Goal: Task Accomplishment & Management: Use online tool/utility

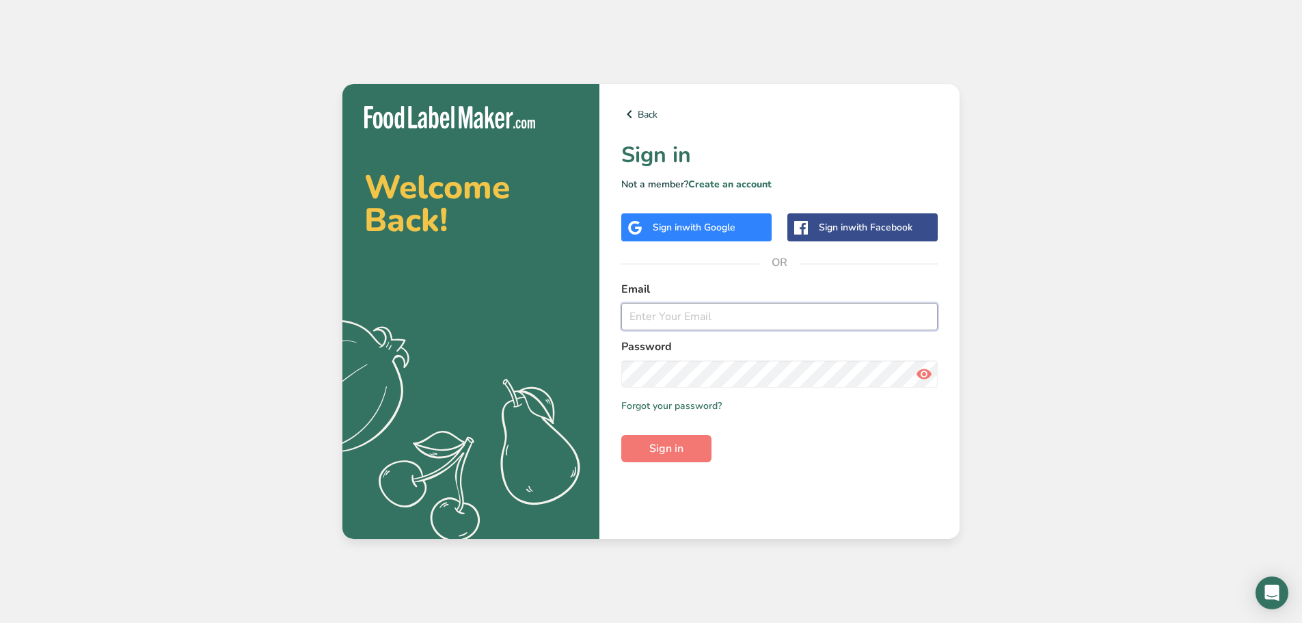
click at [774, 320] on input "email" at bounding box center [779, 316] width 316 height 27
click at [775, 315] on input "email" at bounding box center [779, 316] width 316 height 27
type input "[EMAIL_ADDRESS][DOMAIN_NAME]"
click at [621, 435] on button "Sign in" at bounding box center [666, 448] width 90 height 27
click at [476, 353] on section "Welcome Back! .a{fill:#f5f3ed;} Back Sign in Not a member? Create an account Si…" at bounding box center [650, 311] width 617 height 455
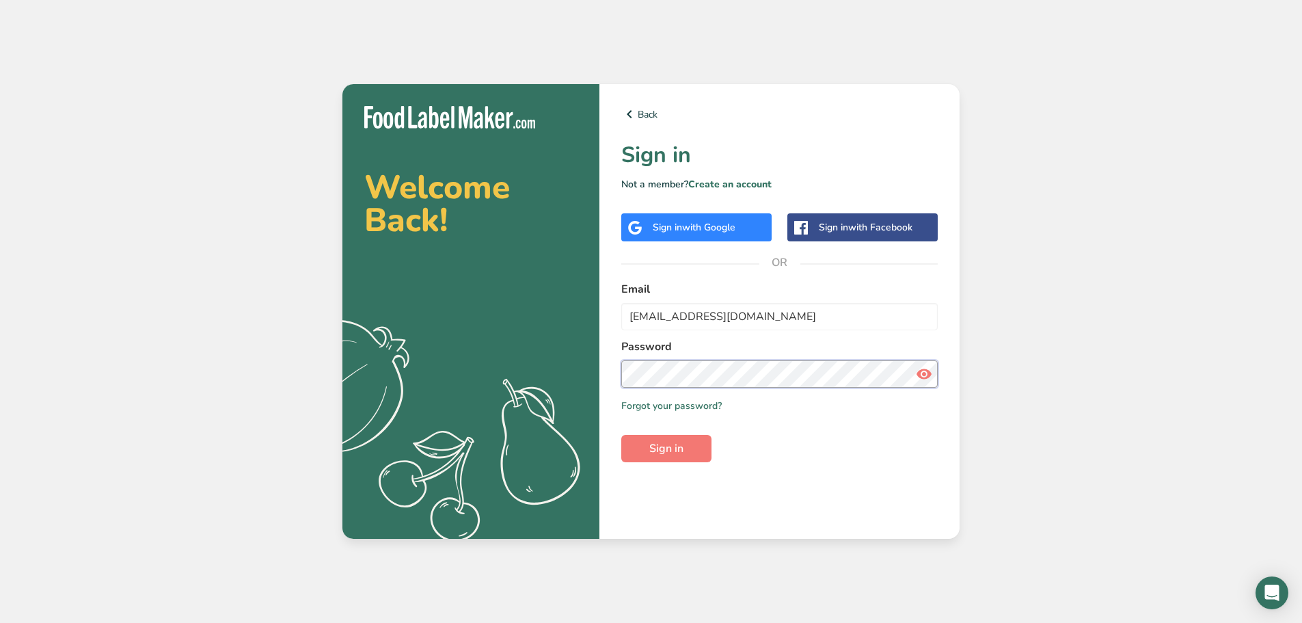
click at [621, 435] on button "Sign in" at bounding box center [666, 448] width 90 height 27
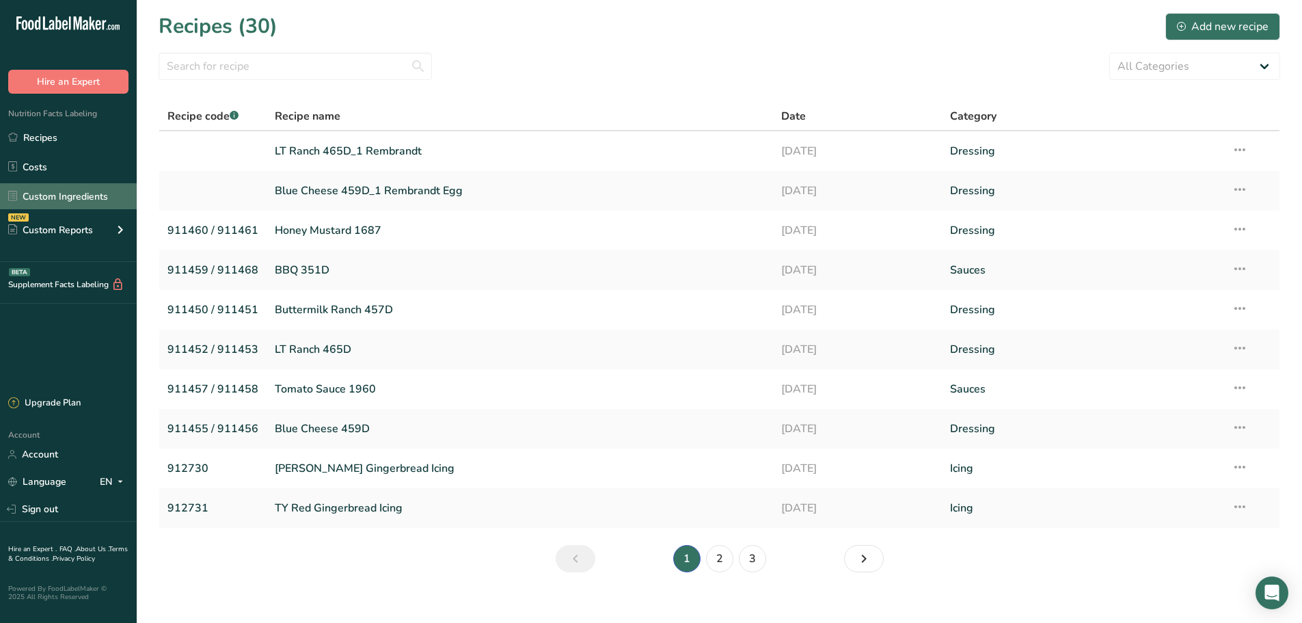
click at [44, 203] on link "Custom Ingredients" at bounding box center [68, 196] width 137 height 26
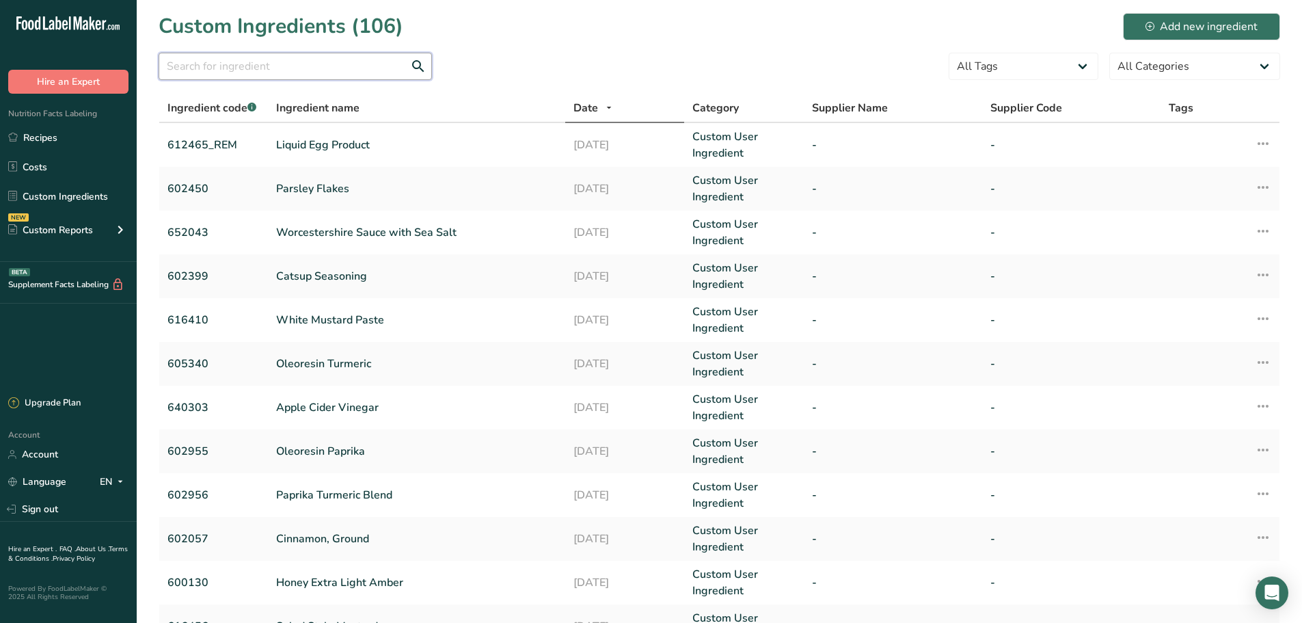
click at [314, 66] on input "text" at bounding box center [295, 66] width 273 height 27
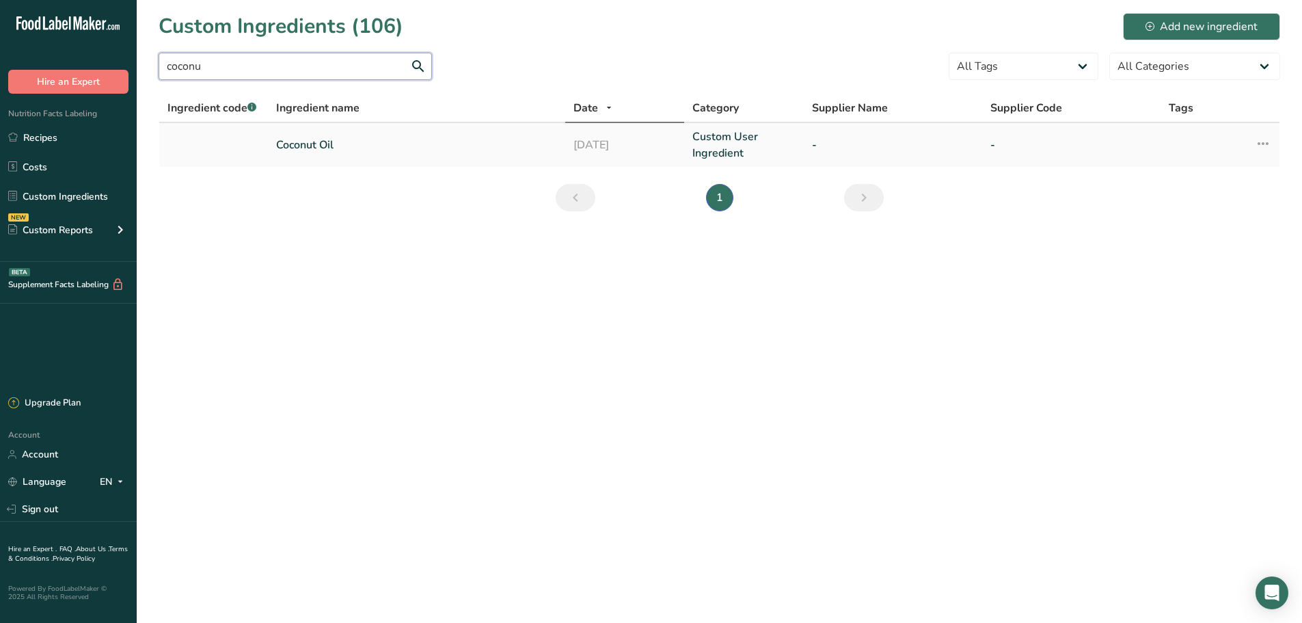
type input "coconu"
click at [337, 142] on link "Coconut Oil" at bounding box center [416, 145] width 281 height 16
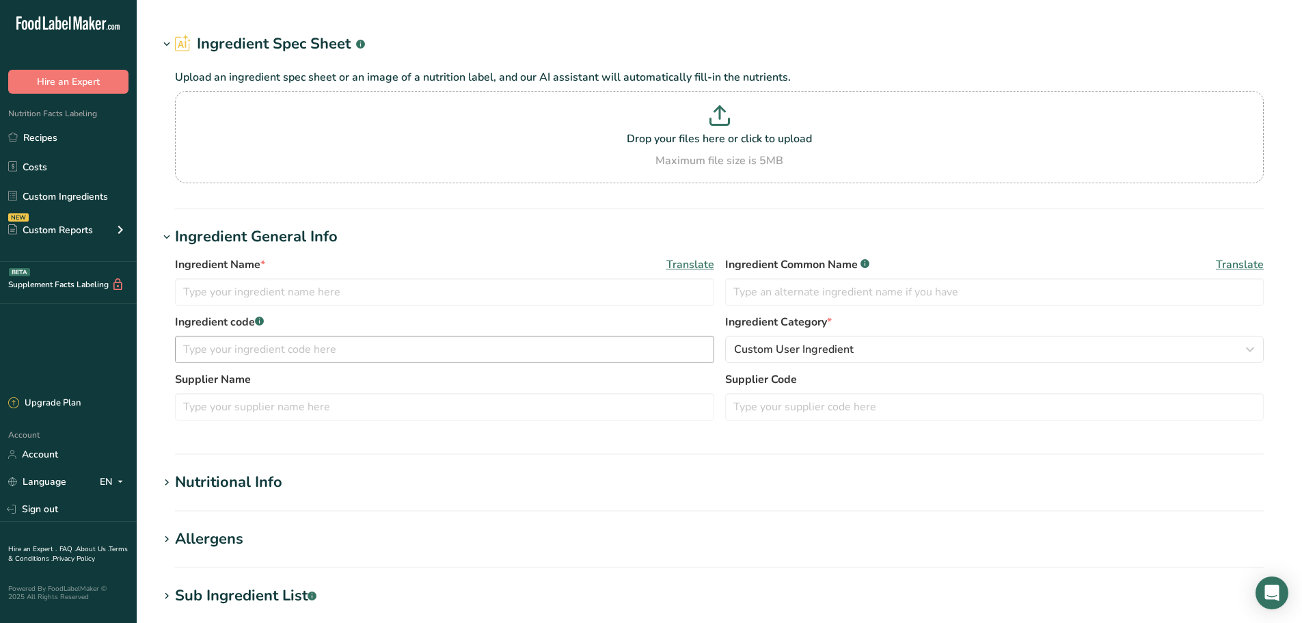
type input "Coconut Oil"
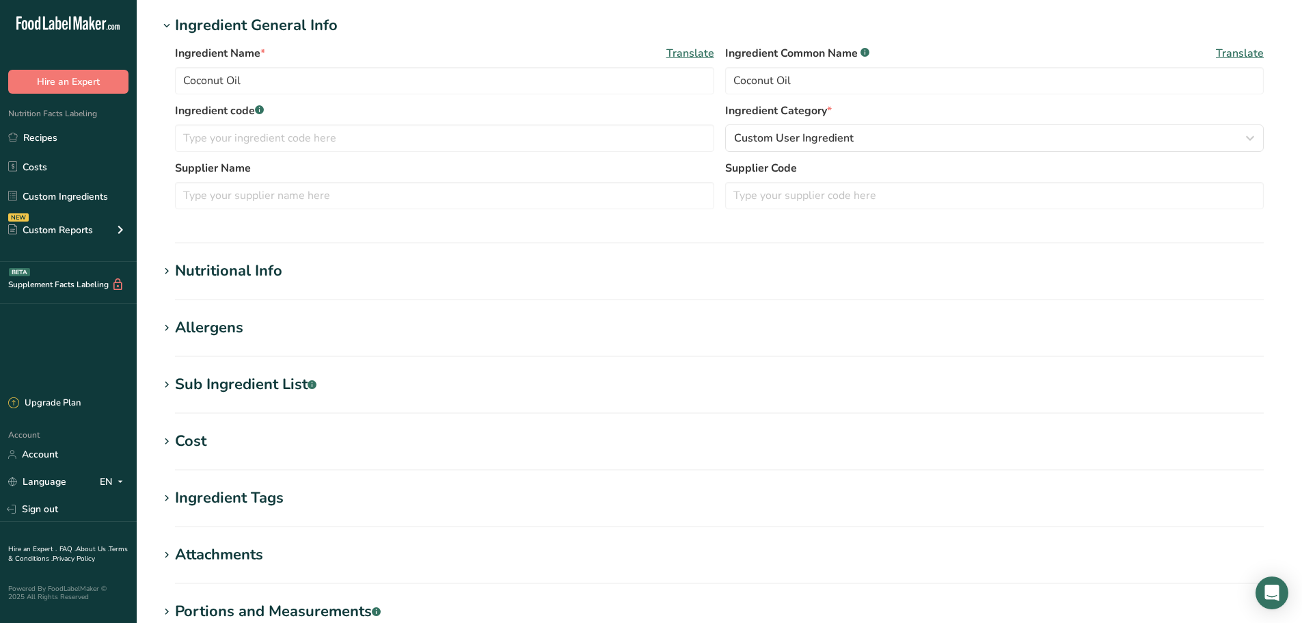
scroll to position [273, 0]
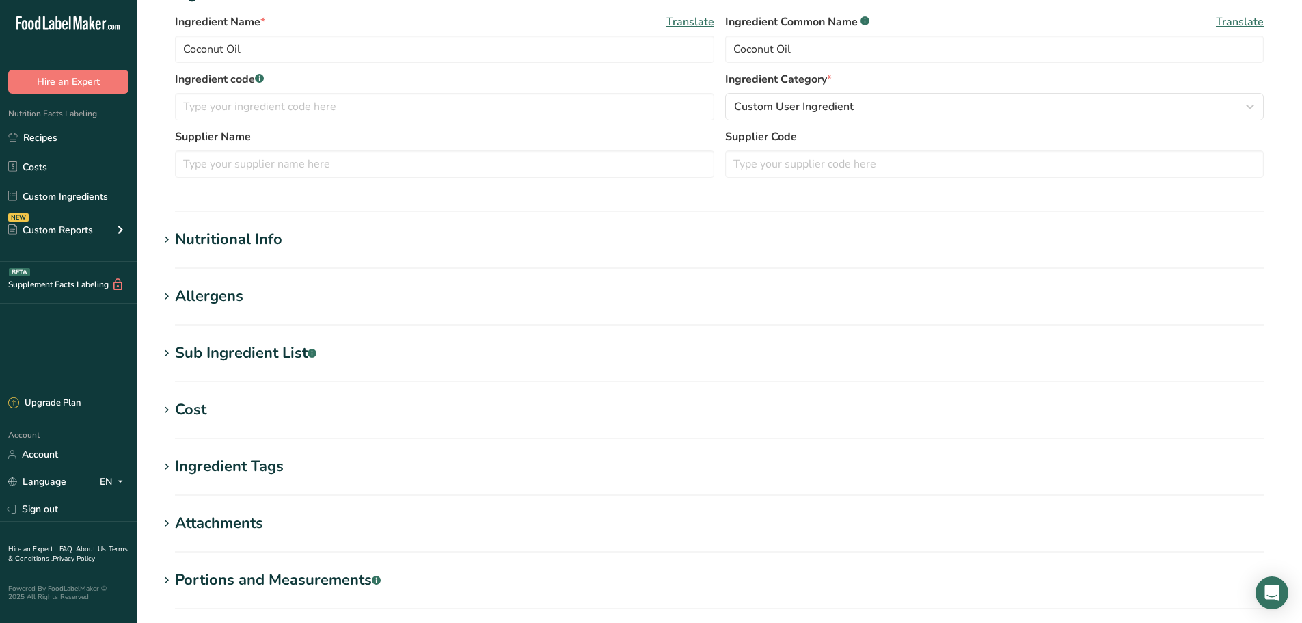
click at [176, 232] on div "Nutritional Info" at bounding box center [228, 239] width 107 height 23
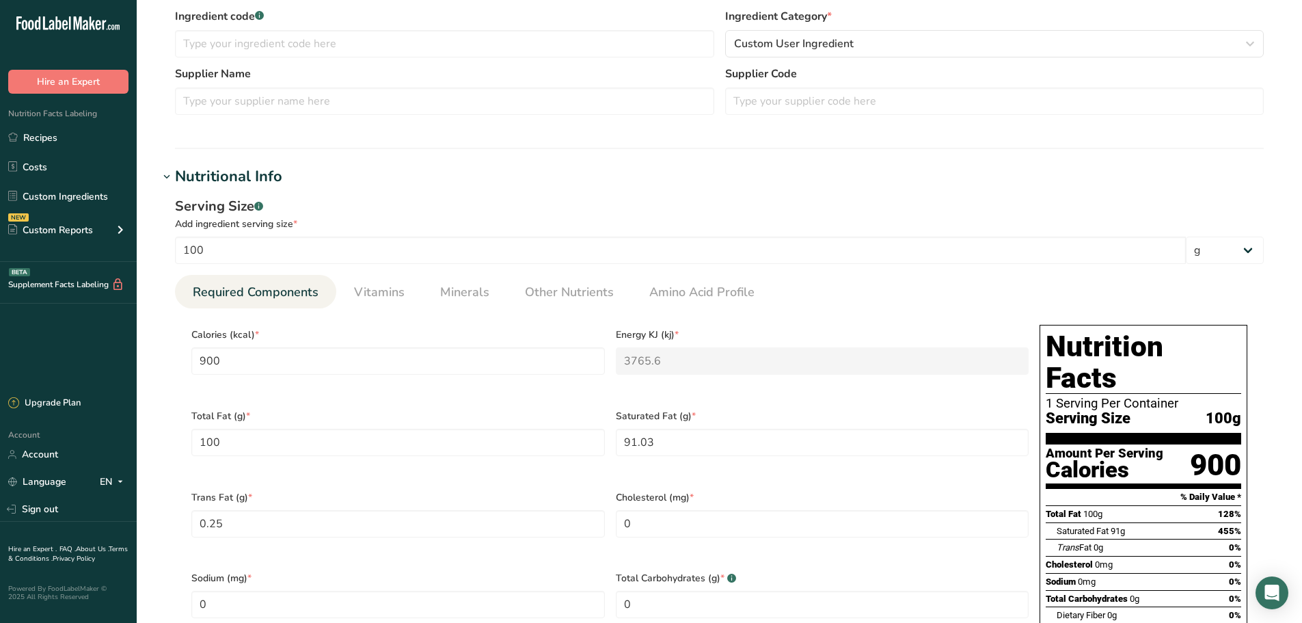
scroll to position [410, 0]
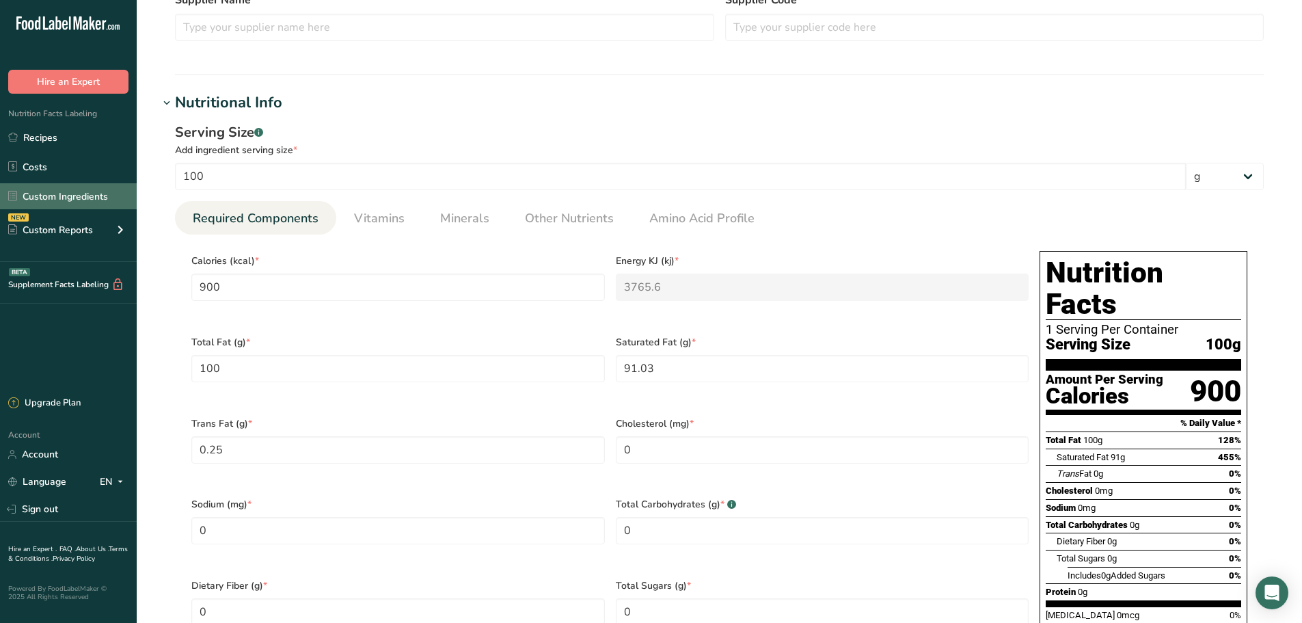
click at [45, 204] on link "Custom Ingredients" at bounding box center [68, 196] width 137 height 26
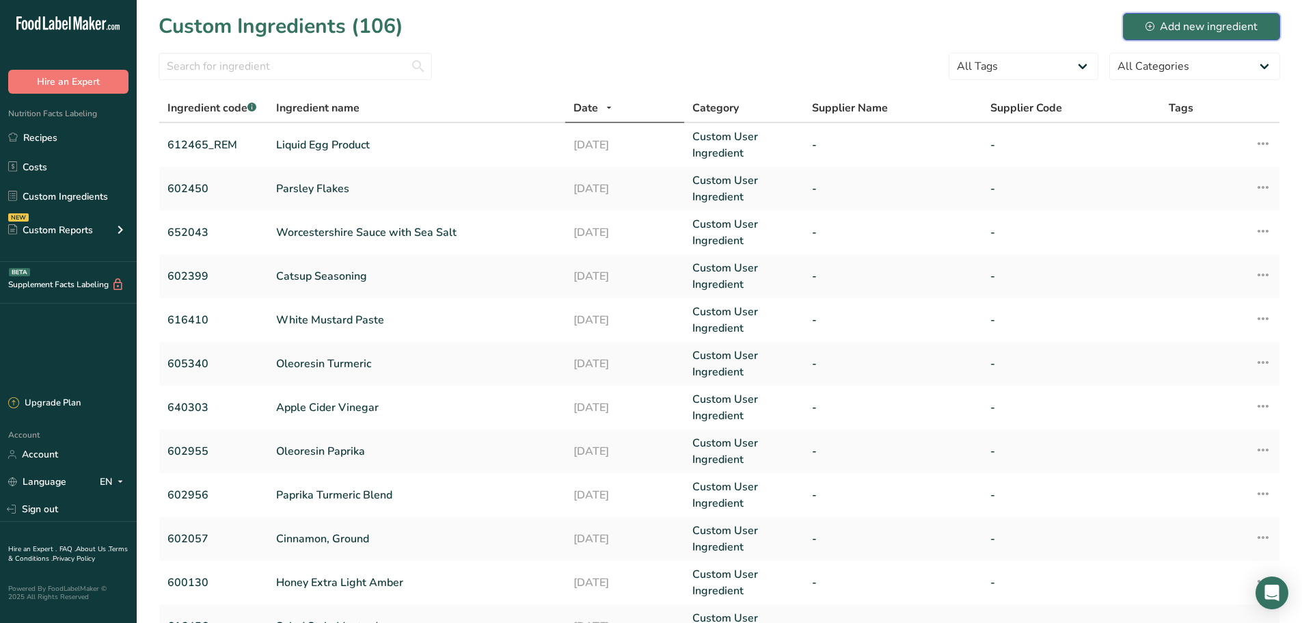
click at [1153, 28] on icon at bounding box center [1150, 26] width 9 height 9
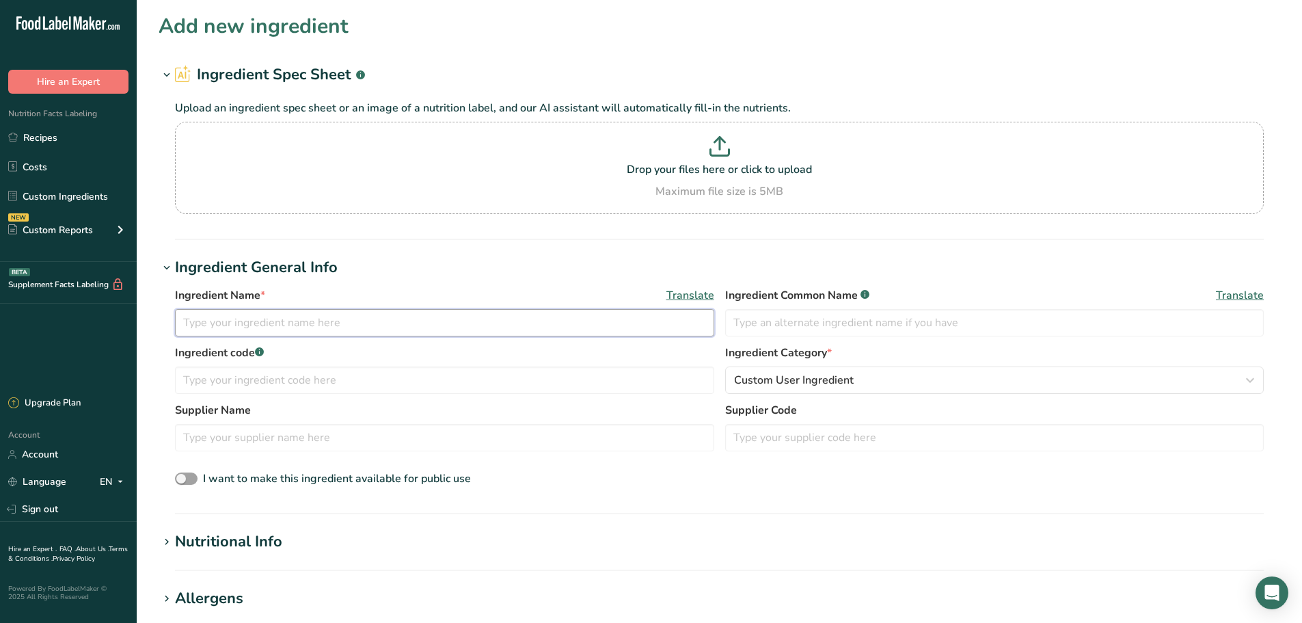
click at [270, 334] on input "text" at bounding box center [444, 322] width 539 height 27
type input "Coconut Oil"
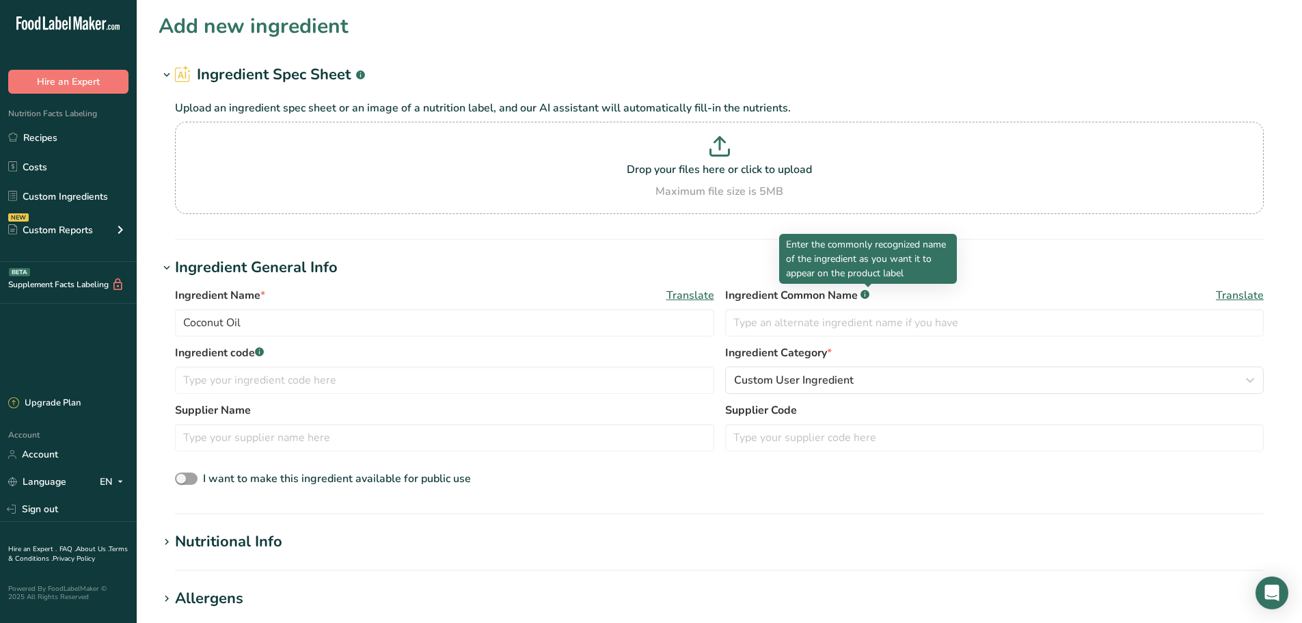
click at [756, 342] on div "Ingredient Name * Translate Coconut Oil Ingredient Common Name .a-a{fill:#34736…" at bounding box center [719, 315] width 1089 height 57
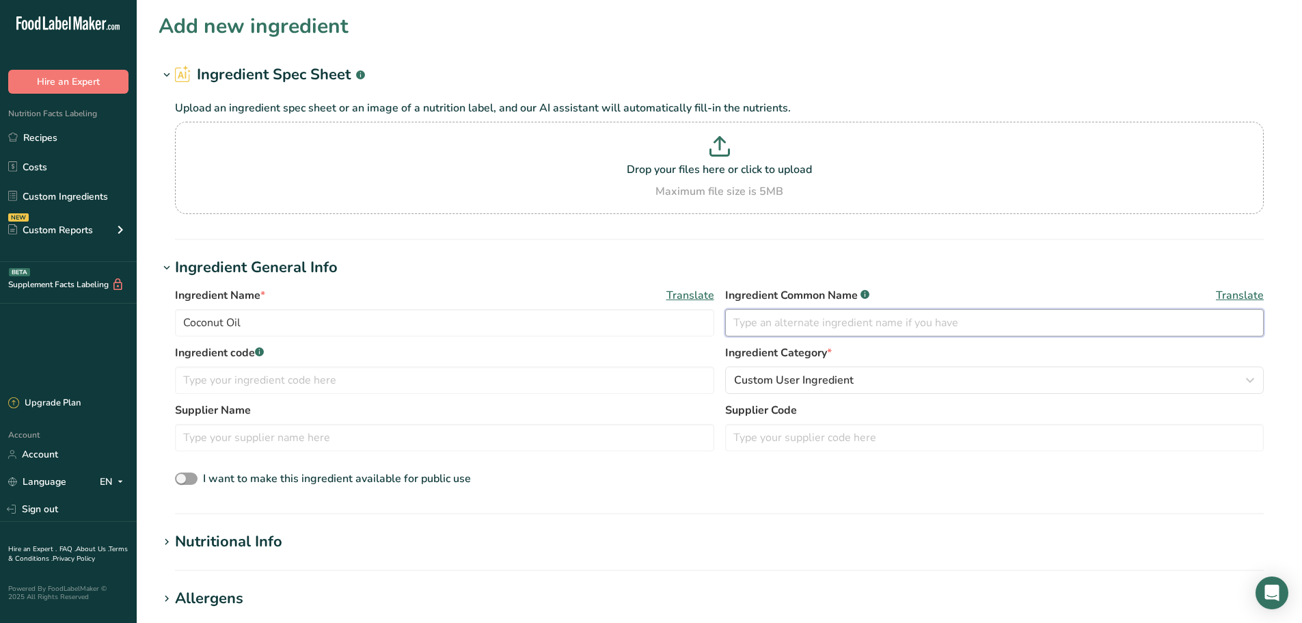
click at [765, 329] on input "text" at bounding box center [994, 322] width 539 height 27
click at [233, 374] on input "text" at bounding box center [444, 379] width 539 height 27
type input "610418"
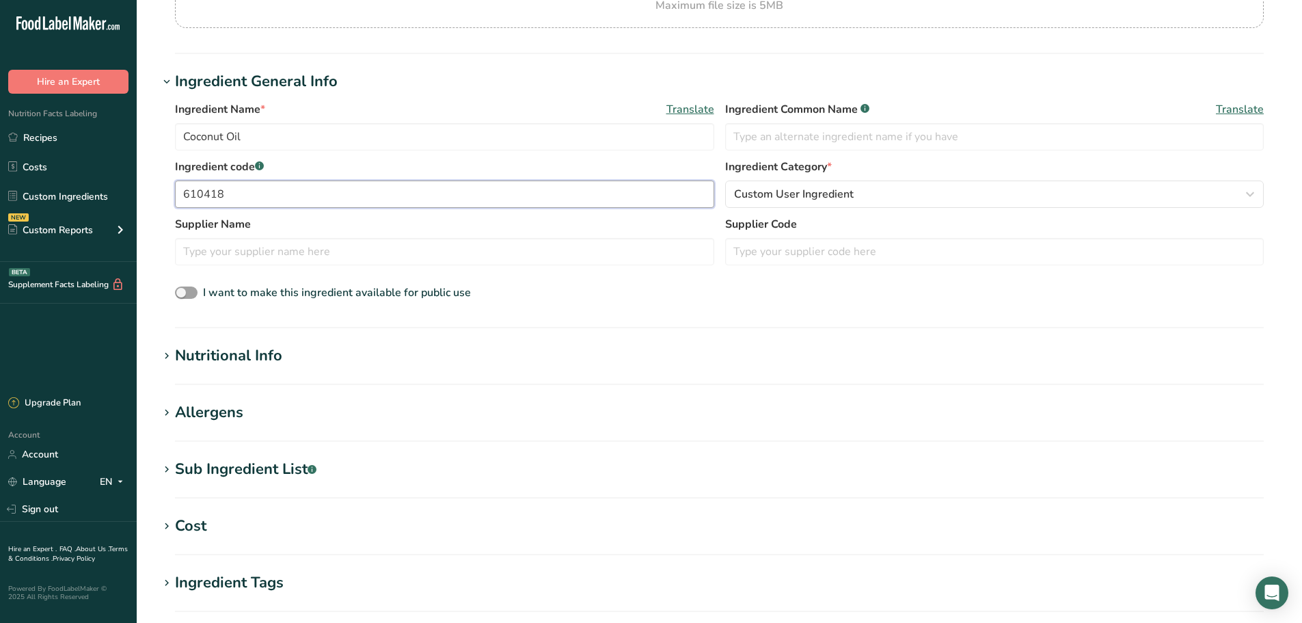
scroll to position [205, 0]
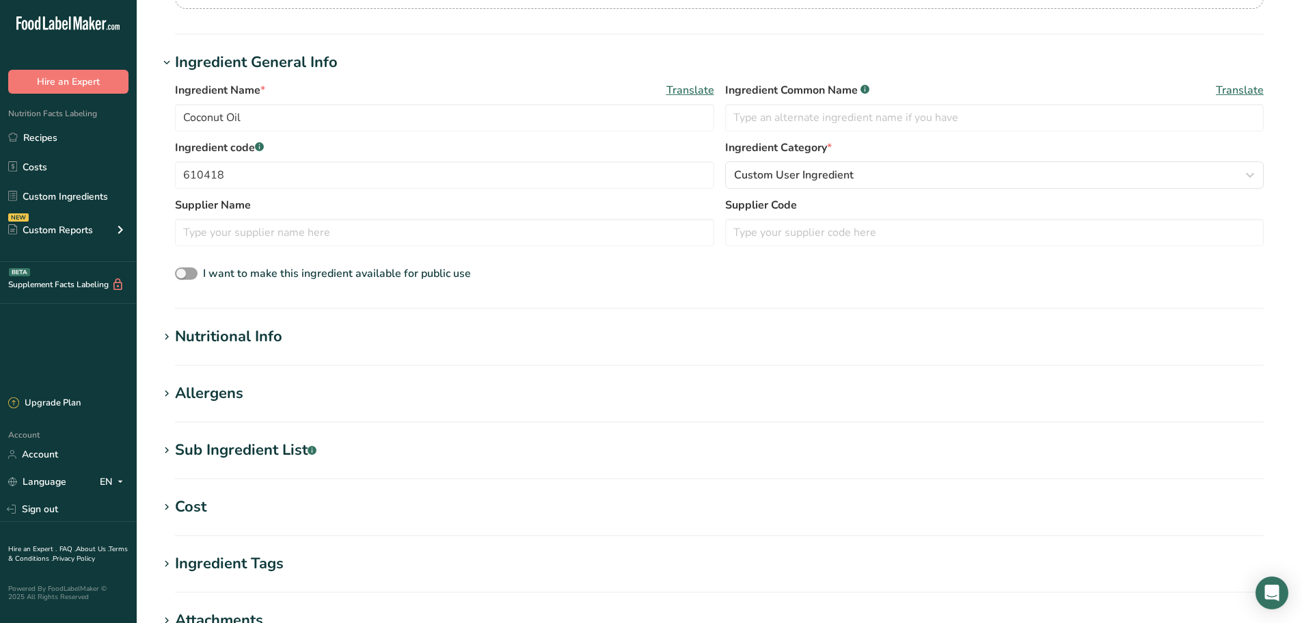
click at [170, 336] on icon at bounding box center [167, 336] width 12 height 19
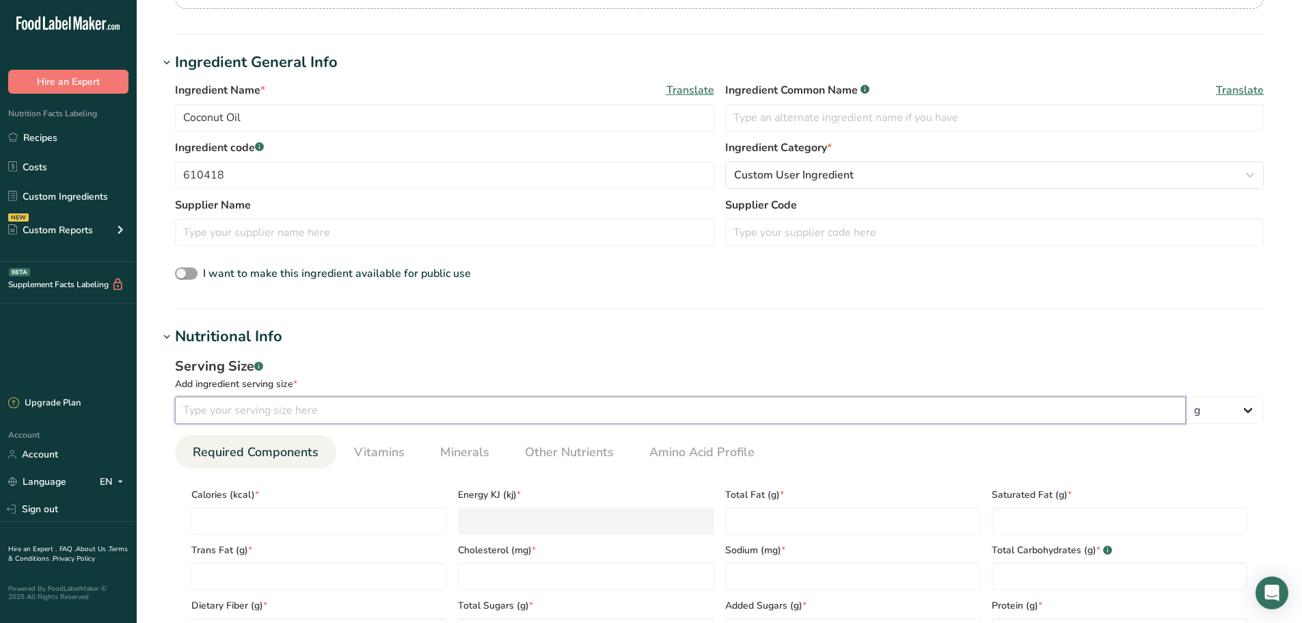
click at [269, 409] on input "number" at bounding box center [680, 409] width 1011 height 27
type input "100"
click at [248, 515] on input "number" at bounding box center [319, 520] width 256 height 27
type input "9"
type KJ "37.7"
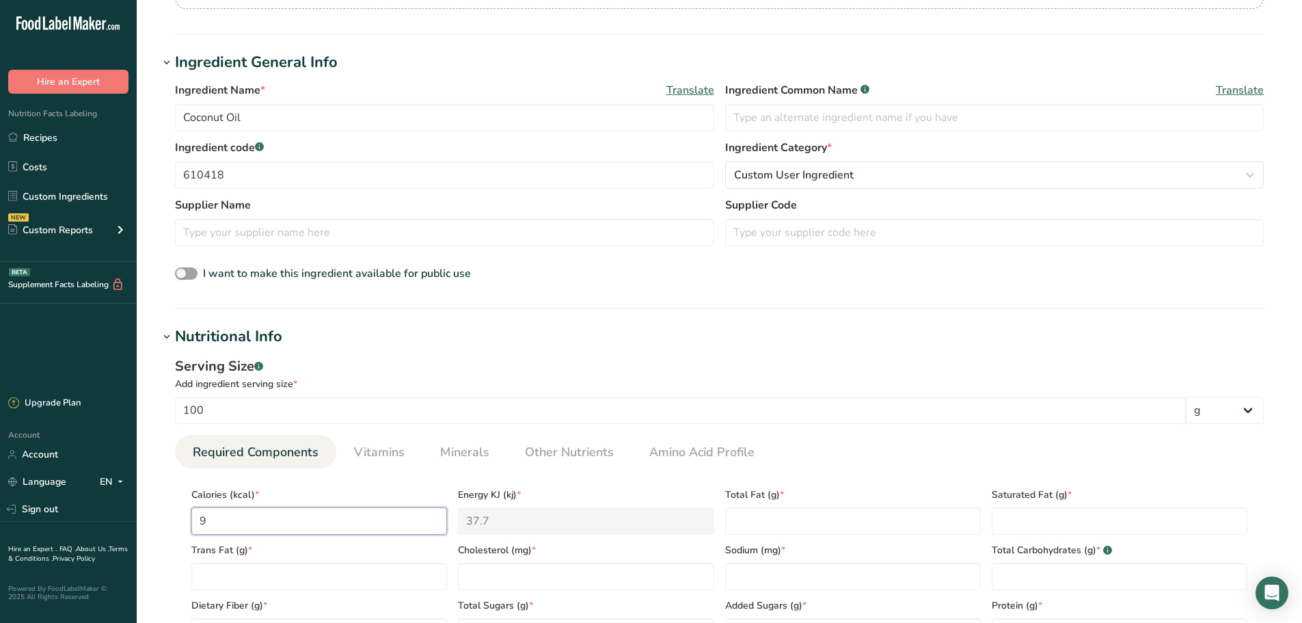
type input "90"
type KJ "376.6"
type input "900"
type KJ "3765.6"
type input "900"
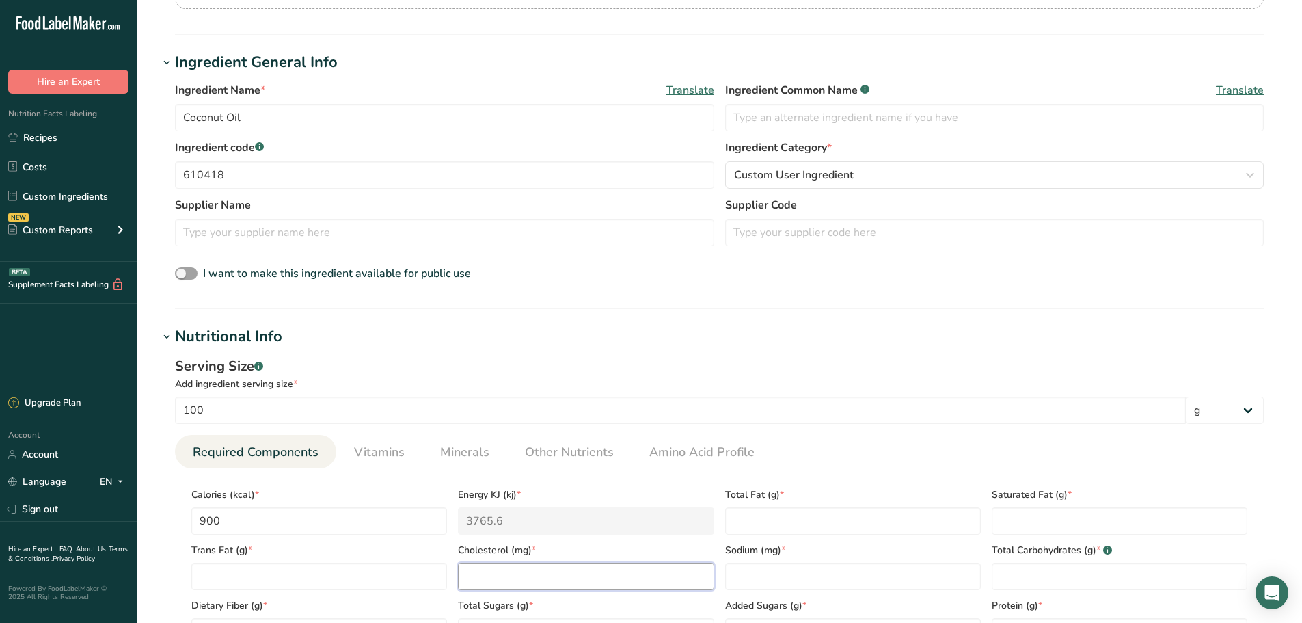
click at [513, 576] on input "number" at bounding box center [586, 576] width 256 height 27
type input "0"
click at [861, 511] on Fat "number" at bounding box center [853, 520] width 256 height 27
click at [1064, 524] on Fat "number" at bounding box center [1120, 520] width 256 height 27
type Fat "99.7"
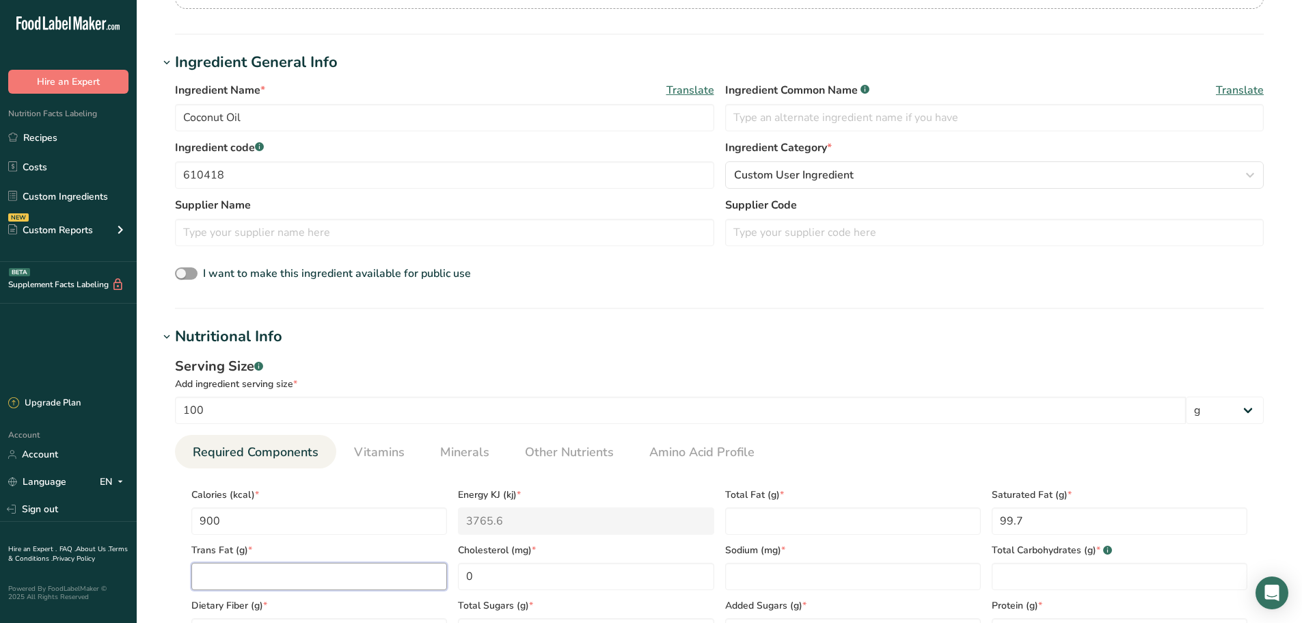
click at [301, 580] on Fat "number" at bounding box center [319, 576] width 256 height 27
click at [745, 512] on Fat "number" at bounding box center [853, 520] width 256 height 27
type Fat "100"
click at [236, 582] on Fat "number" at bounding box center [319, 576] width 256 height 27
type Fat "0.2"
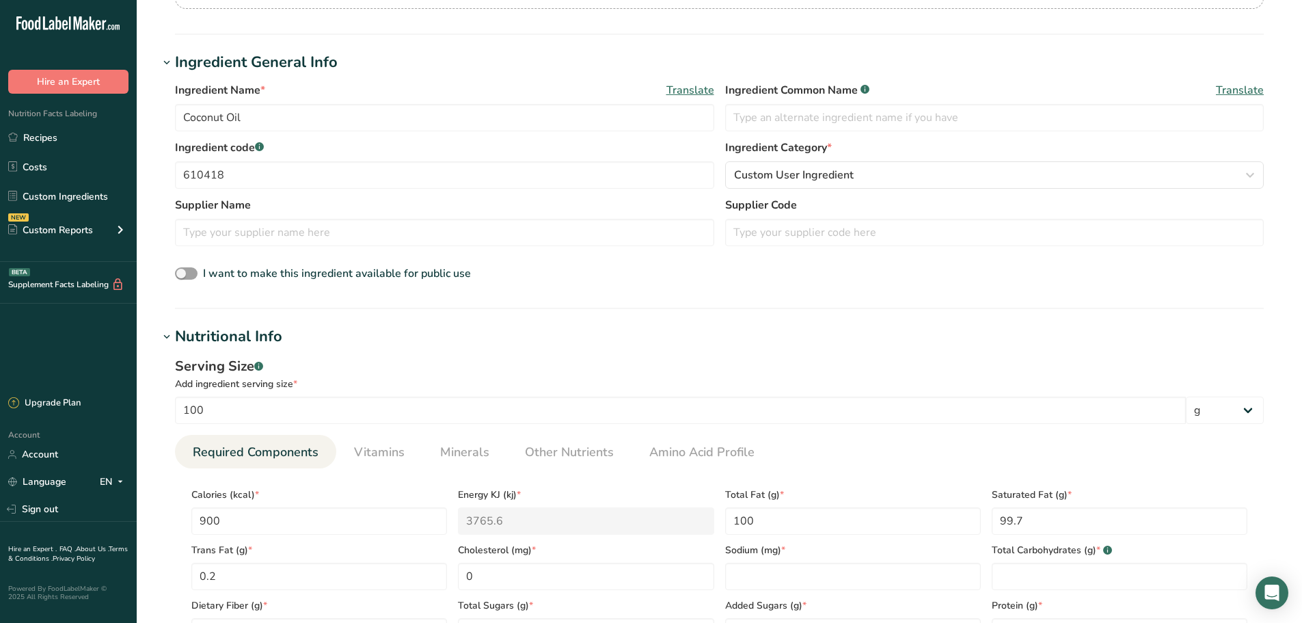
click at [649, 545] on span "[MEDICAL_DATA] (mg) *" at bounding box center [586, 550] width 256 height 14
click at [802, 595] on div "Added Sugars (g) *" at bounding box center [853, 617] width 267 height 55
click at [802, 582] on input "number" at bounding box center [853, 576] width 256 height 27
type input "0"
click at [1126, 565] on Carbohydrates "number" at bounding box center [1120, 576] width 256 height 27
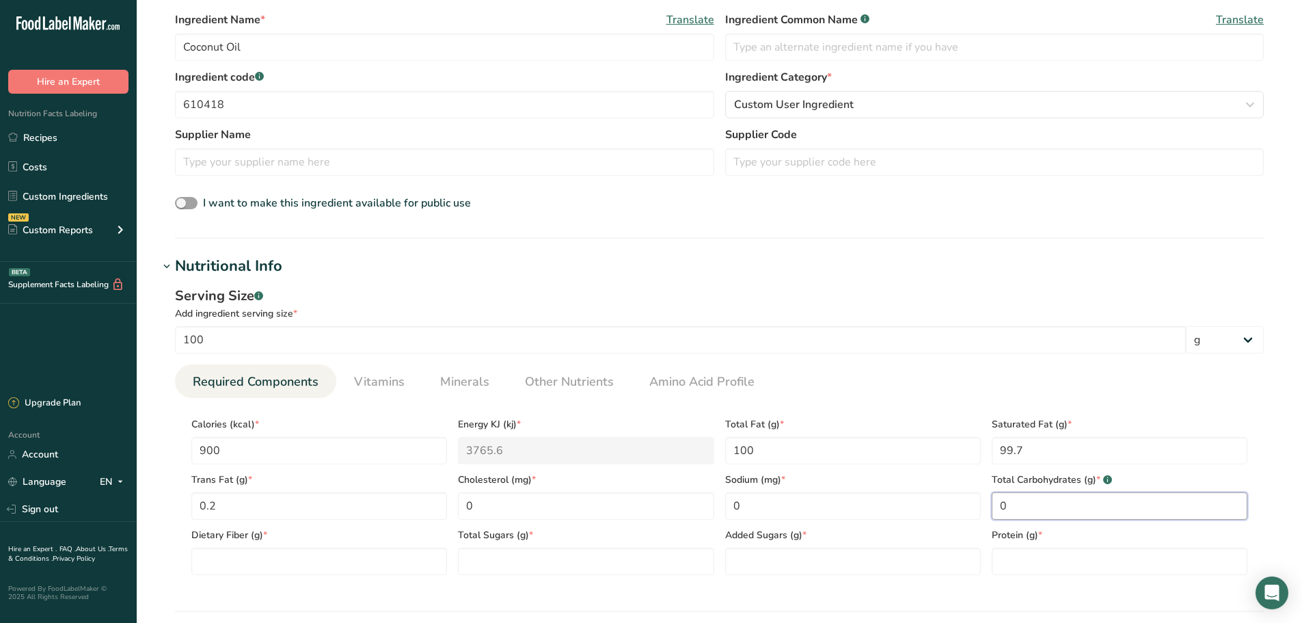
scroll to position [342, 0]
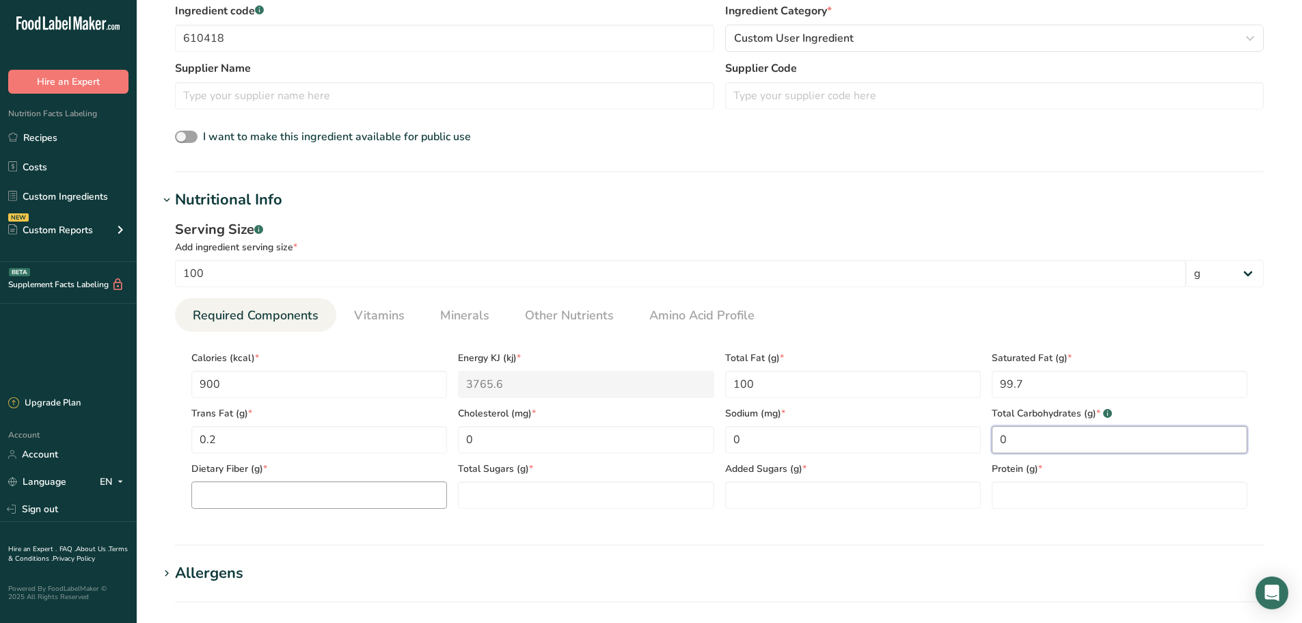
type Carbohydrates "0"
click at [230, 487] on Fiber "number" at bounding box center [319, 494] width 256 height 27
type Fiber "0"
click at [486, 506] on Sugars "number" at bounding box center [586, 494] width 256 height 27
type Sugars "0"
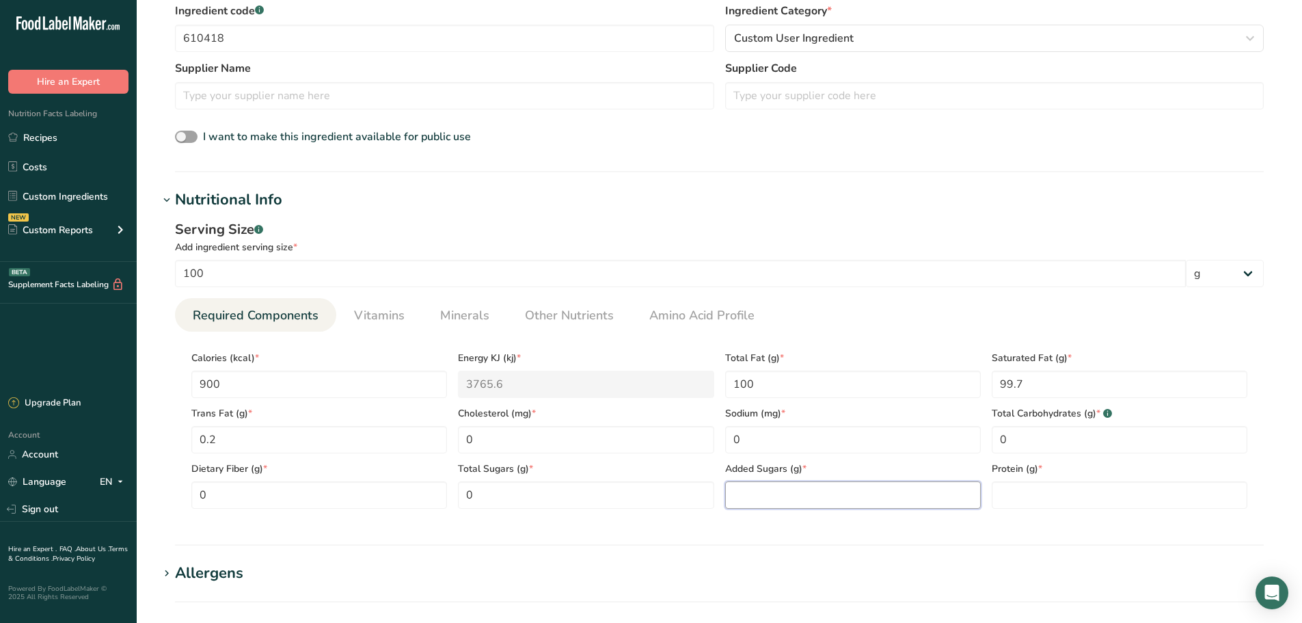
click at [761, 504] on Sugars "number" at bounding box center [853, 494] width 256 height 27
type Sugars "0"
click at [1128, 492] on input "number" at bounding box center [1120, 494] width 256 height 27
type input "0"
click at [349, 305] on link "Vitamins" at bounding box center [380, 315] width 62 height 35
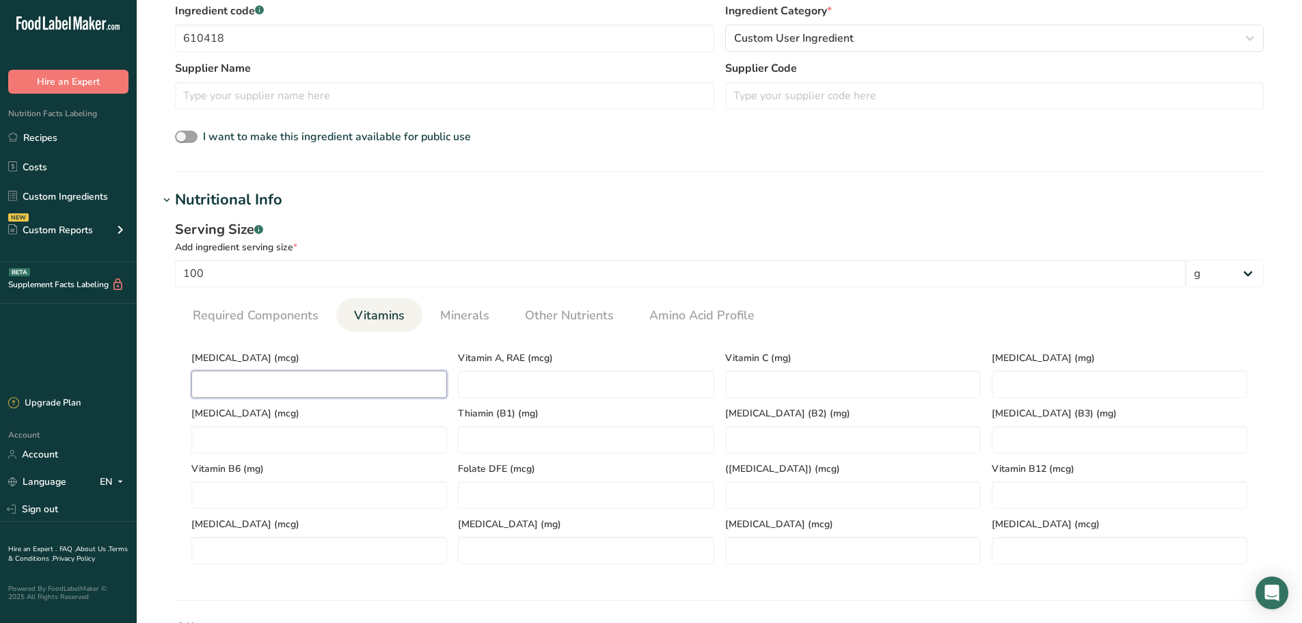
click at [303, 392] on D "number" at bounding box center [319, 383] width 256 height 27
type D "0"
click at [457, 316] on span "Minerals" at bounding box center [464, 315] width 49 height 18
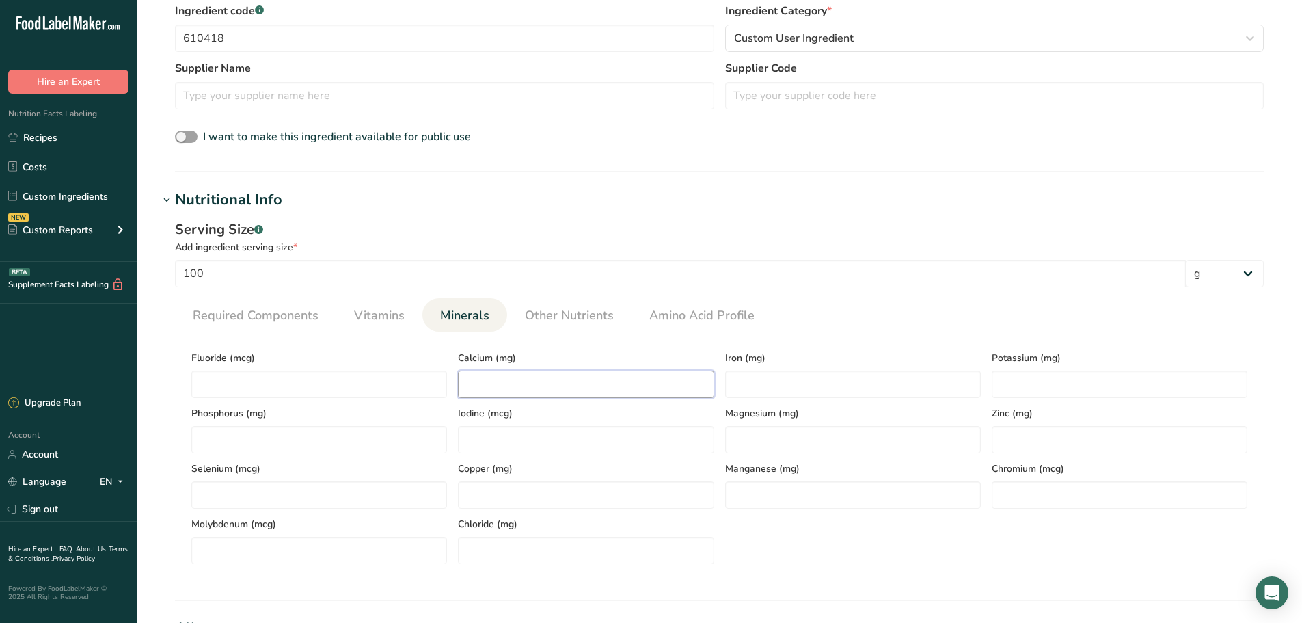
click at [565, 384] on input "number" at bounding box center [586, 383] width 256 height 27
type input "0"
click at [878, 385] on input "number" at bounding box center [853, 383] width 256 height 27
type input "0"
click at [1057, 369] on div "Potassium (mg)" at bounding box center [1119, 369] width 267 height 55
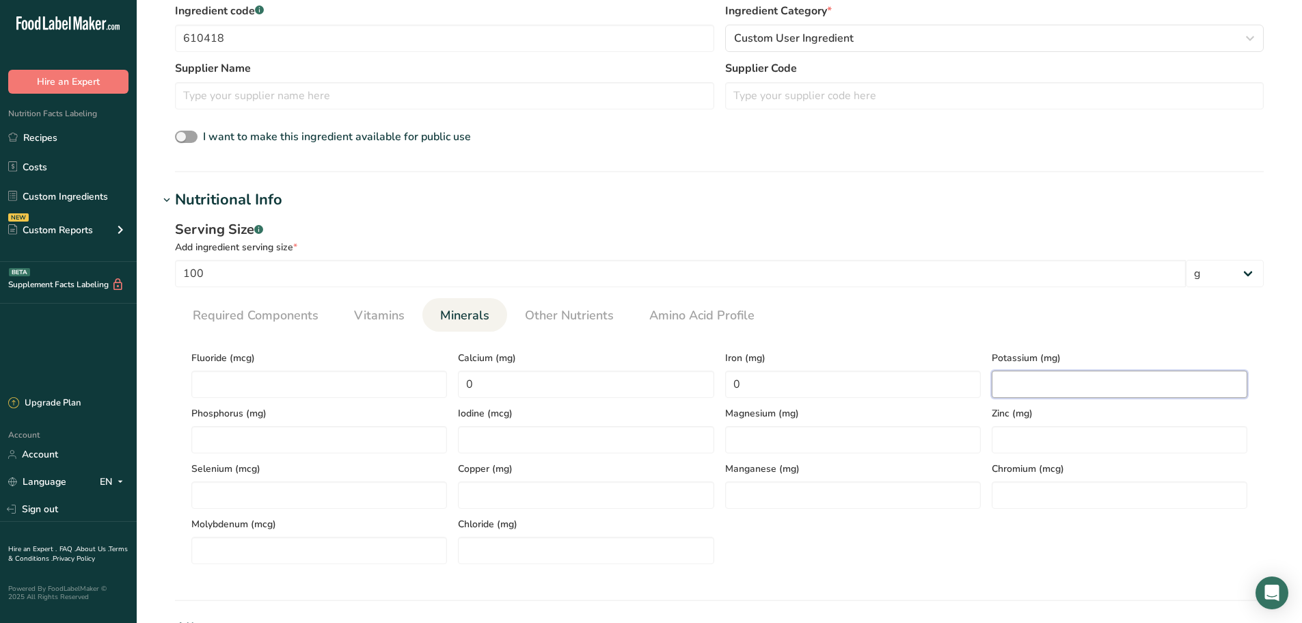
click at [1057, 371] on input "number" at bounding box center [1120, 383] width 256 height 27
type input "0"
click at [531, 316] on span "Other Nutrients" at bounding box center [569, 315] width 89 height 18
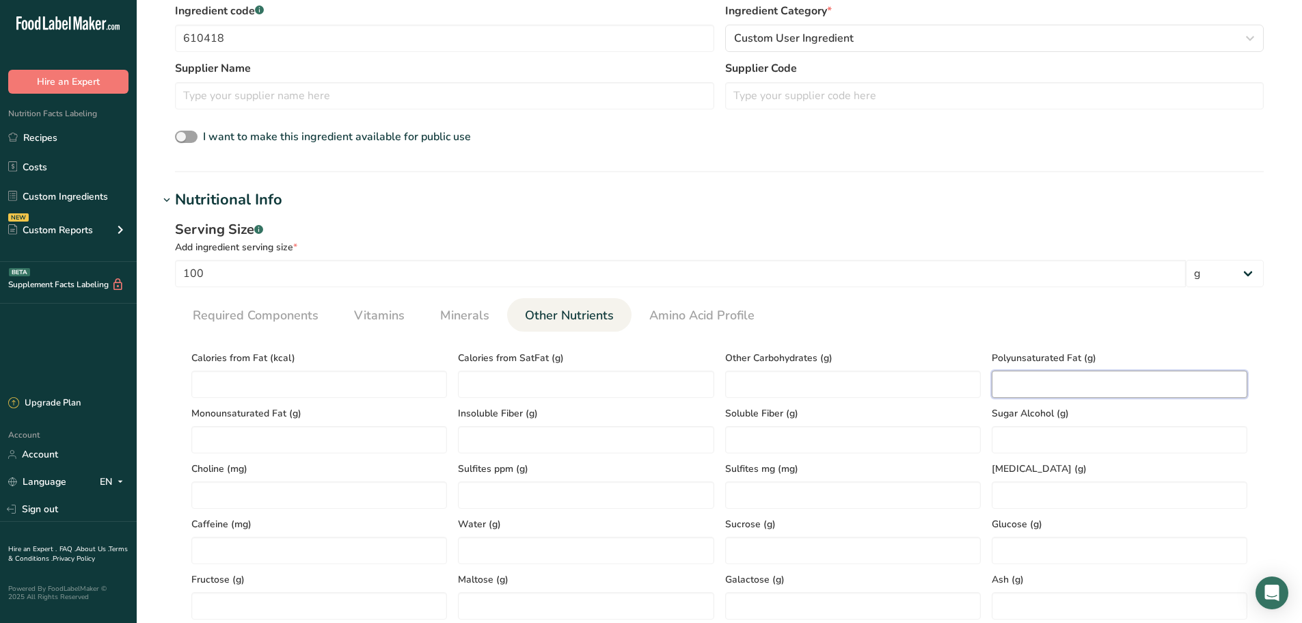
click at [1030, 377] on Fat "number" at bounding box center [1120, 383] width 256 height 27
type Fat "0"
click at [215, 434] on Fat "number" at bounding box center [319, 439] width 256 height 27
type Fat "0.1"
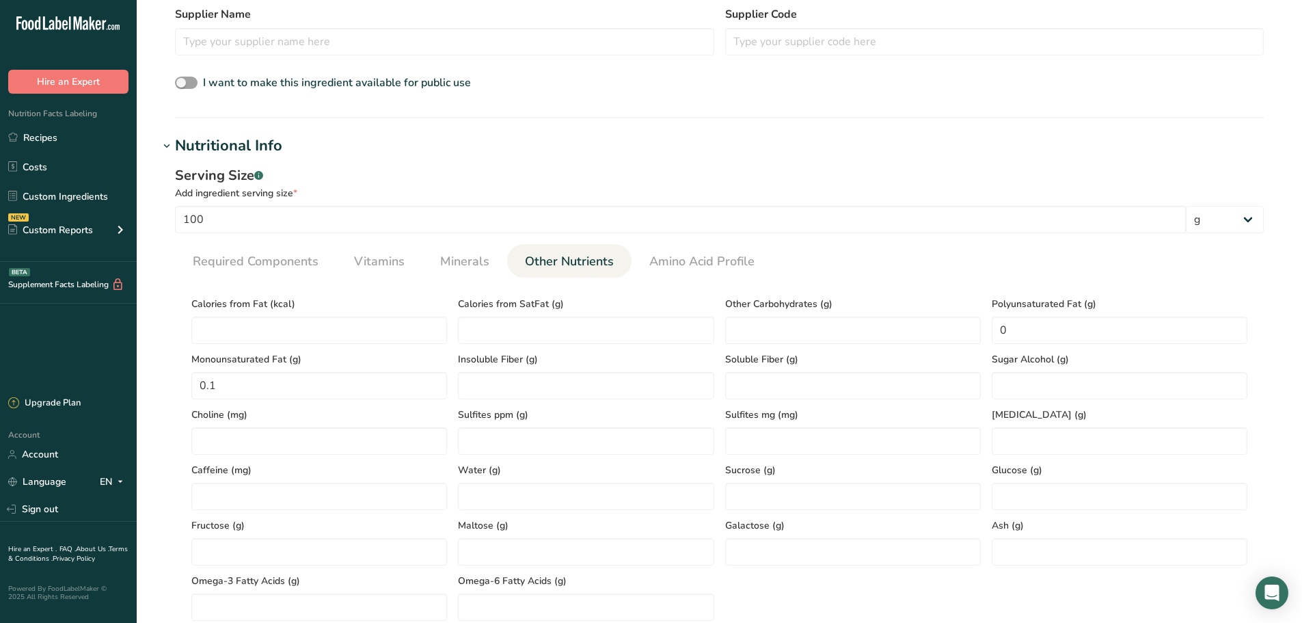
scroll to position [478, 0]
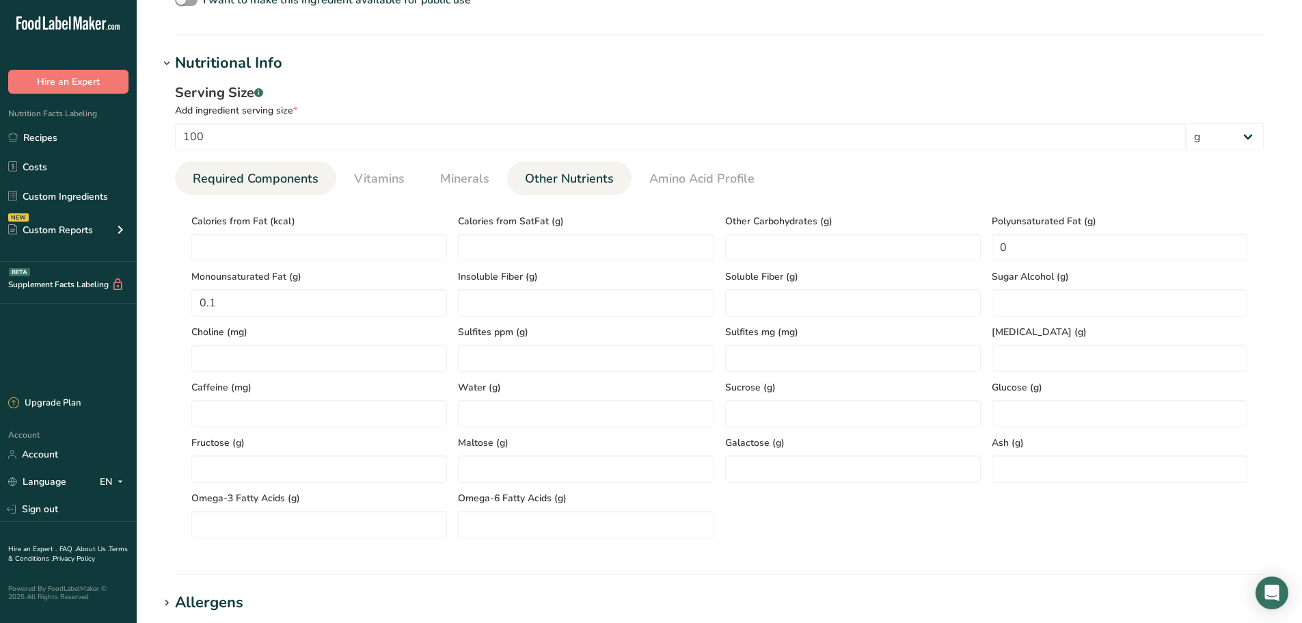
click at [222, 176] on span "Required Components" at bounding box center [256, 179] width 126 height 18
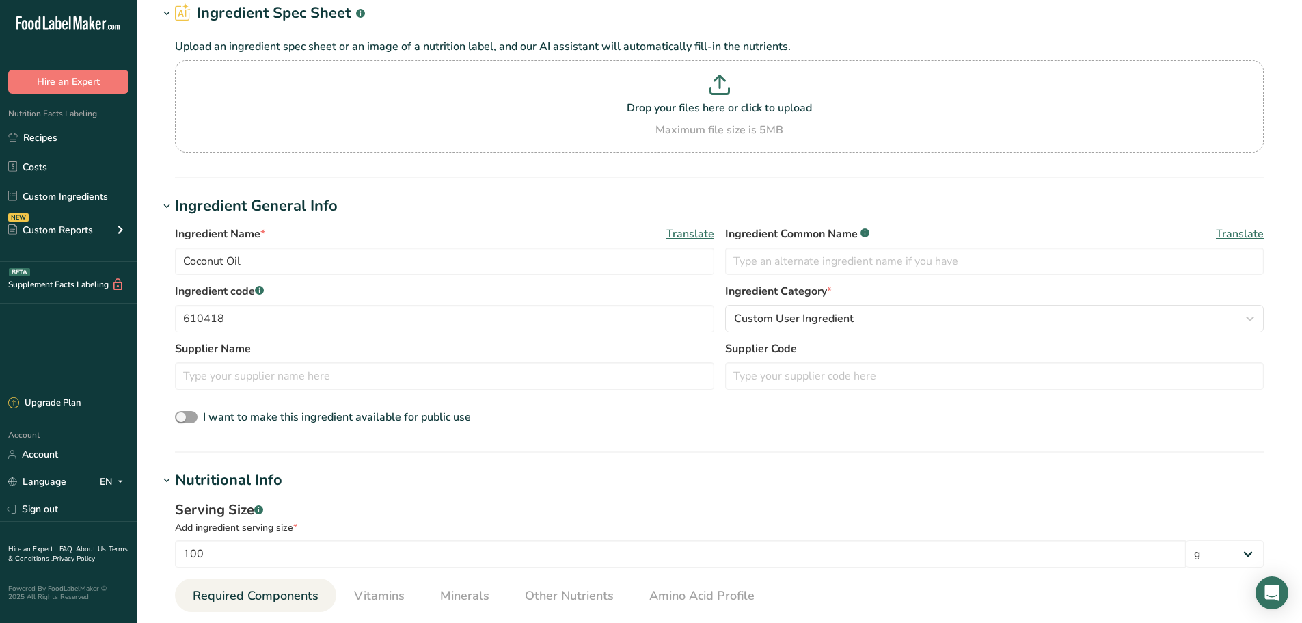
scroll to position [0, 0]
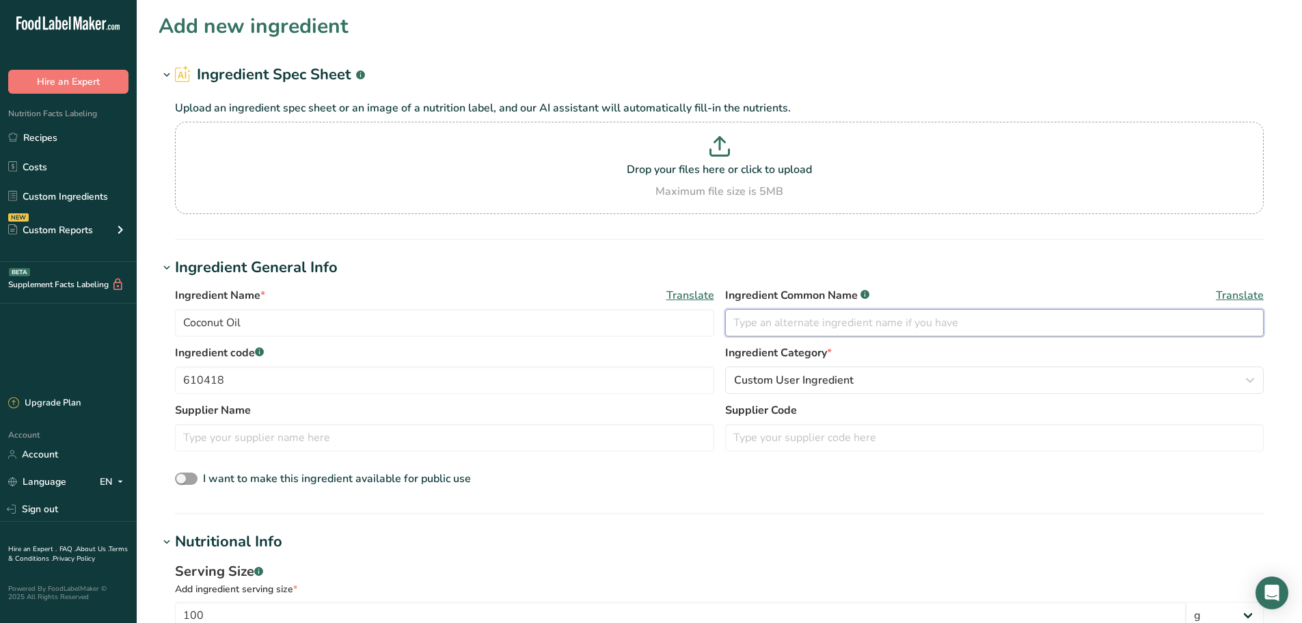
click at [853, 324] on input "text" at bounding box center [994, 322] width 539 height 27
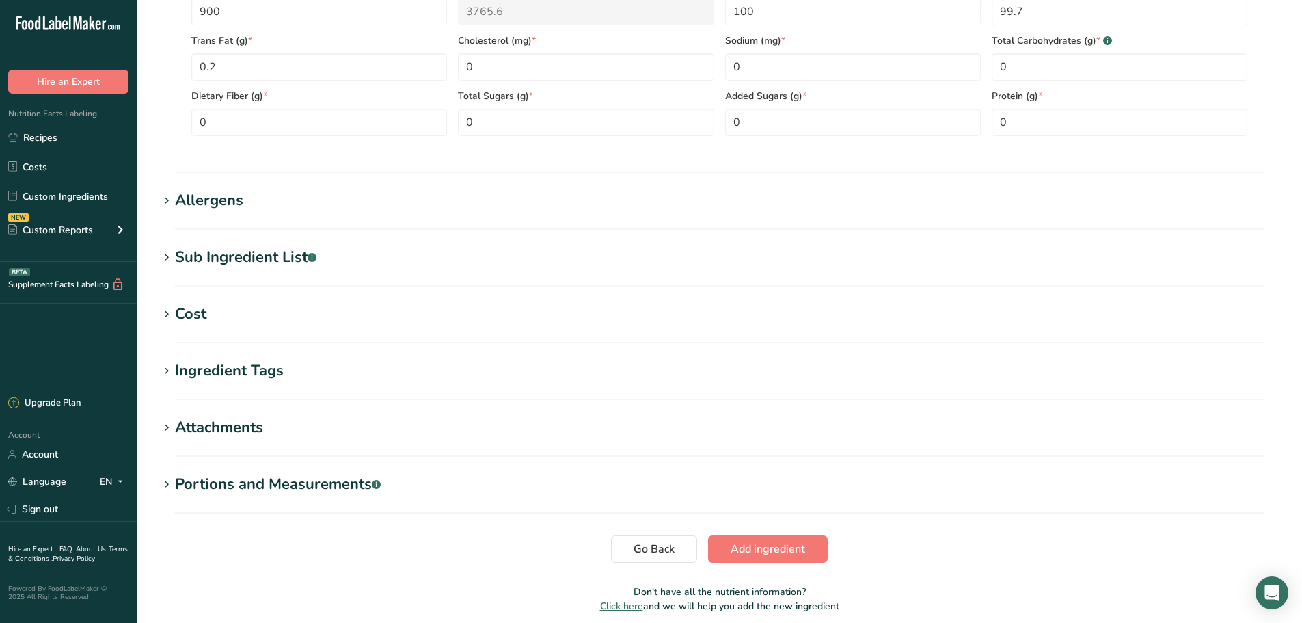
scroll to position [752, 0]
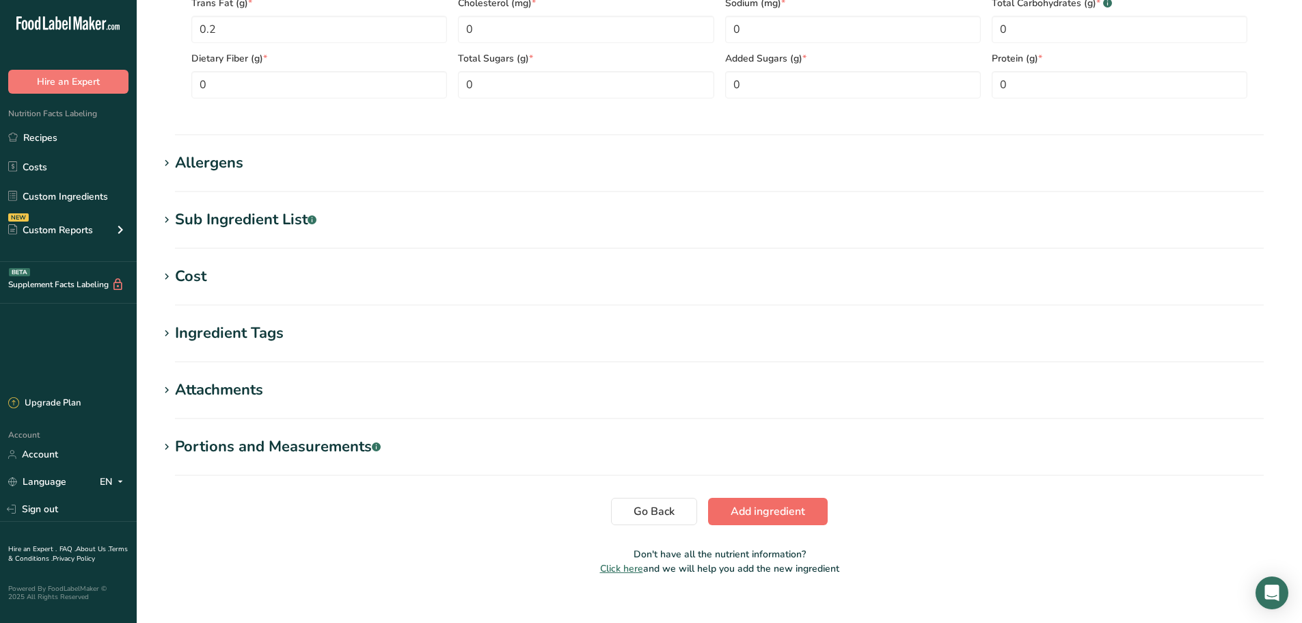
type input "Hydrogenated Coconut Oil"
click at [761, 509] on span "Add ingredient" at bounding box center [768, 511] width 74 height 16
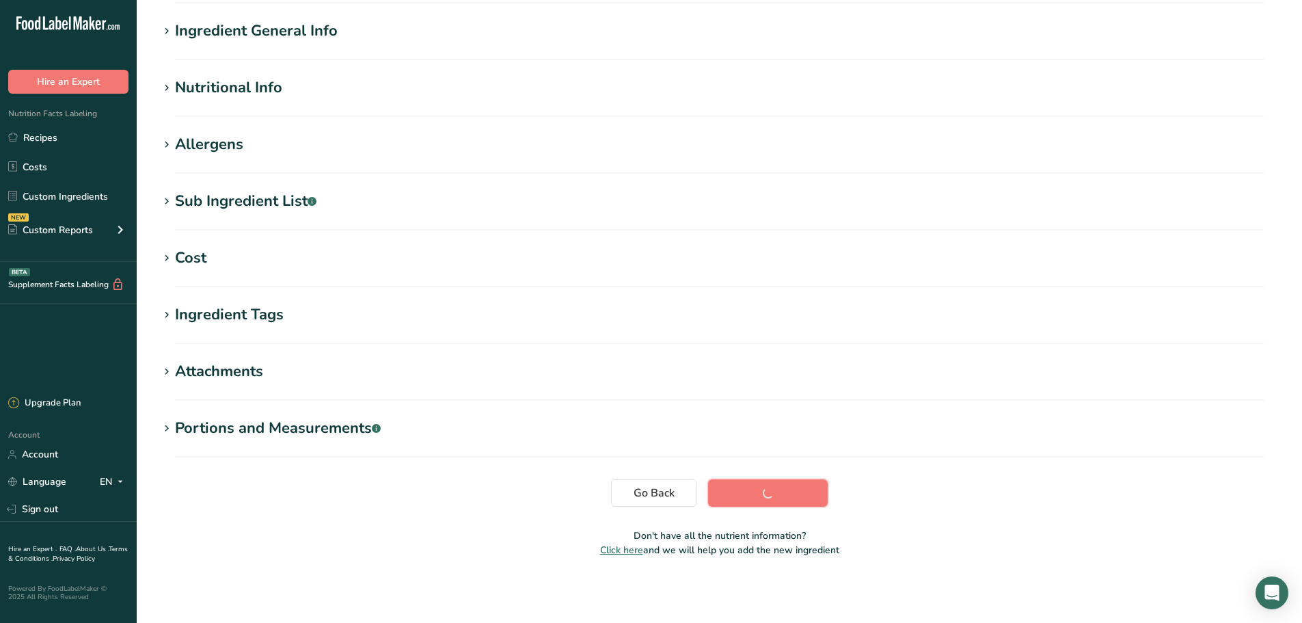
scroll to position [100, 0]
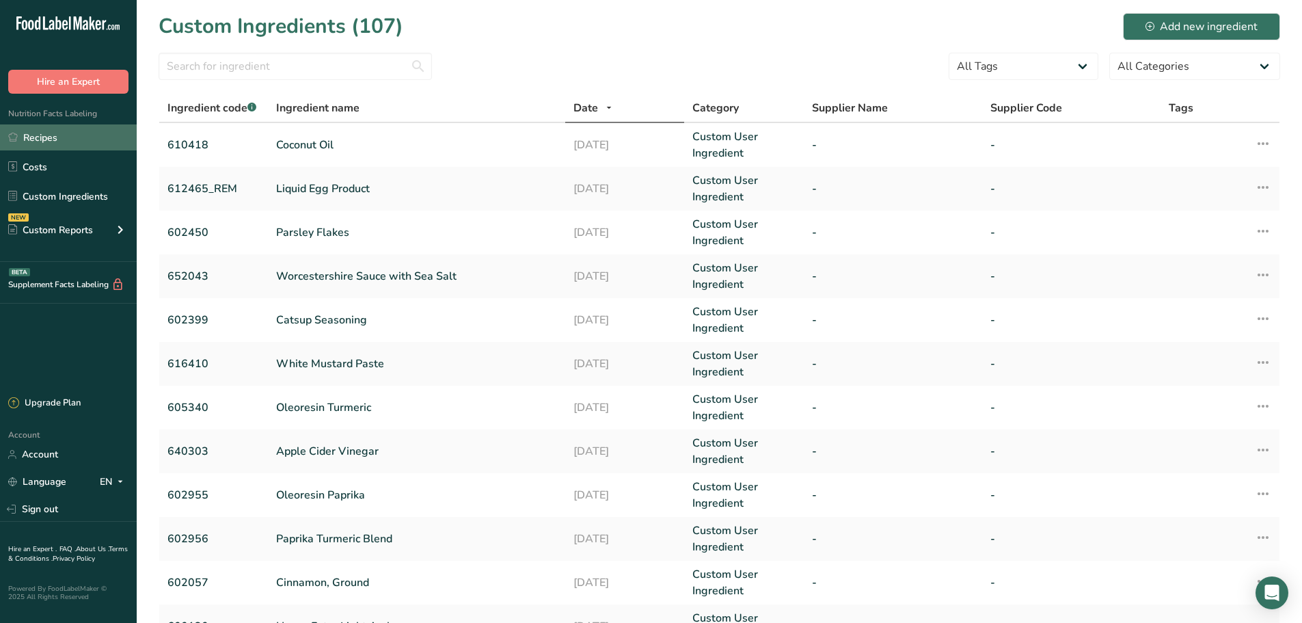
click at [35, 135] on link "Recipes" at bounding box center [68, 137] width 137 height 26
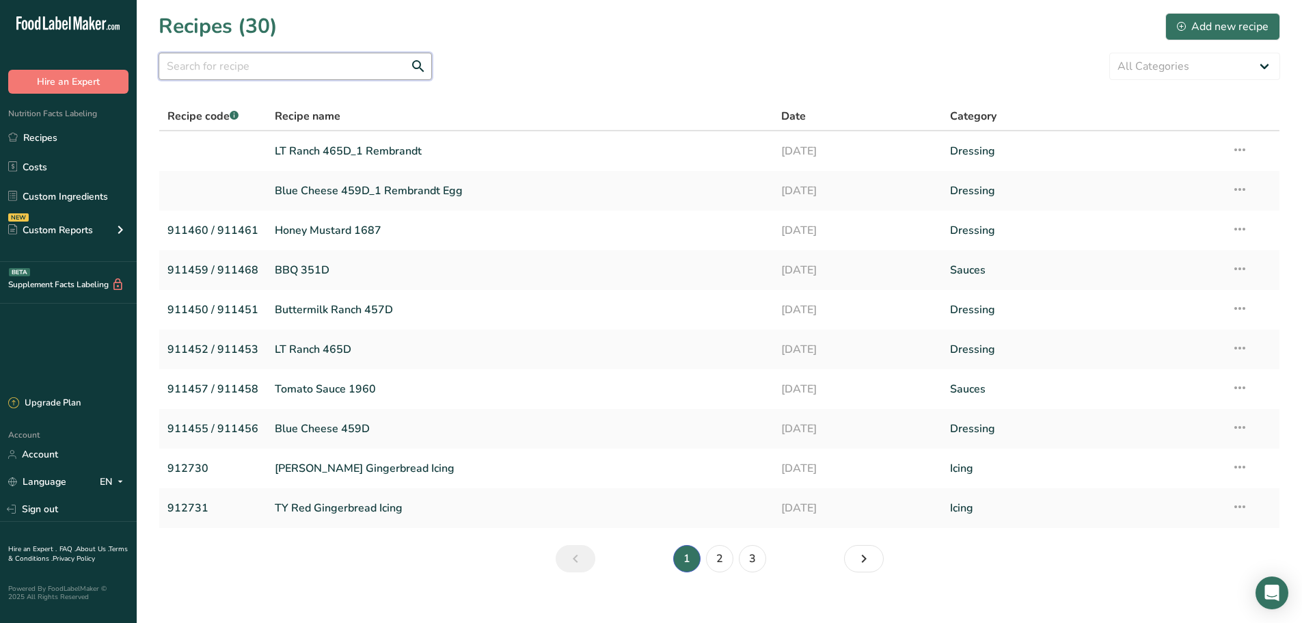
click at [335, 61] on input "text" at bounding box center [295, 66] width 273 height 27
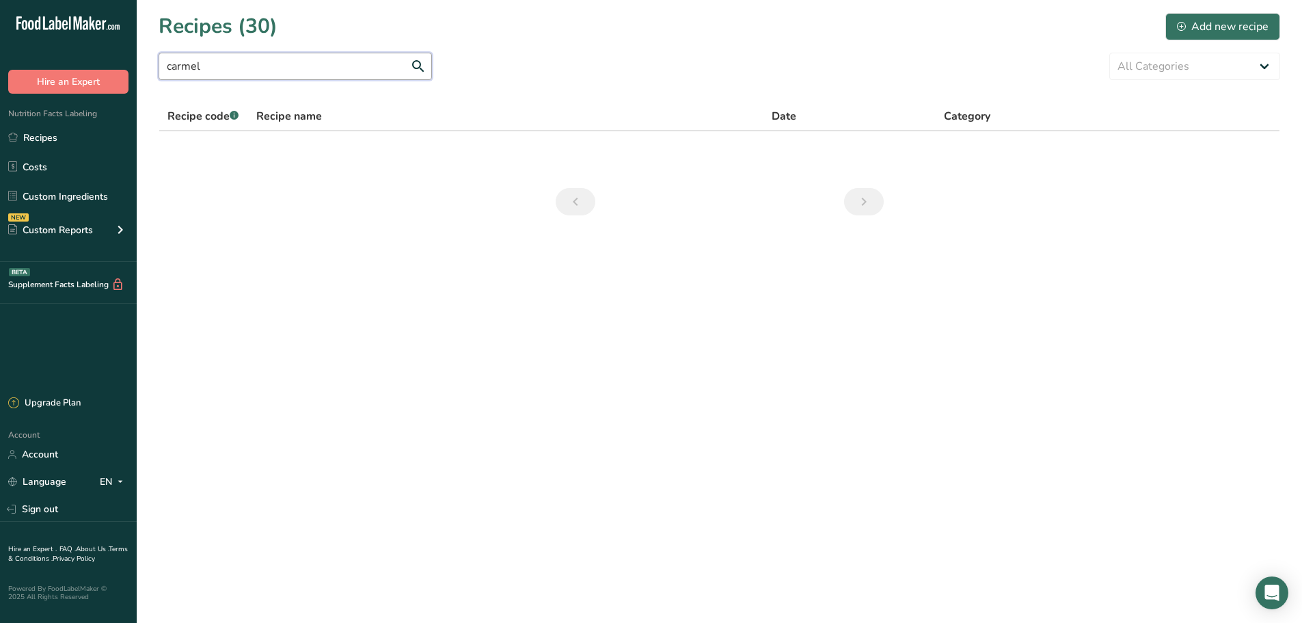
click at [180, 68] on input "carmel" at bounding box center [295, 66] width 273 height 27
type input "caramel"
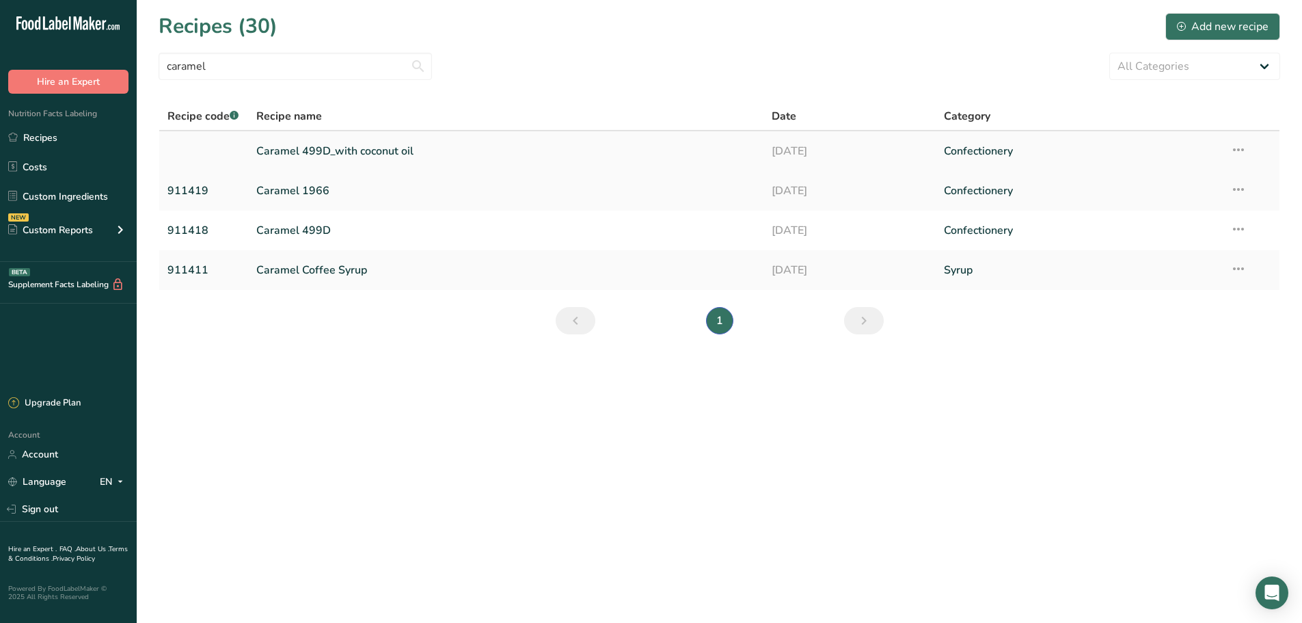
click at [1237, 150] on icon at bounding box center [1238, 149] width 16 height 25
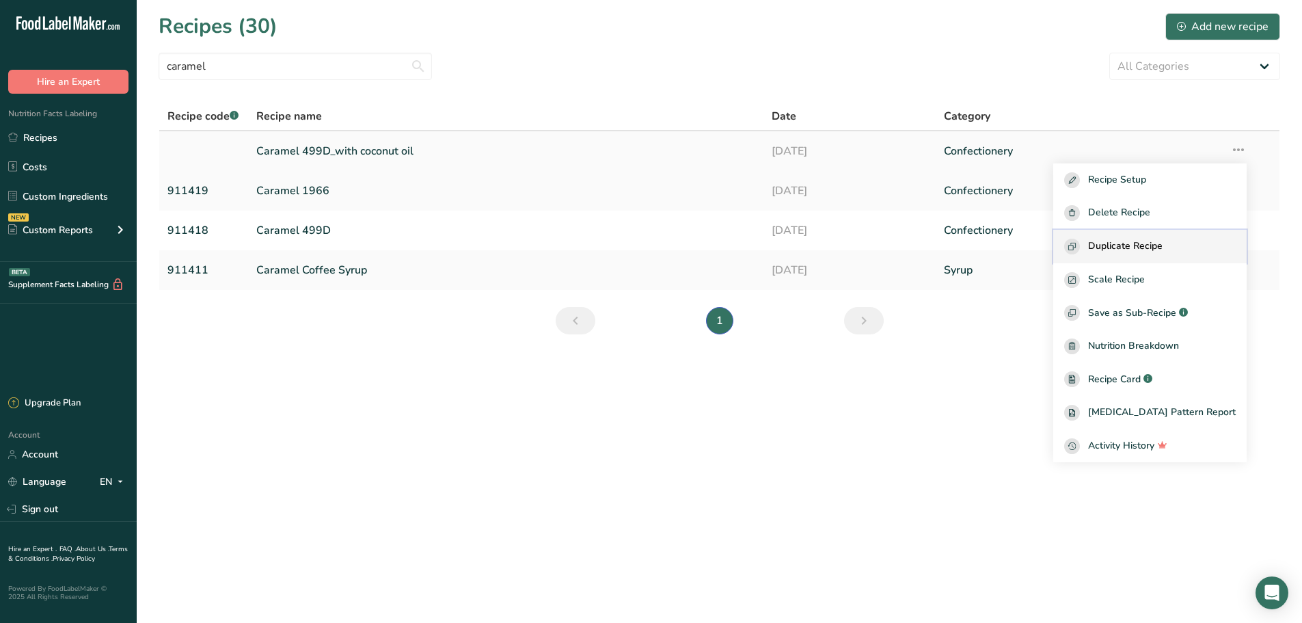
click at [1137, 249] on span "Duplicate Recipe" at bounding box center [1125, 247] width 74 height 16
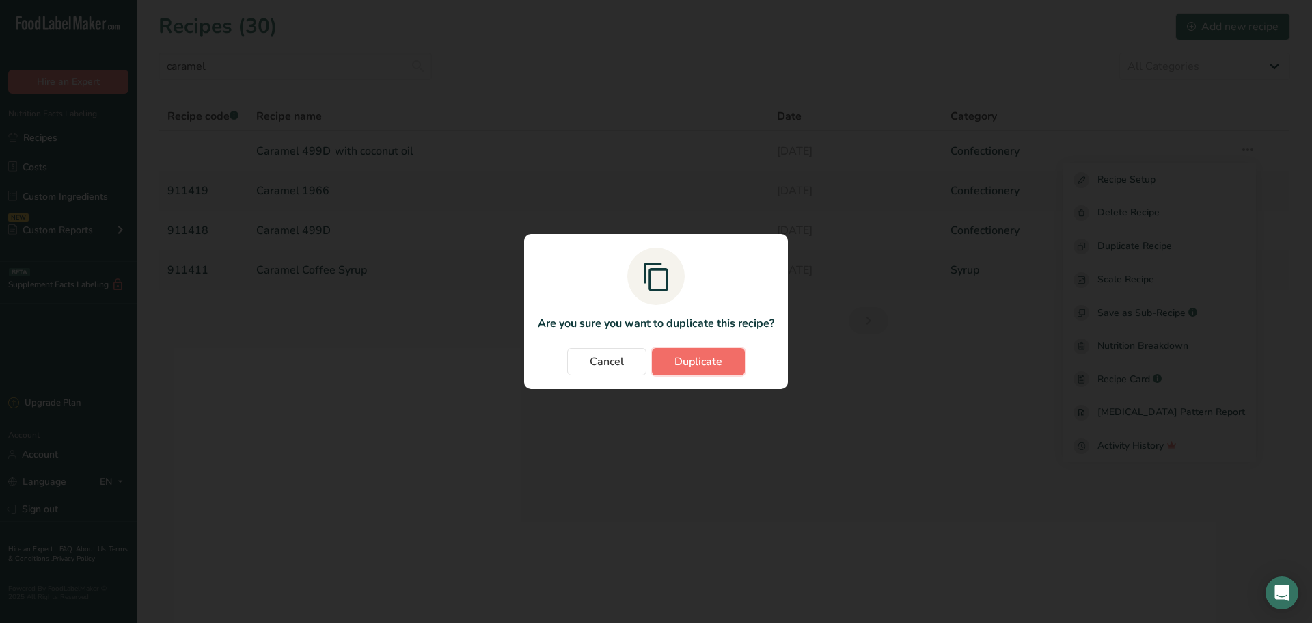
click at [685, 358] on span "Duplicate" at bounding box center [699, 361] width 48 height 16
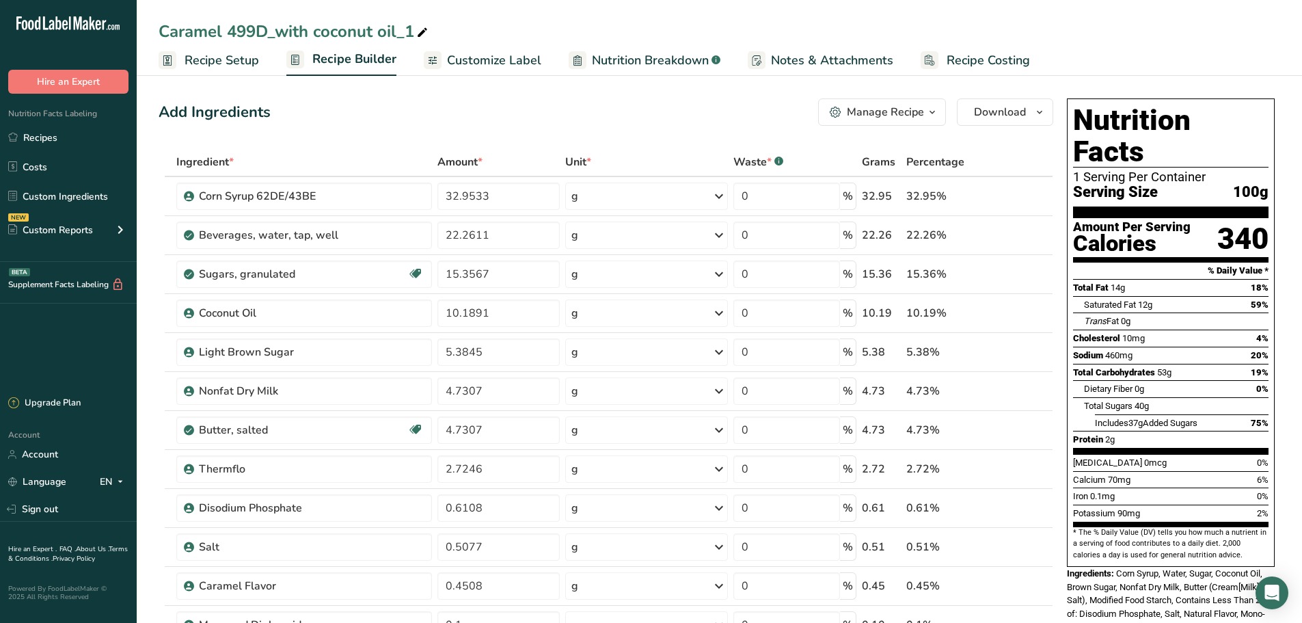
click at [415, 31] on span at bounding box center [422, 33] width 16 height 16
type input "Caramel 499D_with 610418"
click at [416, 102] on div "Add Ingredients Manage Recipe Delete Recipe Duplicate Recipe Scale Recipe Save …" at bounding box center [606, 111] width 895 height 27
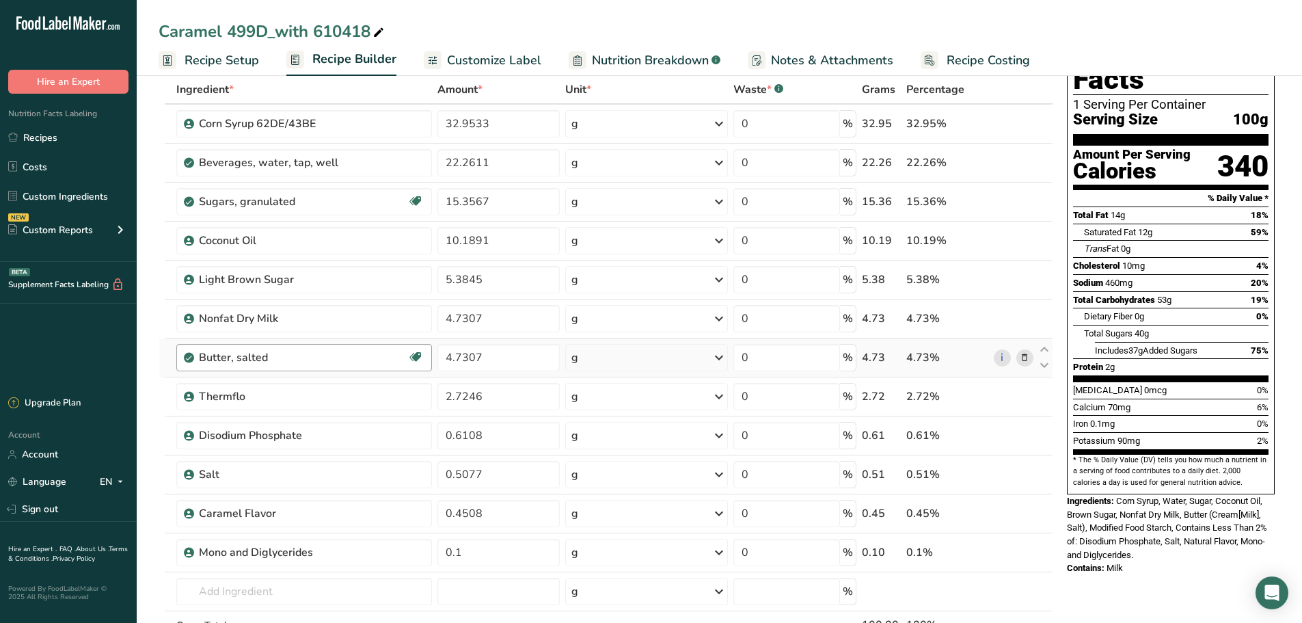
scroll to position [68, 0]
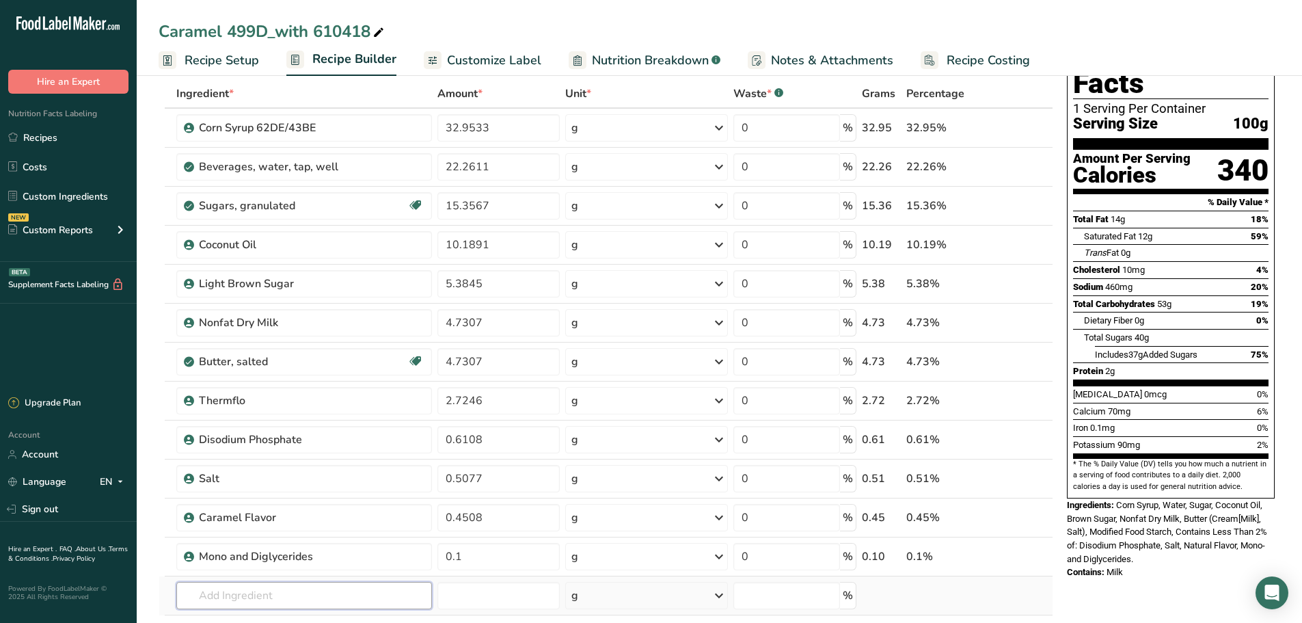
click at [367, 592] on input "text" at bounding box center [304, 595] width 256 height 27
type input "610418"
click at [271, 541] on p "610418 Coconut Oil" at bounding box center [236, 548] width 98 height 14
type input "Coconut Oil"
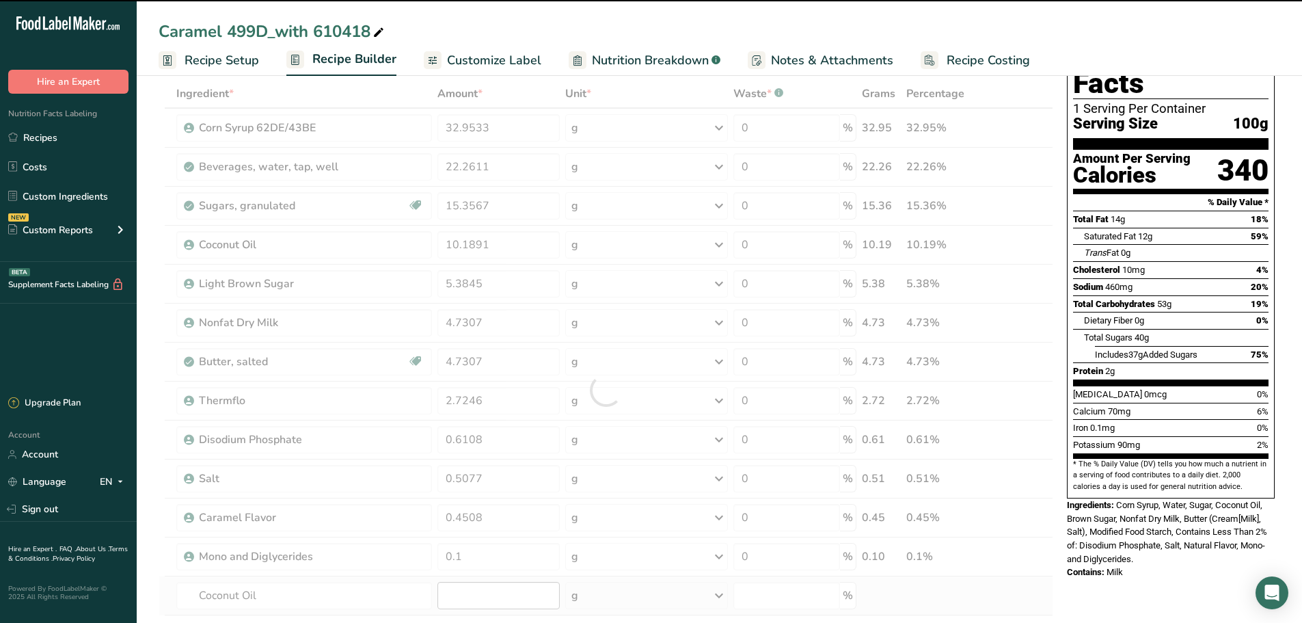
type input "0"
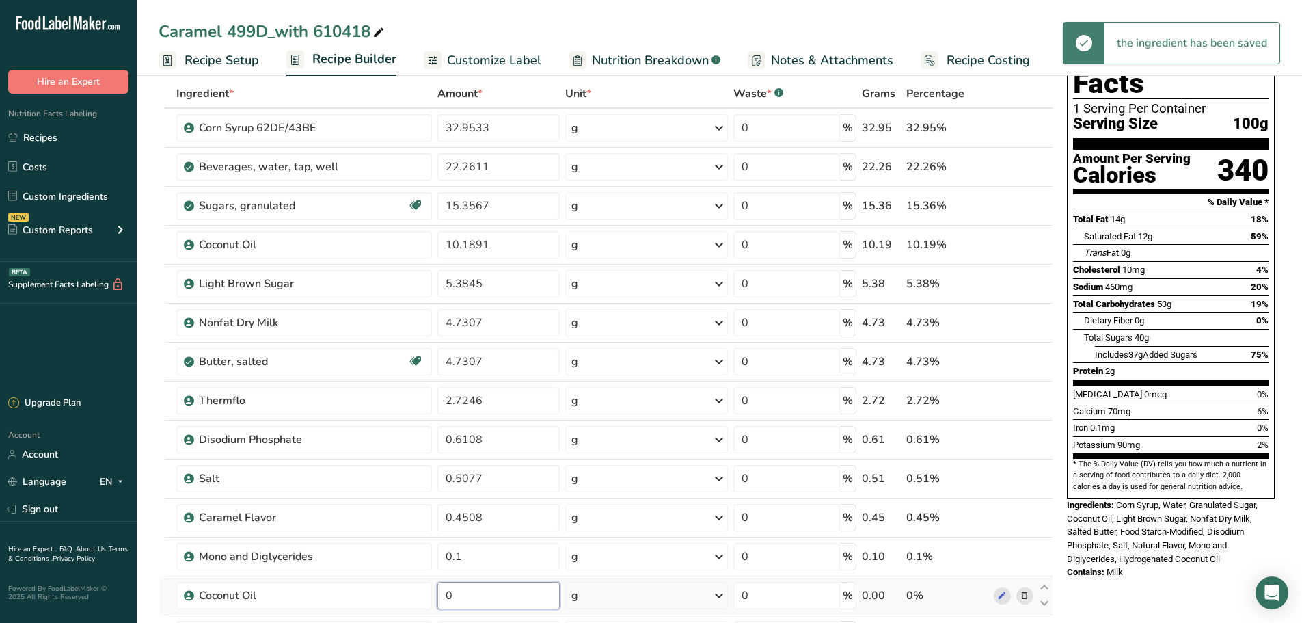
drag, startPoint x: 498, startPoint y: 597, endPoint x: 432, endPoint y: 597, distance: 66.3
click at [432, 597] on tr "Coconut Oil 0 g Weight Units g kg mg See more Volume Units l Volume units requi…" at bounding box center [605, 595] width 893 height 39
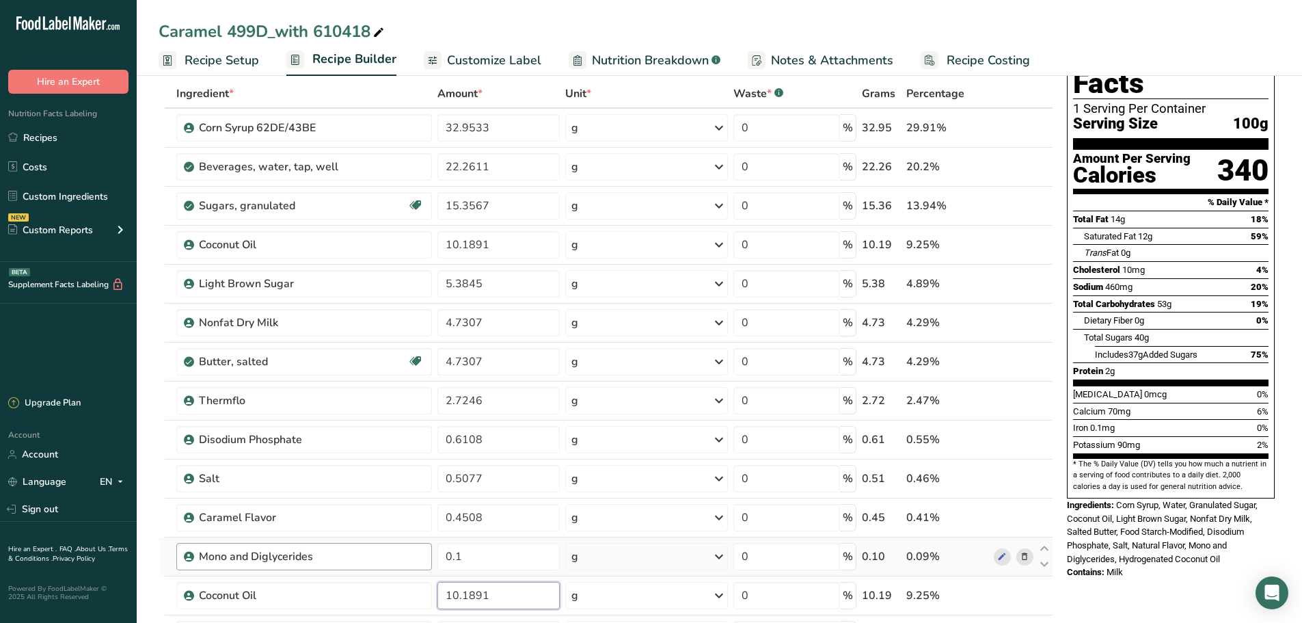
type input "10.1891"
click at [375, 559] on div "Ingredient * Amount * Unit * Waste * .a-a{fill:#347362;}.b-a{fill:#fff;} Grams …" at bounding box center [606, 409] width 895 height 660
click at [1023, 247] on icon at bounding box center [1025, 245] width 10 height 14
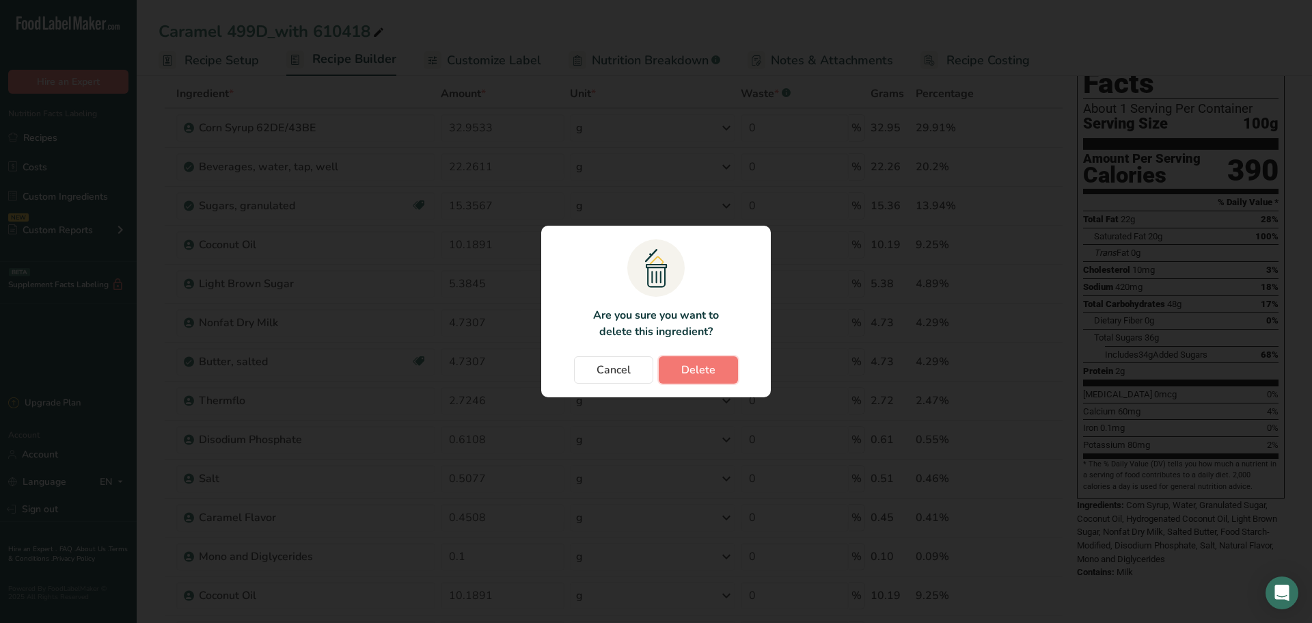
click at [699, 362] on span "Delete" at bounding box center [698, 370] width 34 height 16
type input "5.3845"
type input "4.7307"
type input "2.7246"
type input "0.6108"
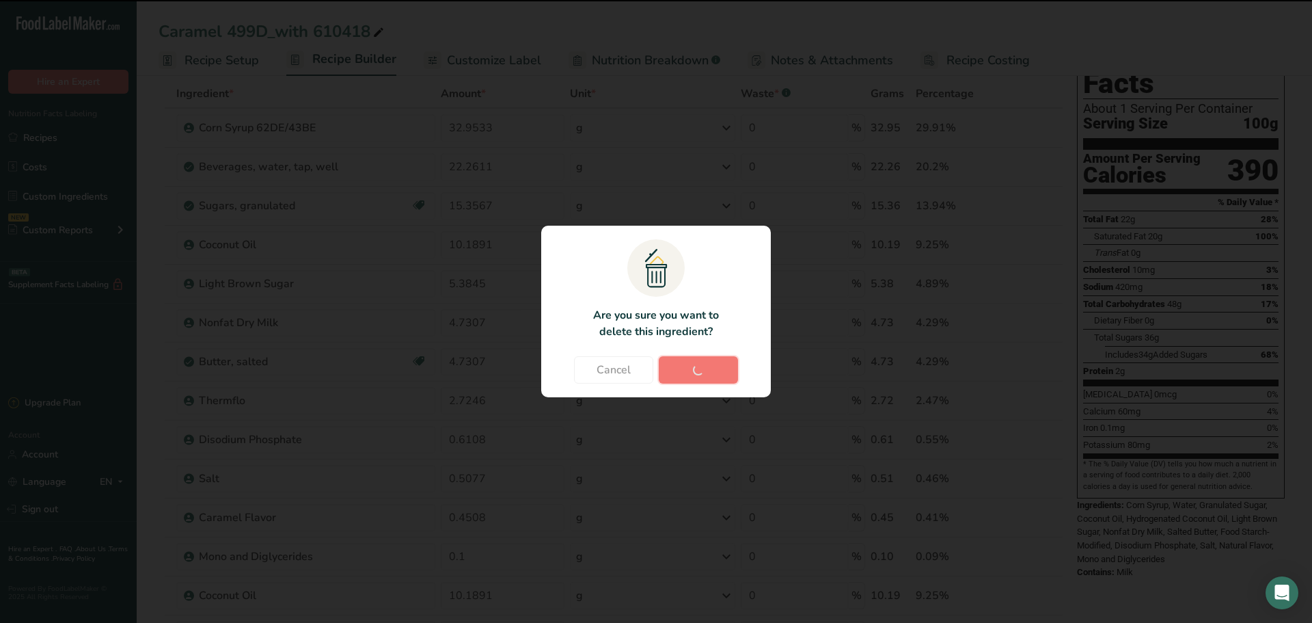
type input "0.5077"
type input "0.4508"
type input "0.1"
type input "10.1891"
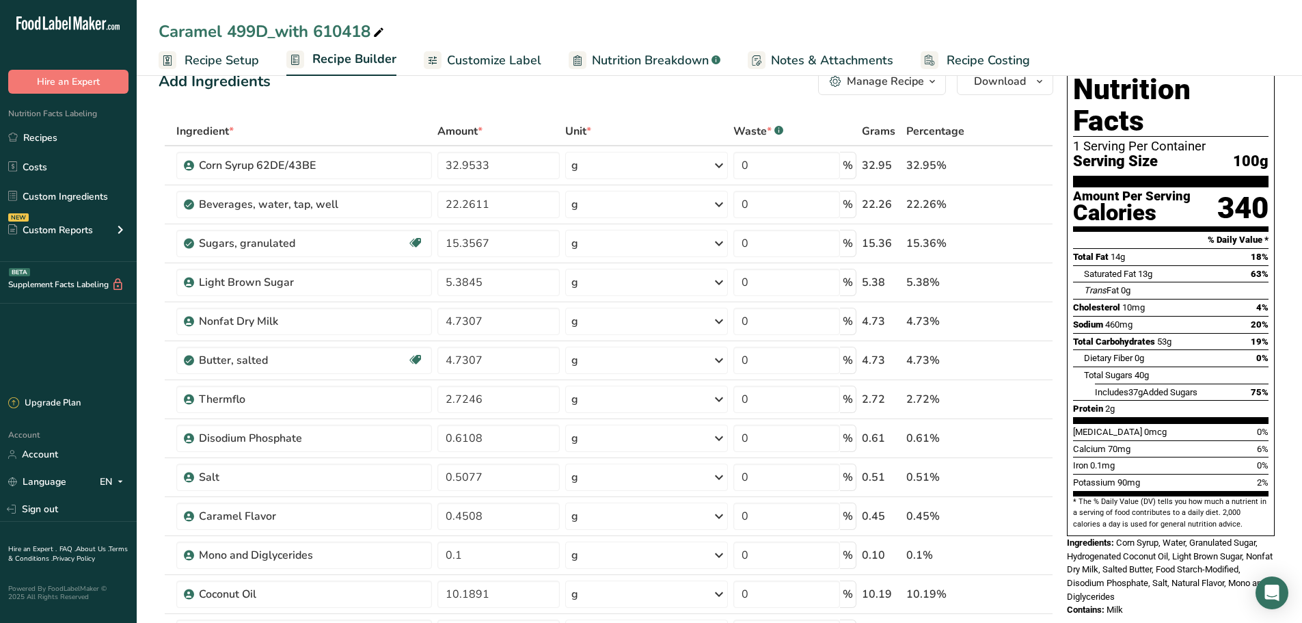
scroll to position [0, 0]
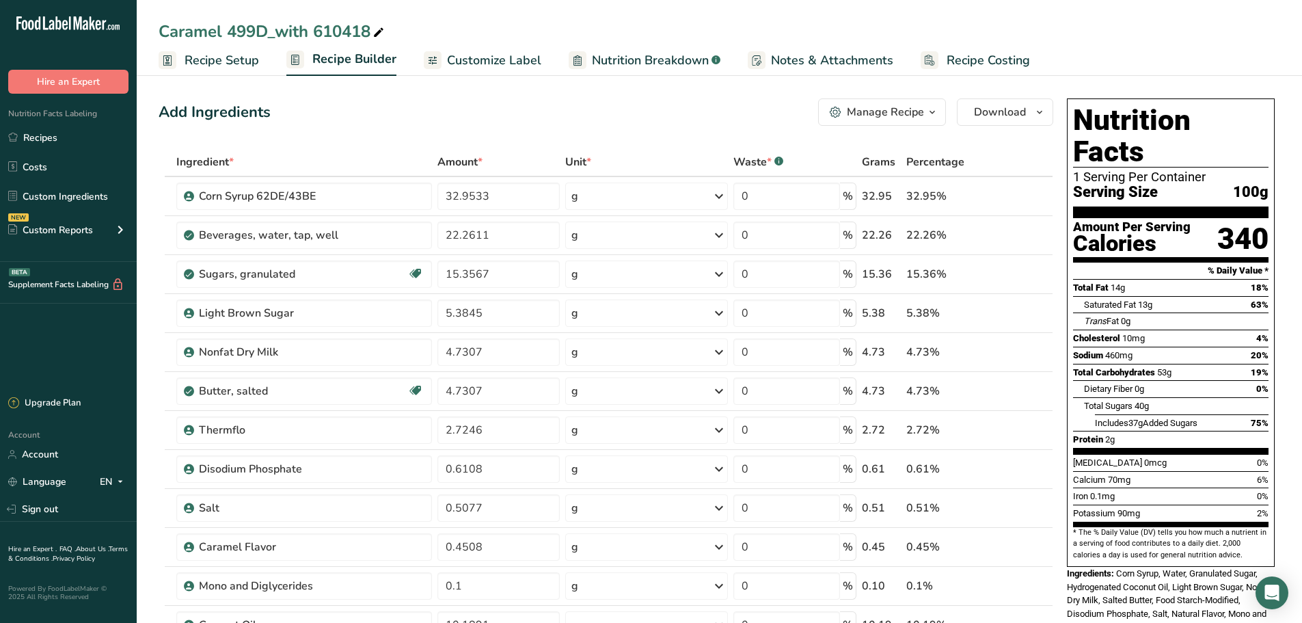
click at [494, 63] on span "Customize Label" at bounding box center [494, 60] width 94 height 18
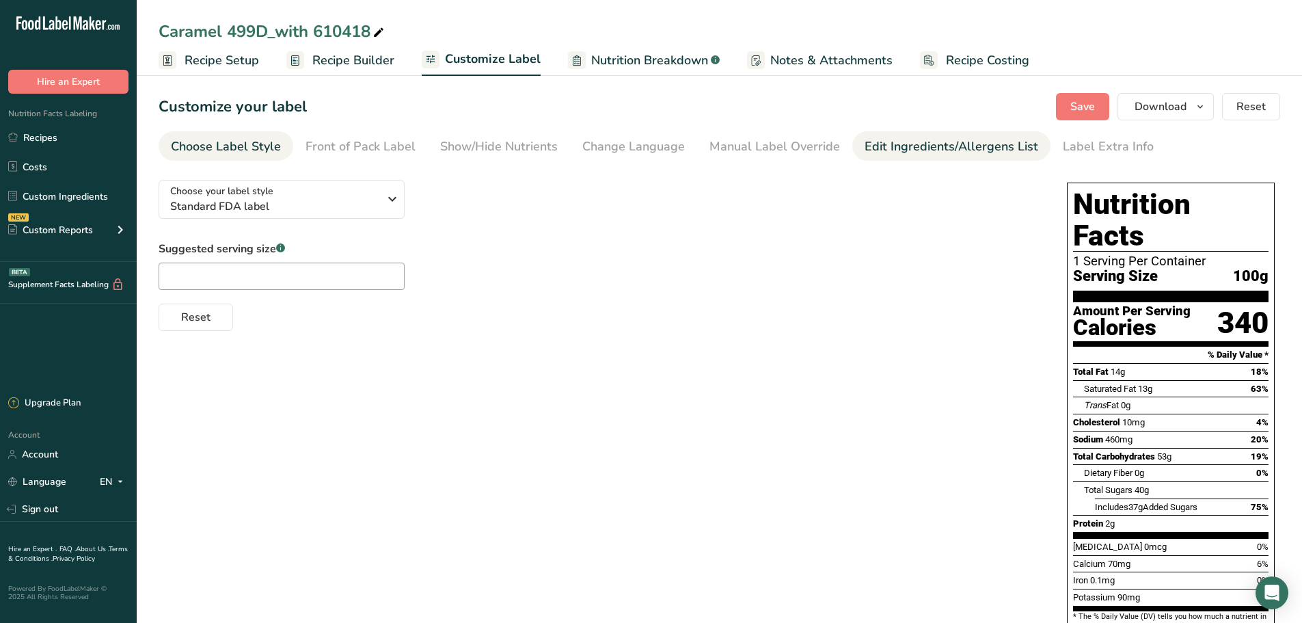
click at [1005, 148] on div "Edit Ingredients/Allergens List" at bounding box center [952, 146] width 174 height 18
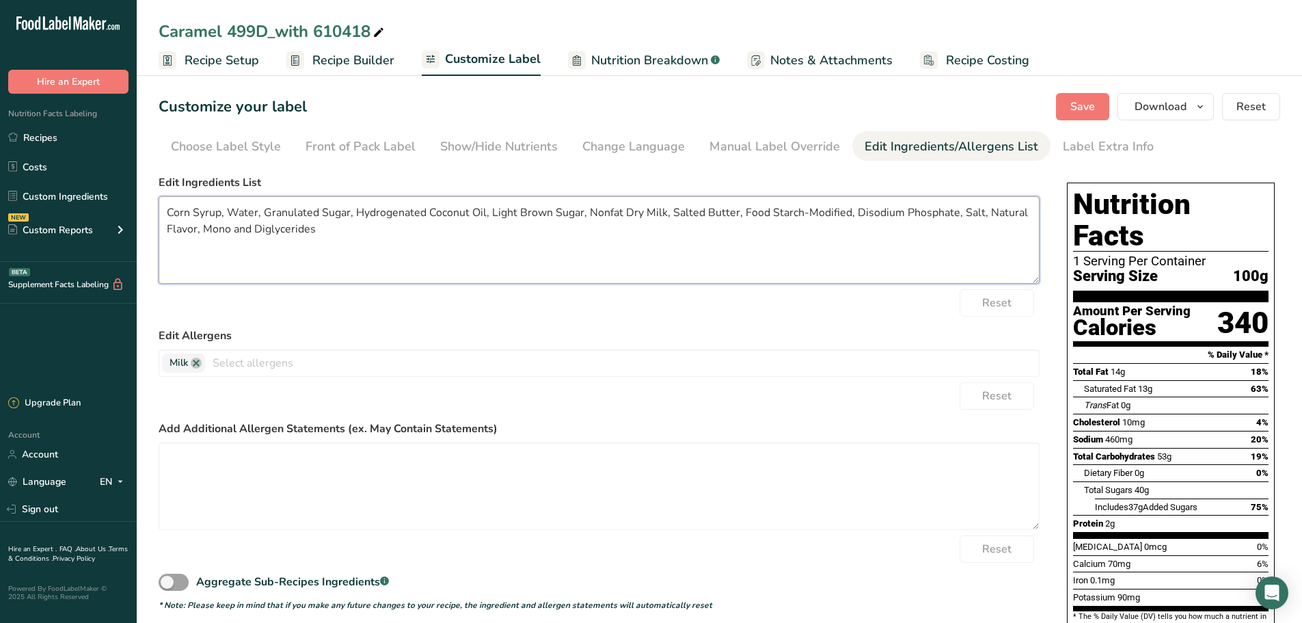
drag, startPoint x: 321, startPoint y: 210, endPoint x: 265, endPoint y: 208, distance: 55.4
click at [265, 208] on textarea "Corn Syrup, Water, Granulated Sugar, Hydrogenated Coconut Oil, Light Brown Suga…" at bounding box center [599, 239] width 881 height 87
drag, startPoint x: 457, startPoint y: 213, endPoint x: 431, endPoint y: 212, distance: 26.0
click at [431, 212] on textarea "Corn Syrup, Water, Sugar, Hydrogenated Coconut Oil, Light Brown Sugar, Nonfat D…" at bounding box center [599, 239] width 881 height 87
drag, startPoint x: 651, startPoint y: 212, endPoint x: 588, endPoint y: 206, distance: 63.1
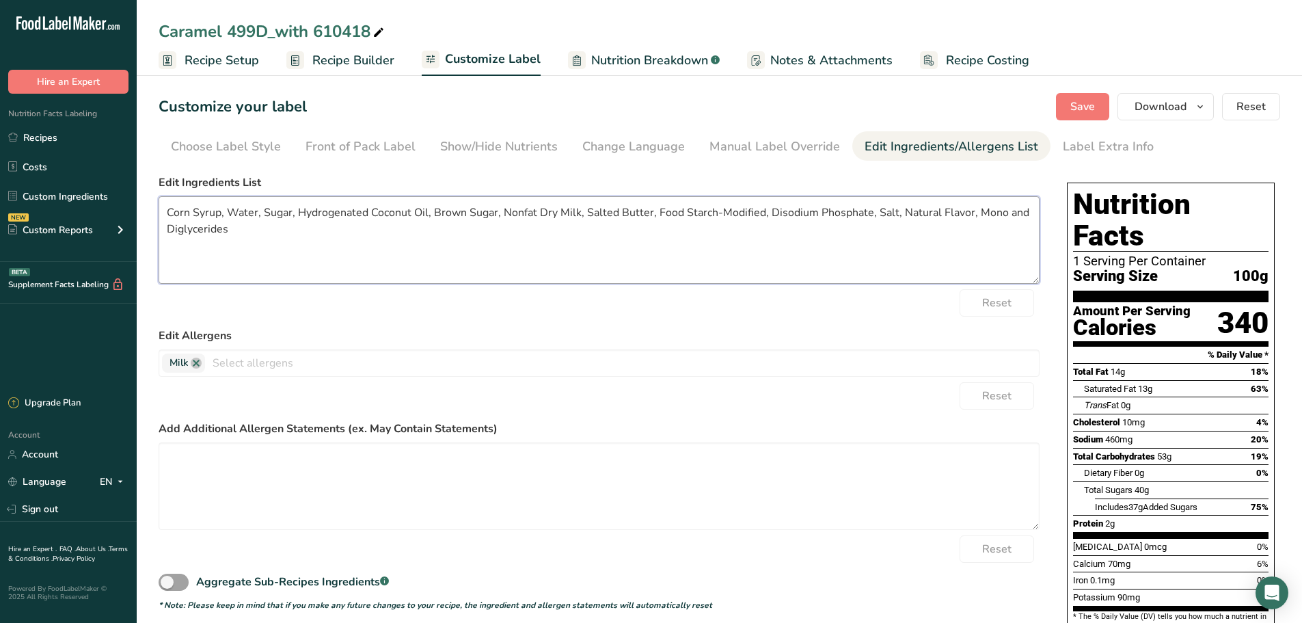
click at [588, 208] on textarea "Corn Syrup, Water, Sugar, Hydrogenated Coconut Oil, Brown Sugar, Nonfat Dry Mil…" at bounding box center [599, 239] width 881 height 87
drag, startPoint x: 819, startPoint y: 211, endPoint x: 718, endPoint y: 212, distance: 101.8
click at [718, 212] on textarea "Corn Syrup, Water, Sugar, Hydrogenated Coconut Oil, Brown Sugar, Nonfat Dry Mil…" at bounding box center [599, 239] width 881 height 87
click at [826, 214] on textarea "Corn Syrup, Water, Sugar, Hydrogenated Coconut Oil, Brown Sugar, Nonfat Dry Mil…" at bounding box center [599, 239] width 881 height 87
click at [444, 233] on textarea "Corn Syrup, Water, Sugar, Hydrogenated Coconut Oil, Brown Sugar, Nonfat Dry Mil…" at bounding box center [599, 239] width 881 height 87
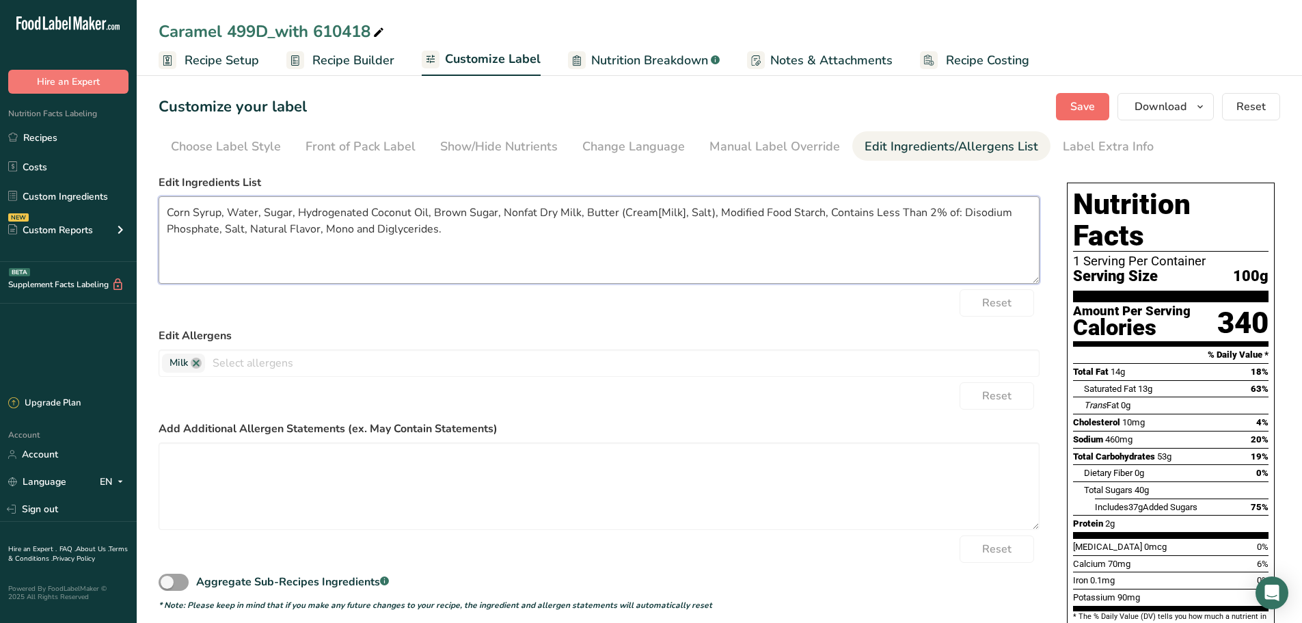
type textarea "Corn Syrup, Water, Sugar, Hydrogenated Coconut Oil, Brown Sugar, Nonfat Dry Mil…"
click at [1093, 109] on span "Save" at bounding box center [1082, 106] width 25 height 16
click at [1197, 102] on icon "button" at bounding box center [1200, 106] width 11 height 17
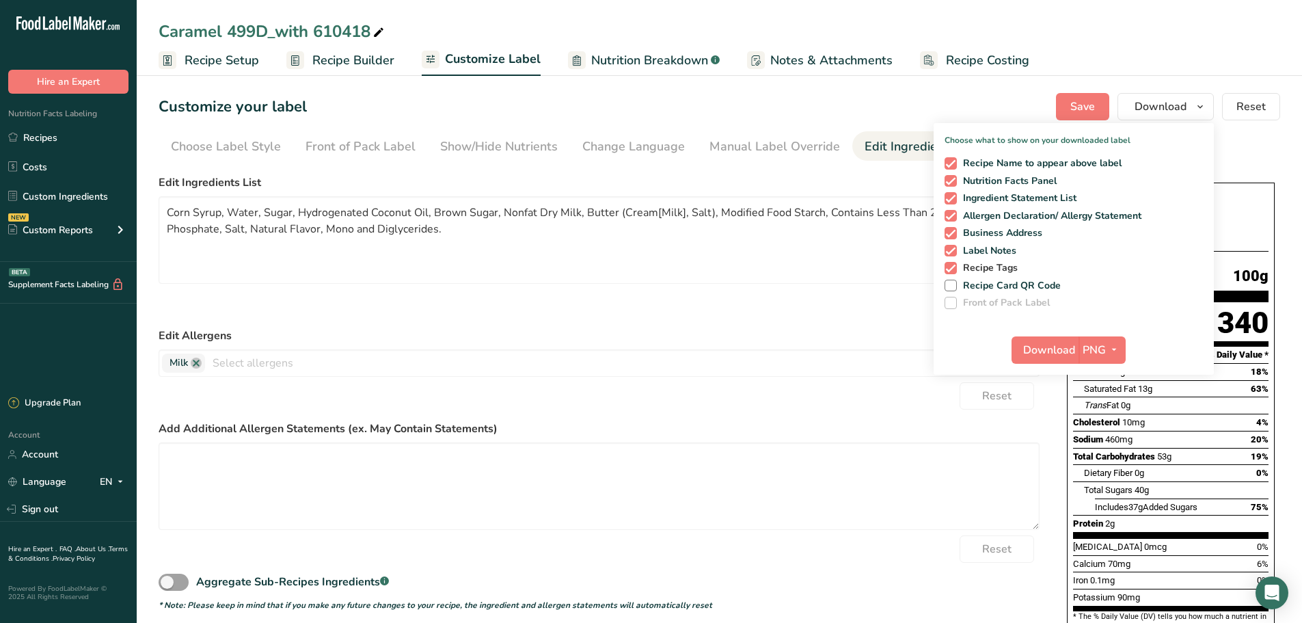
click at [1005, 273] on span "Recipe Tags" at bounding box center [988, 268] width 62 height 12
click at [953, 272] on input "Recipe Tags" at bounding box center [949, 267] width 9 height 9
checkbox input "false"
click at [1000, 252] on span "Label Notes" at bounding box center [987, 251] width 60 height 12
click at [953, 252] on input "Label Notes" at bounding box center [949, 250] width 9 height 9
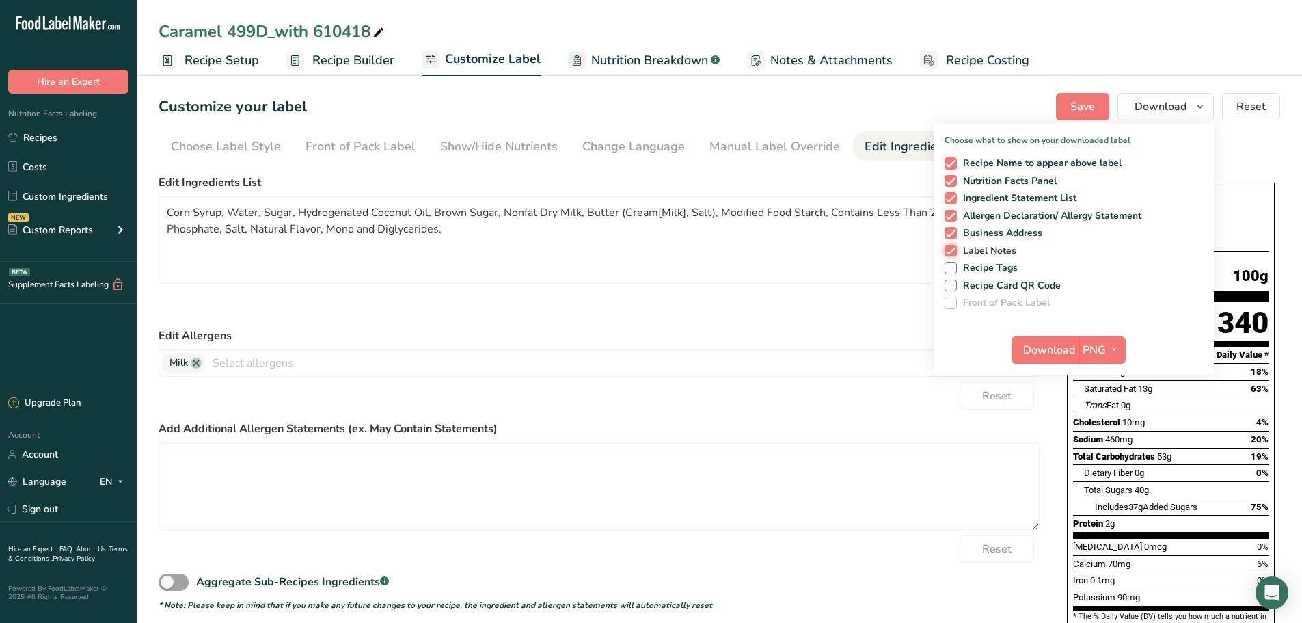
checkbox input "false"
click at [999, 236] on span "Business Address" at bounding box center [1000, 233] width 86 height 12
click at [953, 236] on input "Business Address" at bounding box center [949, 232] width 9 height 9
checkbox input "false"
drag, startPoint x: 1105, startPoint y: 340, endPoint x: 1115, endPoint y: 355, distance: 17.8
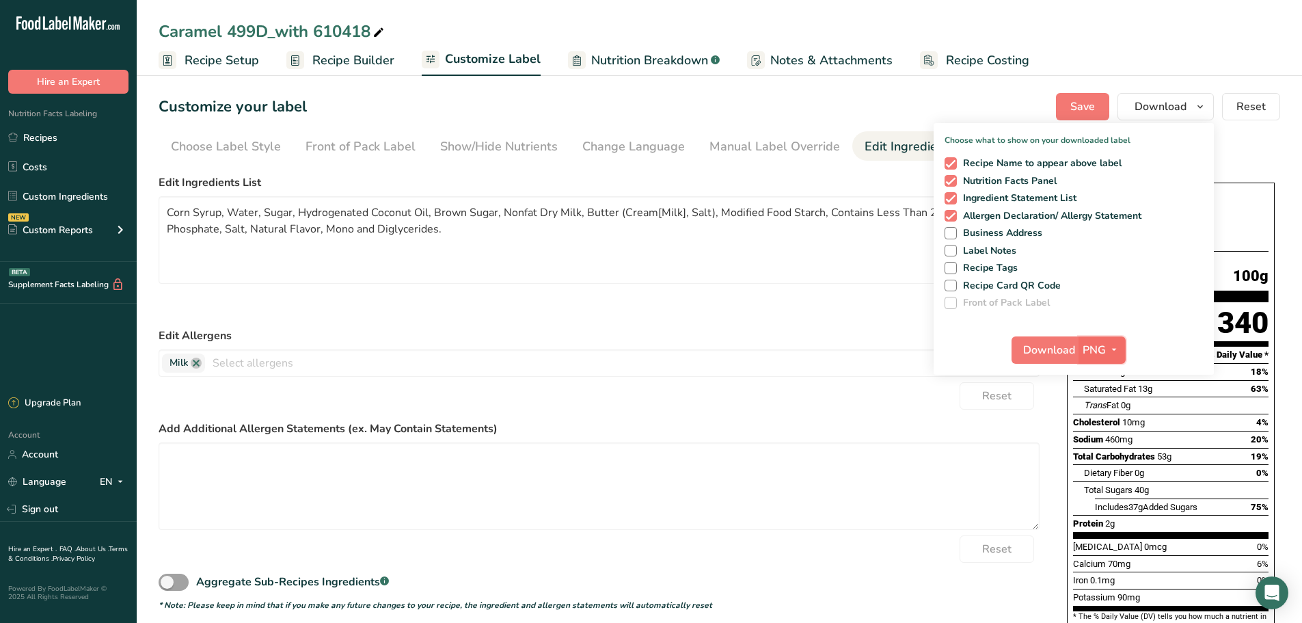
click at [1105, 341] on button "PNG" at bounding box center [1102, 349] width 47 height 27
click at [1109, 444] on link "PDF" at bounding box center [1104, 445] width 44 height 23
click at [1056, 355] on span "Download" at bounding box center [1050, 350] width 52 height 16
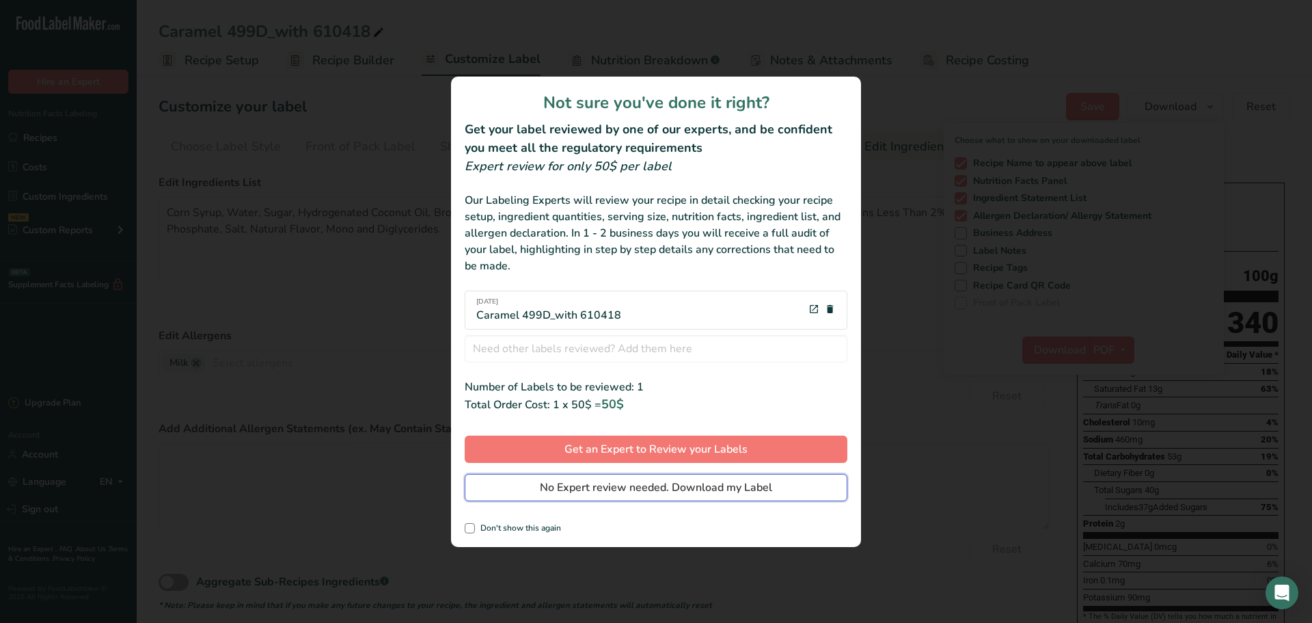
click at [656, 487] on span "No Expert review needed. Download my Label" at bounding box center [656, 487] width 232 height 16
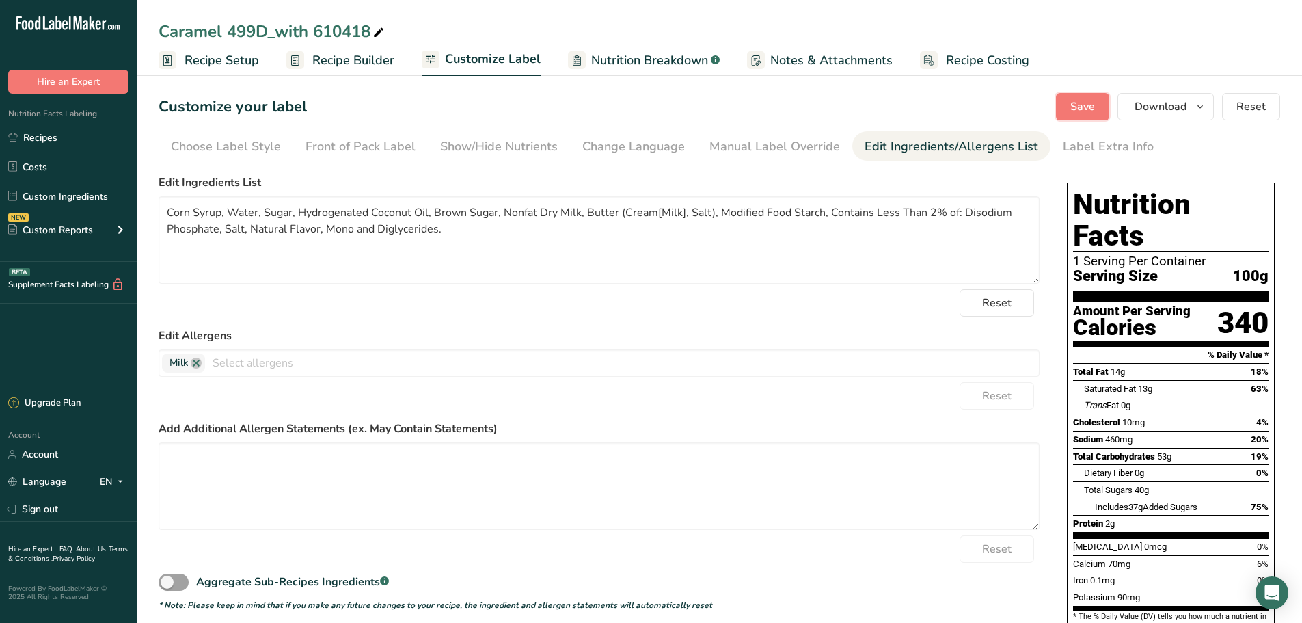
drag, startPoint x: 1070, startPoint y: 109, endPoint x: 1001, endPoint y: 112, distance: 69.1
click at [1070, 109] on button "Save" at bounding box center [1082, 106] width 53 height 27
click at [649, 52] on span "Nutrition Breakdown" at bounding box center [649, 60] width 117 height 18
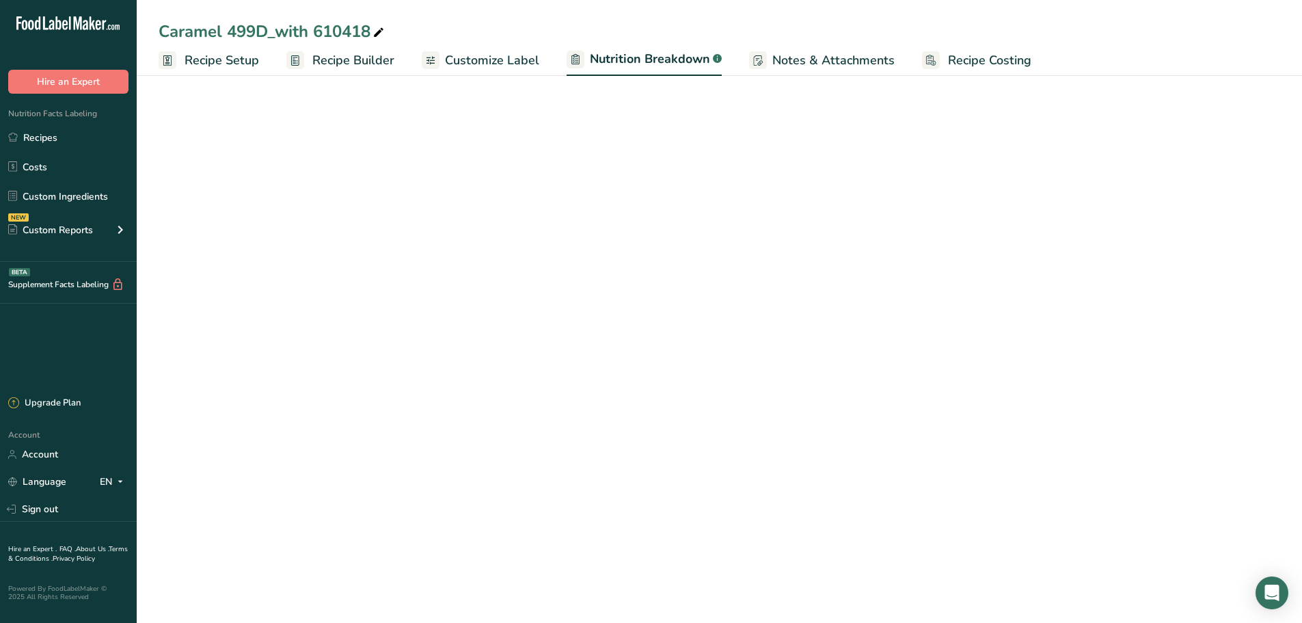
select select "Calories"
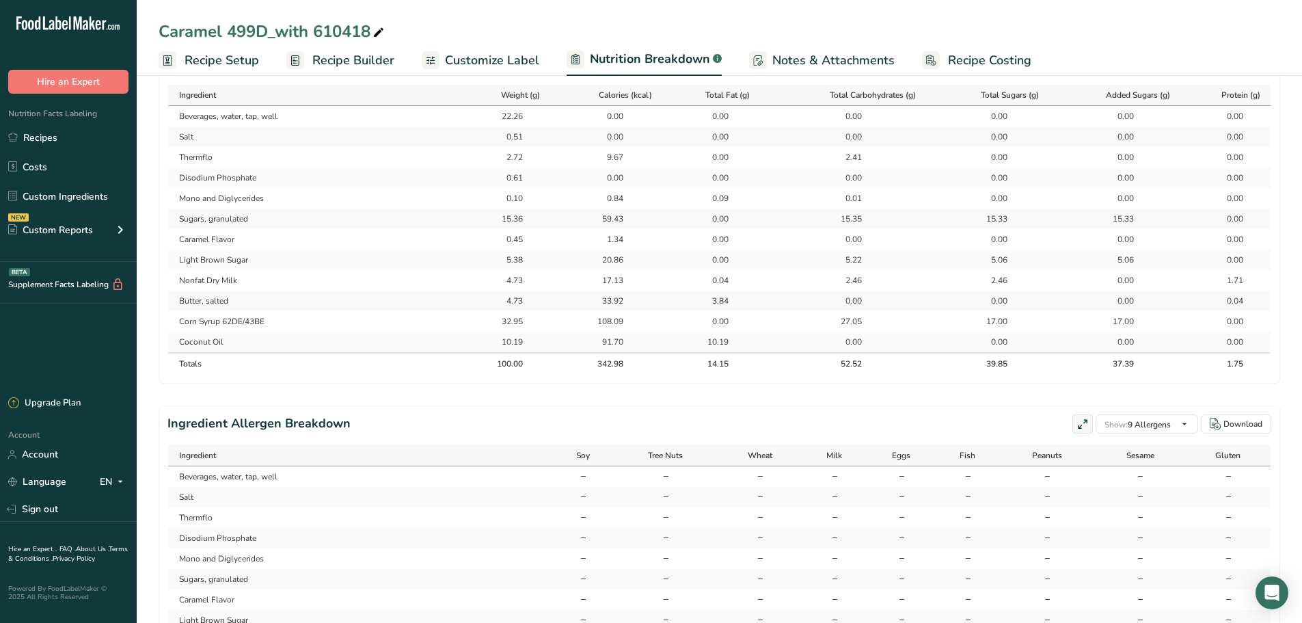
scroll to position [615, 0]
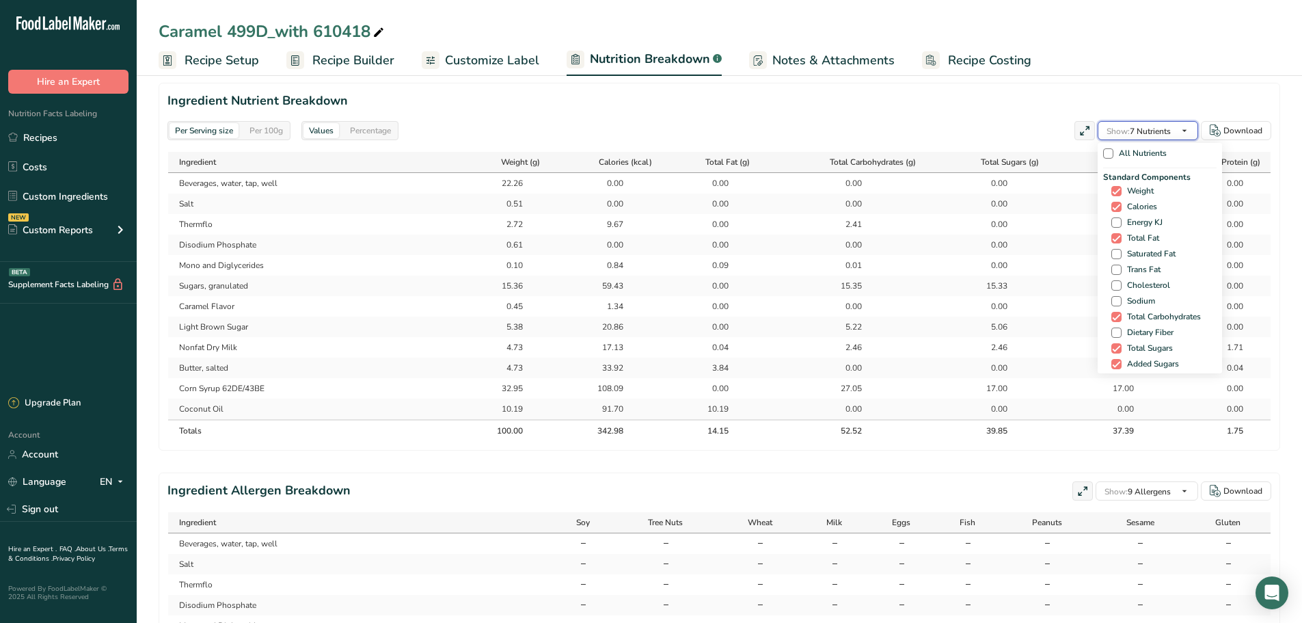
click at [1167, 130] on span "Show: 7 Nutrients" at bounding box center [1139, 131] width 64 height 11
drag, startPoint x: 1132, startPoint y: 207, endPoint x: 1128, endPoint y: 214, distance: 7.6
click at [1131, 208] on span "Calories" at bounding box center [1140, 207] width 36 height 10
click at [1120, 208] on input "Calories" at bounding box center [1115, 206] width 9 height 9
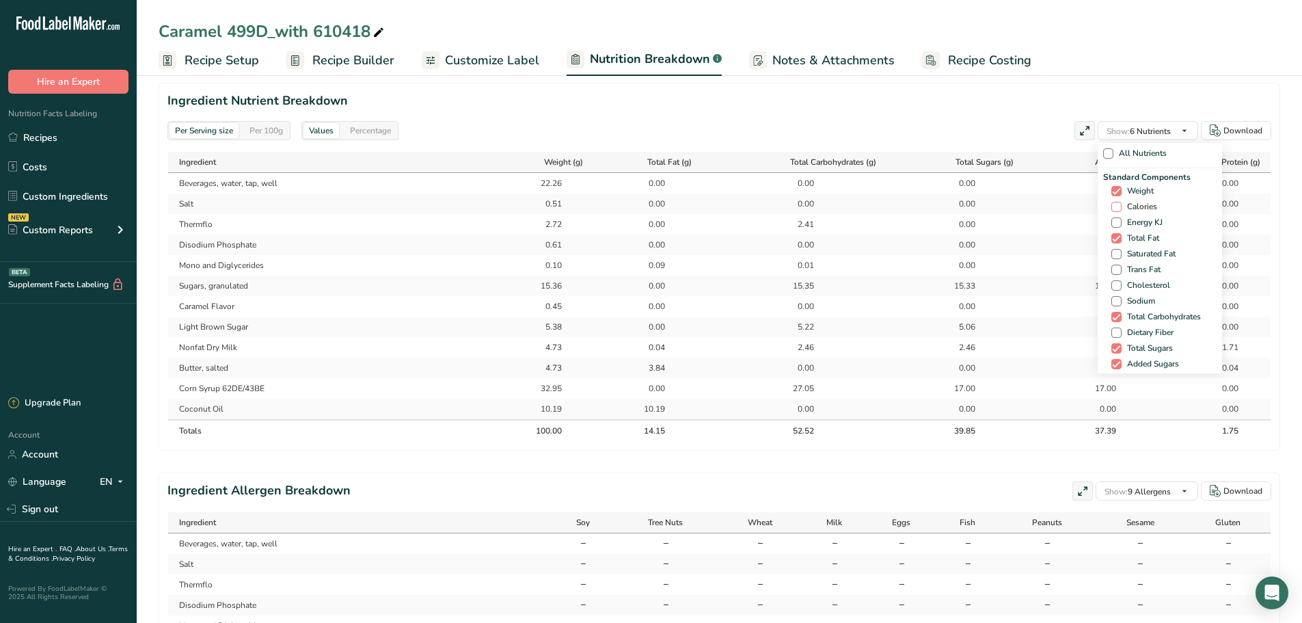
click at [1125, 206] on span "Calories" at bounding box center [1140, 207] width 36 height 10
click at [1120, 206] on input "Calories" at bounding box center [1115, 206] width 9 height 9
checkbox input "true"
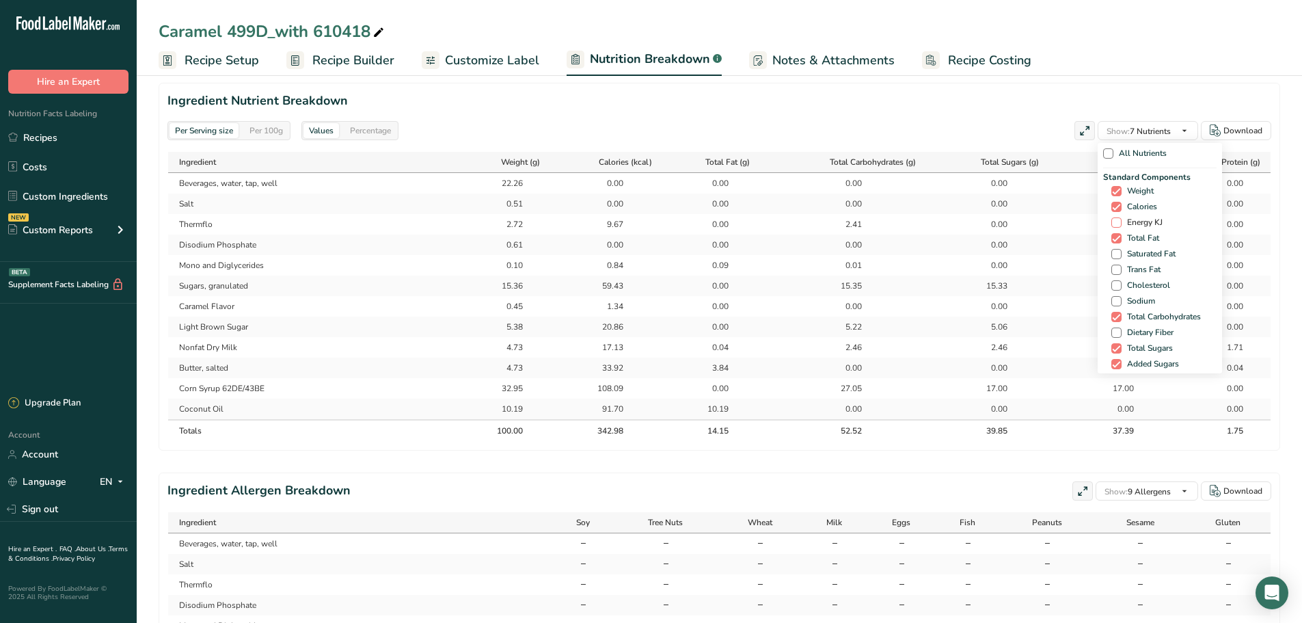
click at [1122, 224] on span "Energy KJ" at bounding box center [1142, 222] width 41 height 10
click at [1120, 224] on input "Energy KJ" at bounding box center [1115, 222] width 9 height 9
checkbox input "true"
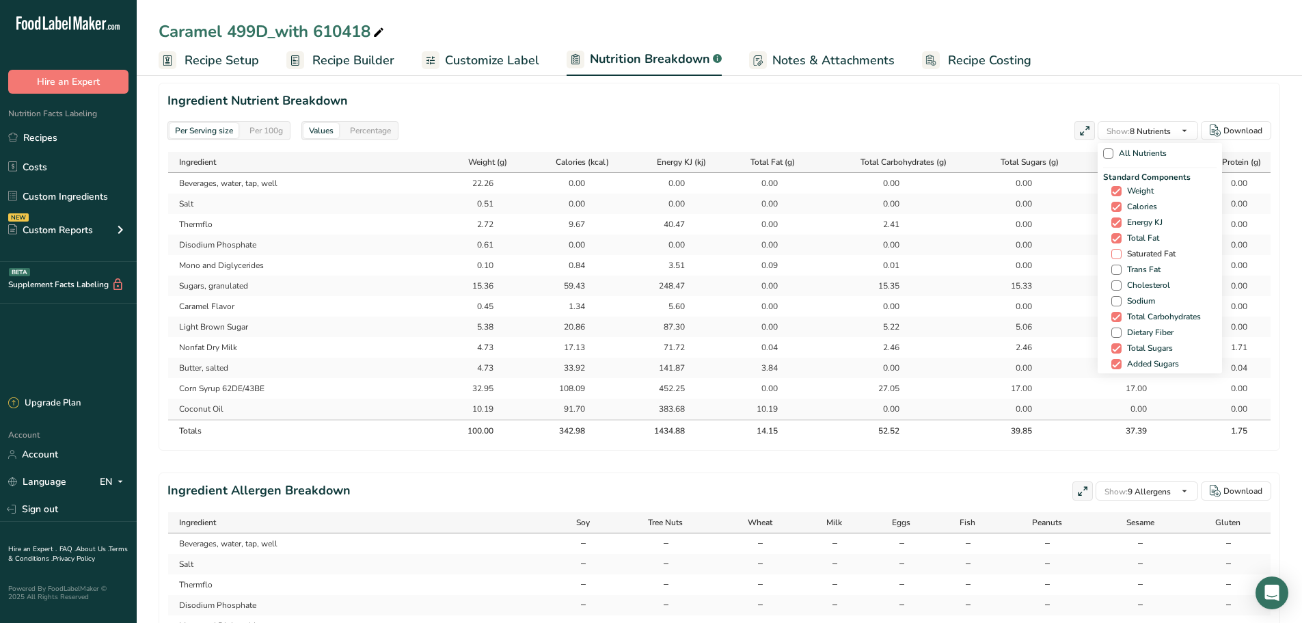
click at [1122, 257] on span "Saturated Fat" at bounding box center [1149, 254] width 54 height 10
click at [1120, 257] on input "Saturated Fat" at bounding box center [1115, 253] width 9 height 9
checkbox input "true"
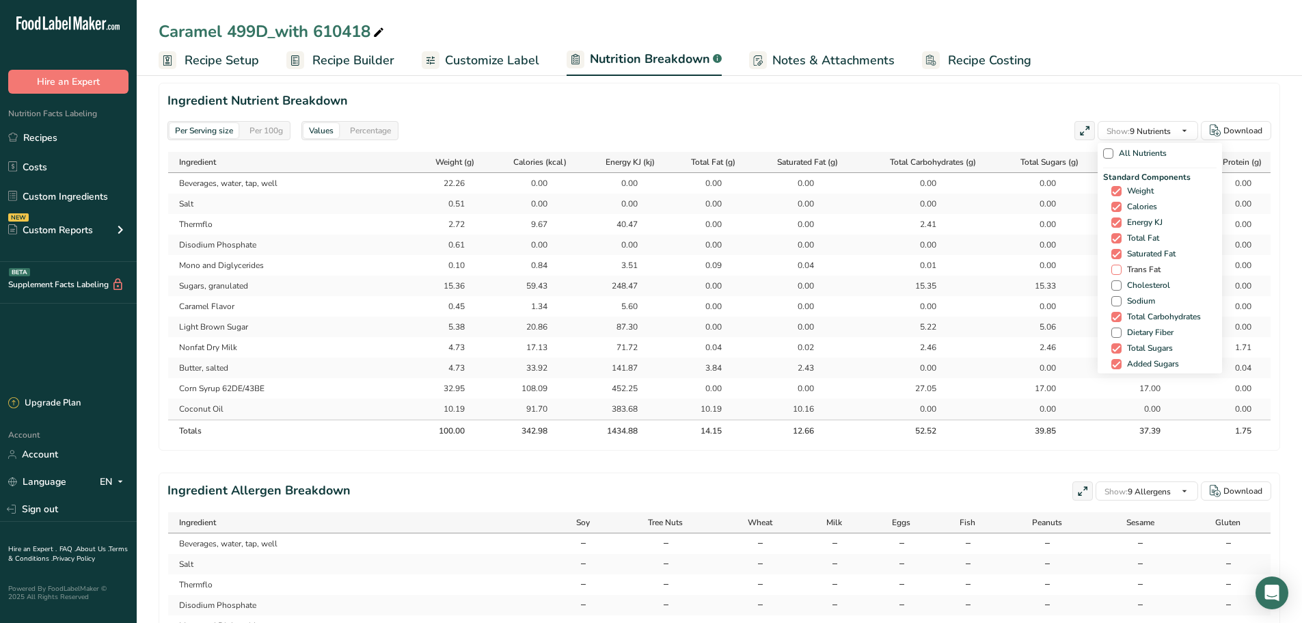
click at [1123, 273] on span "Trans Fat" at bounding box center [1141, 270] width 39 height 10
click at [1120, 273] on input "Trans Fat" at bounding box center [1115, 269] width 9 height 9
checkbox input "true"
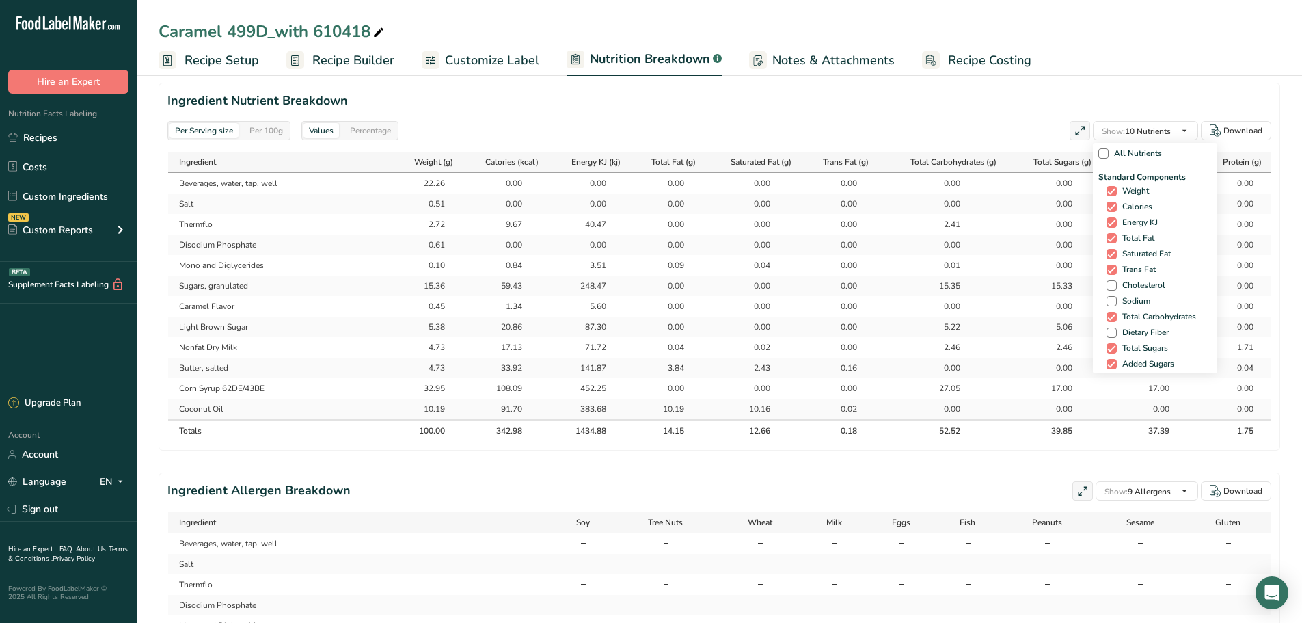
click at [1126, 288] on span "Cholesterol" at bounding box center [1141, 285] width 49 height 10
click at [1115, 288] on input "Cholesterol" at bounding box center [1111, 285] width 9 height 9
checkbox input "true"
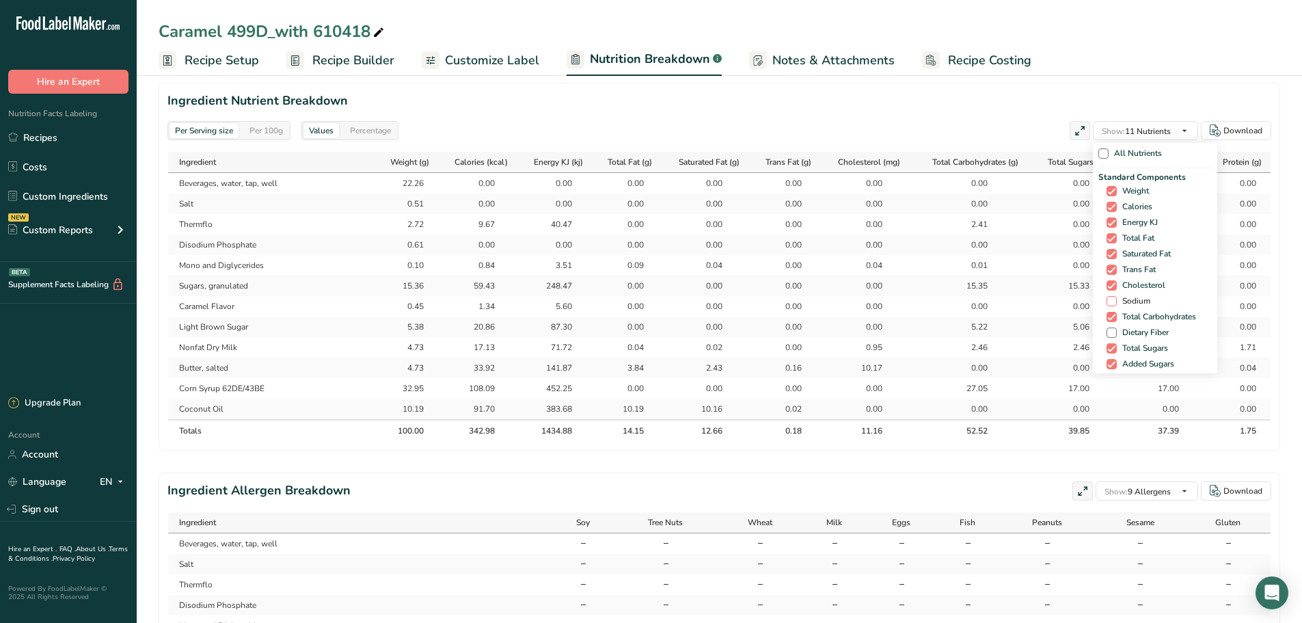
click at [1128, 303] on span "Sodium" at bounding box center [1133, 301] width 33 height 10
click at [1115, 303] on input "Sodium" at bounding box center [1111, 301] width 9 height 9
checkbox input "true"
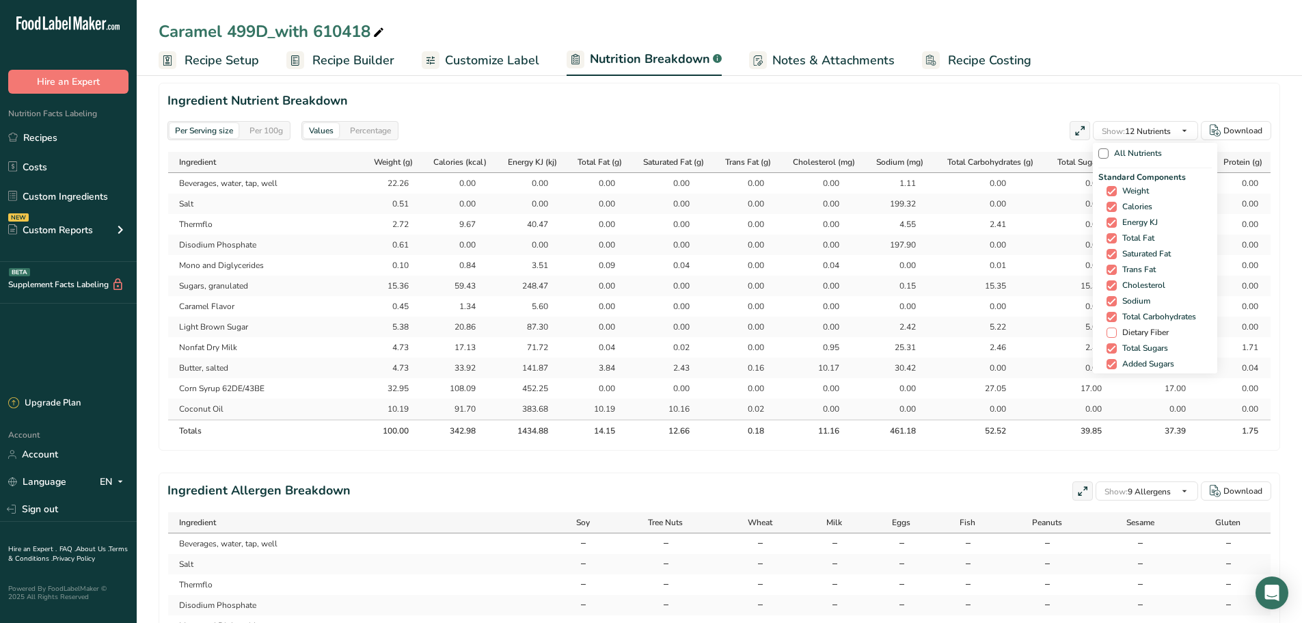
click at [1122, 336] on span "Dietary Fiber" at bounding box center [1143, 332] width 52 height 10
click at [1115, 336] on input "Dietary Fiber" at bounding box center [1111, 332] width 9 height 9
checkbox input "true"
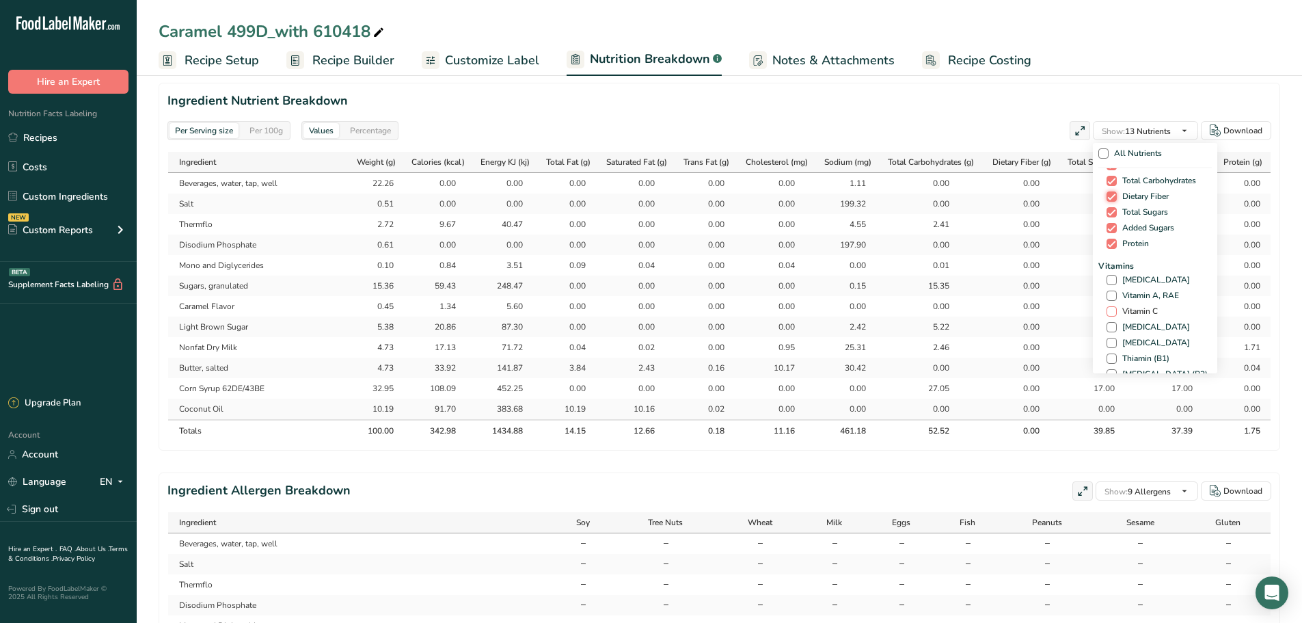
scroll to position [137, 0]
click at [1133, 279] on span "[MEDICAL_DATA]" at bounding box center [1153, 279] width 73 height 10
click at [1115, 279] on input "[MEDICAL_DATA]" at bounding box center [1111, 279] width 9 height 9
checkbox input "true"
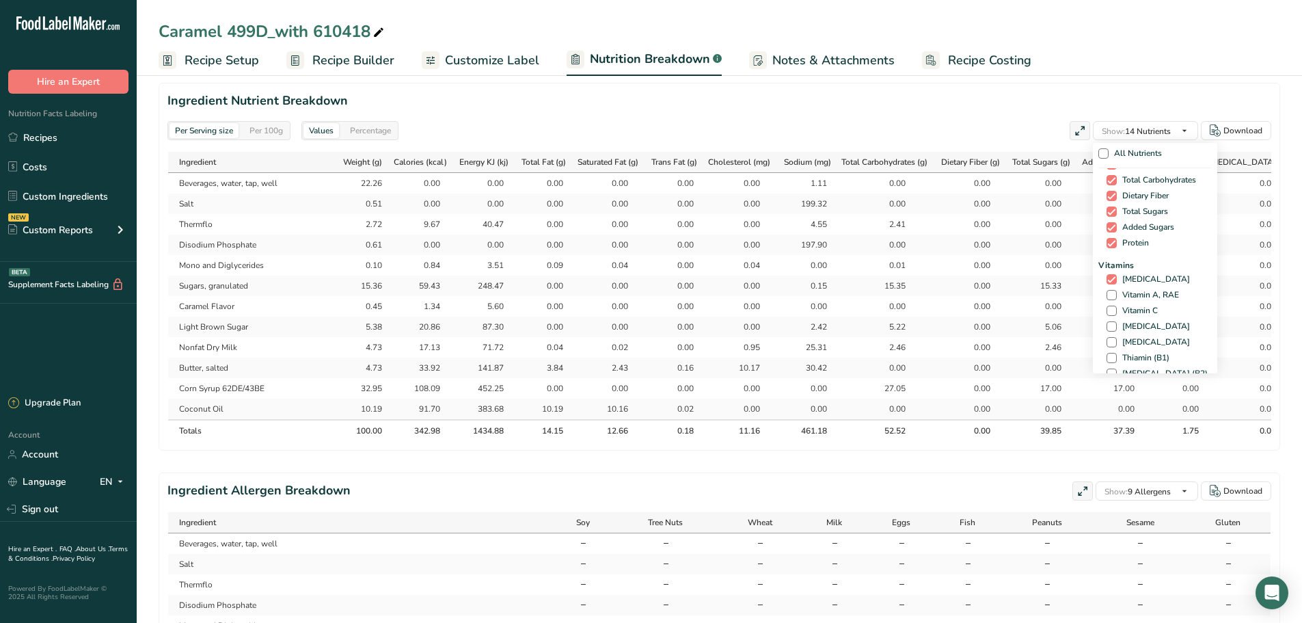
drag, startPoint x: 1135, startPoint y: 294, endPoint x: 1135, endPoint y: 304, distance: 10.3
click at [1135, 295] on span "Vitamin A, RAE" at bounding box center [1148, 295] width 62 height 10
click at [1115, 295] on input "Vitamin A, RAE" at bounding box center [1111, 294] width 9 height 9
checkbox input "true"
click at [1135, 307] on span "Vitamin C" at bounding box center [1137, 311] width 41 height 10
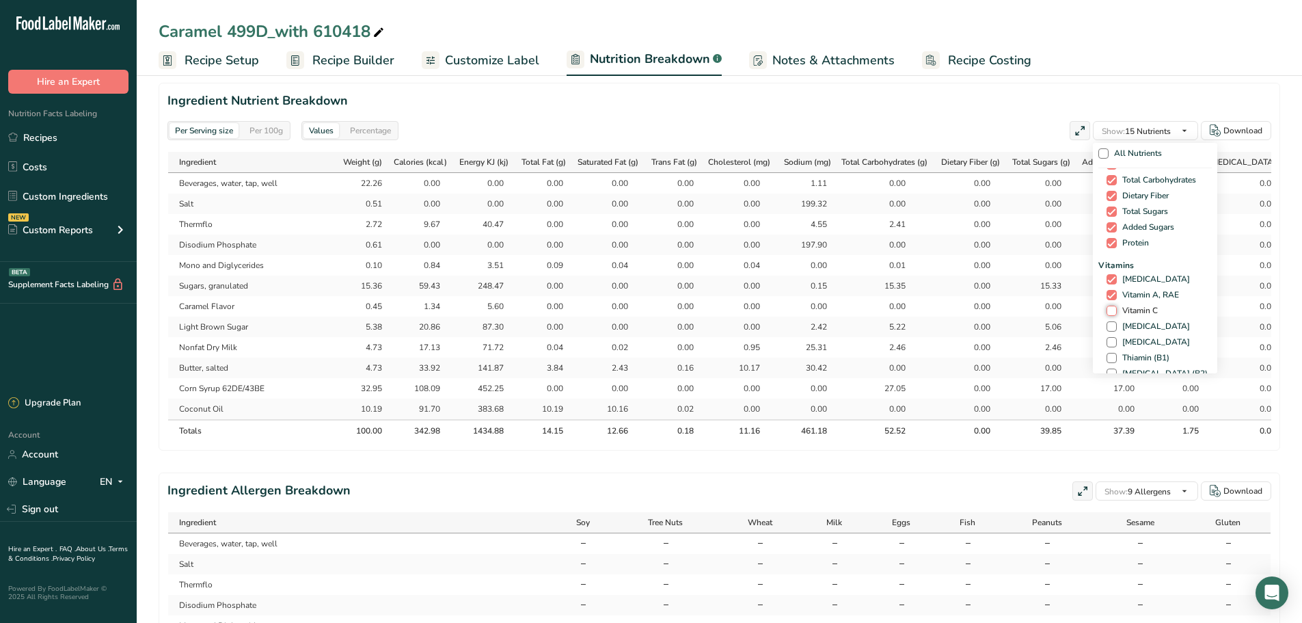
click at [1115, 307] on input "Vitamin C" at bounding box center [1111, 310] width 9 height 9
checkbox input "true"
click at [1131, 215] on div "Minerals Fluoride Calcium Iron Potassium Phosphorus Iodine Magnesium Zinc Selen…" at bounding box center [1154, 305] width 113 height 232
click at [1131, 227] on span "Calcium" at bounding box center [1135, 225] width 36 height 10
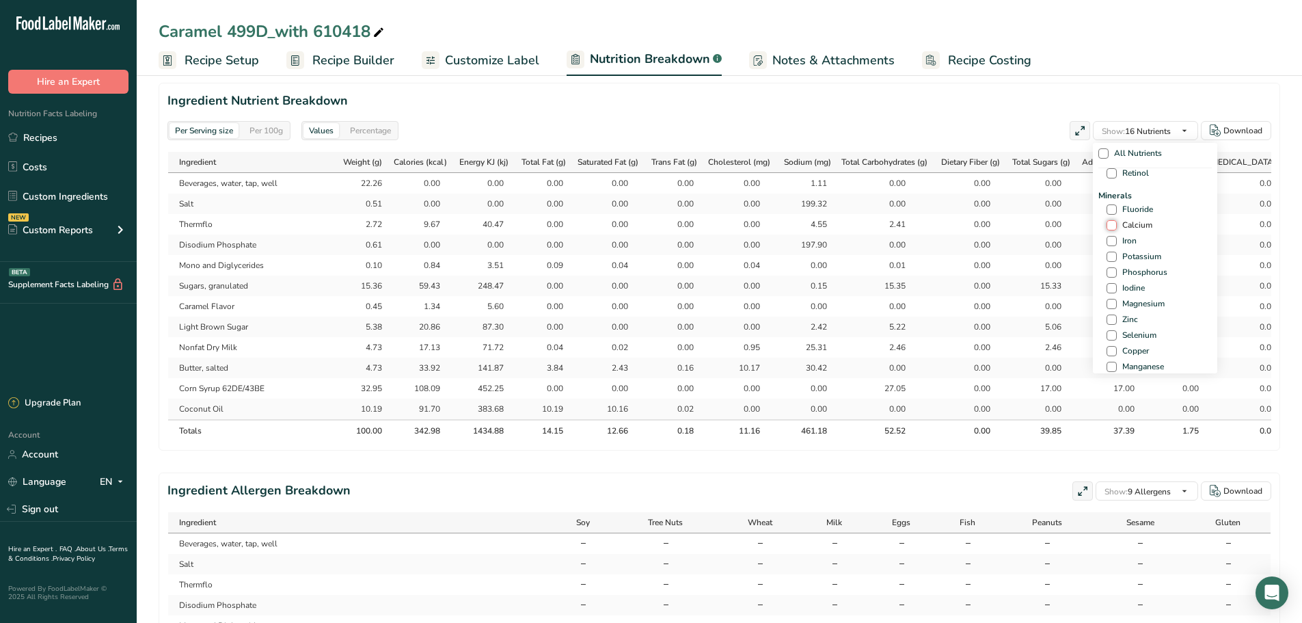
click at [1115, 227] on input "Calcium" at bounding box center [1111, 225] width 9 height 9
checkbox input "true"
click at [1127, 241] on span "Iron" at bounding box center [1127, 241] width 20 height 10
click at [1115, 241] on input "Iron" at bounding box center [1111, 240] width 9 height 9
checkbox input "true"
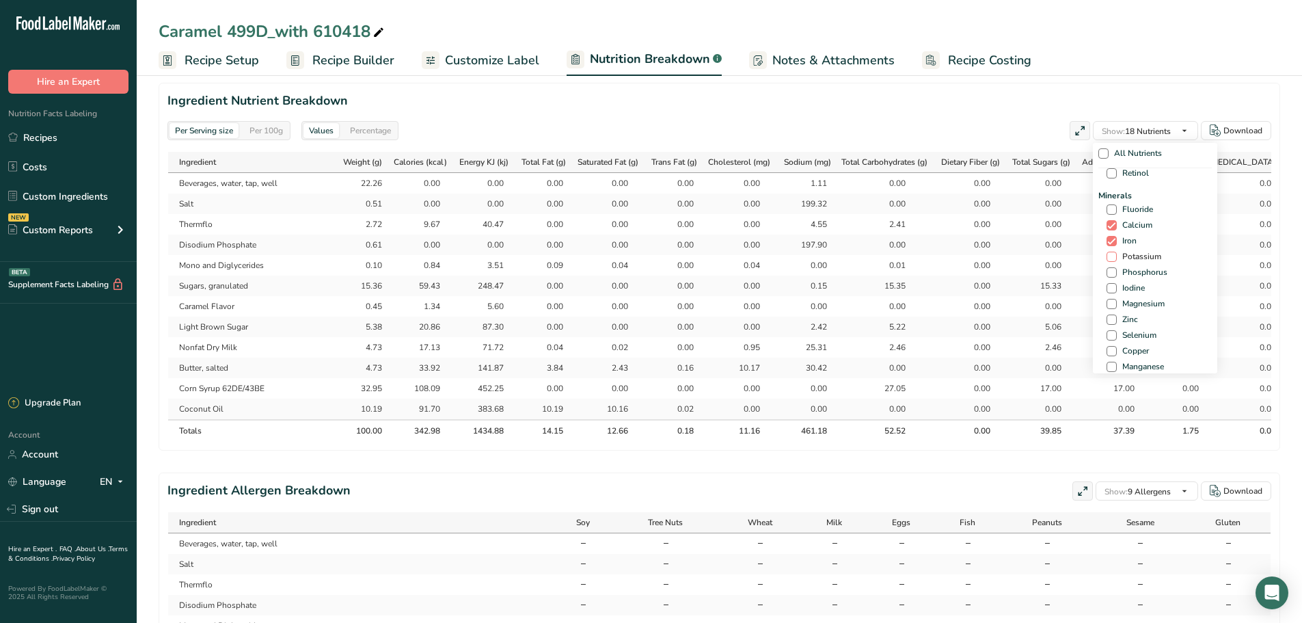
click at [1135, 252] on span "Potassium" at bounding box center [1139, 257] width 44 height 10
click at [1115, 252] on input "Potassium" at bounding box center [1111, 256] width 9 height 9
checkbox input "true"
click at [1135, 181] on span "Calories from Fat" at bounding box center [1151, 177] width 68 height 10
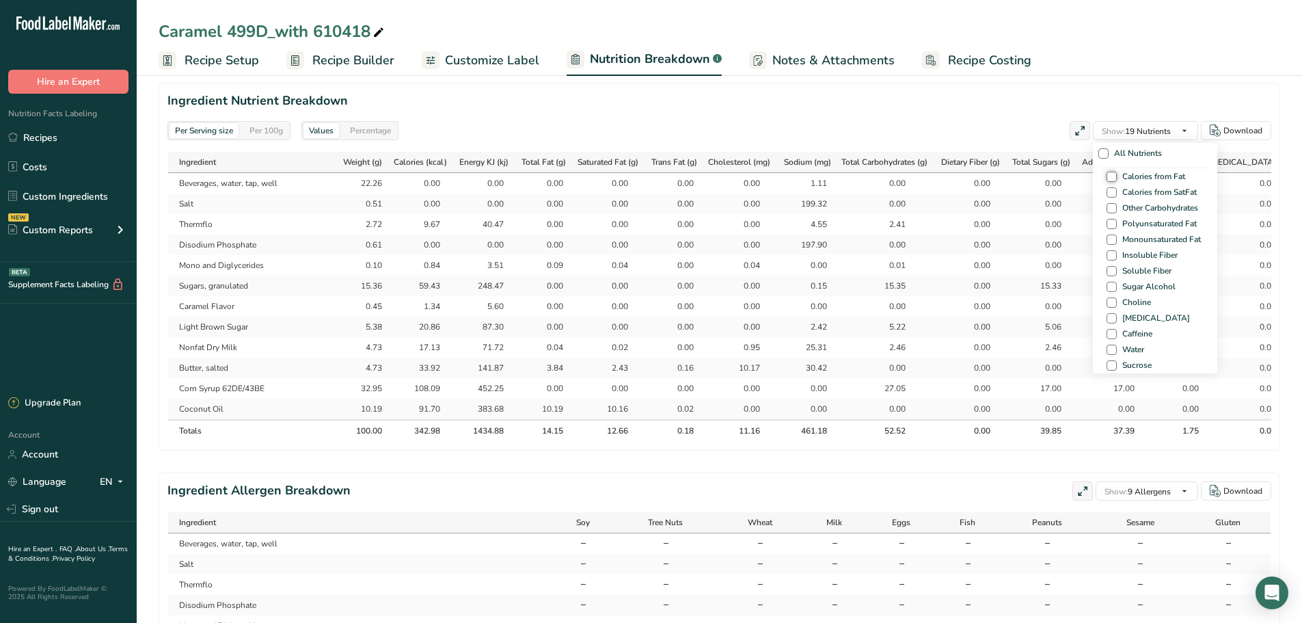
click at [1115, 181] on input "Calories from Fat" at bounding box center [1111, 176] width 9 height 9
checkbox input "true"
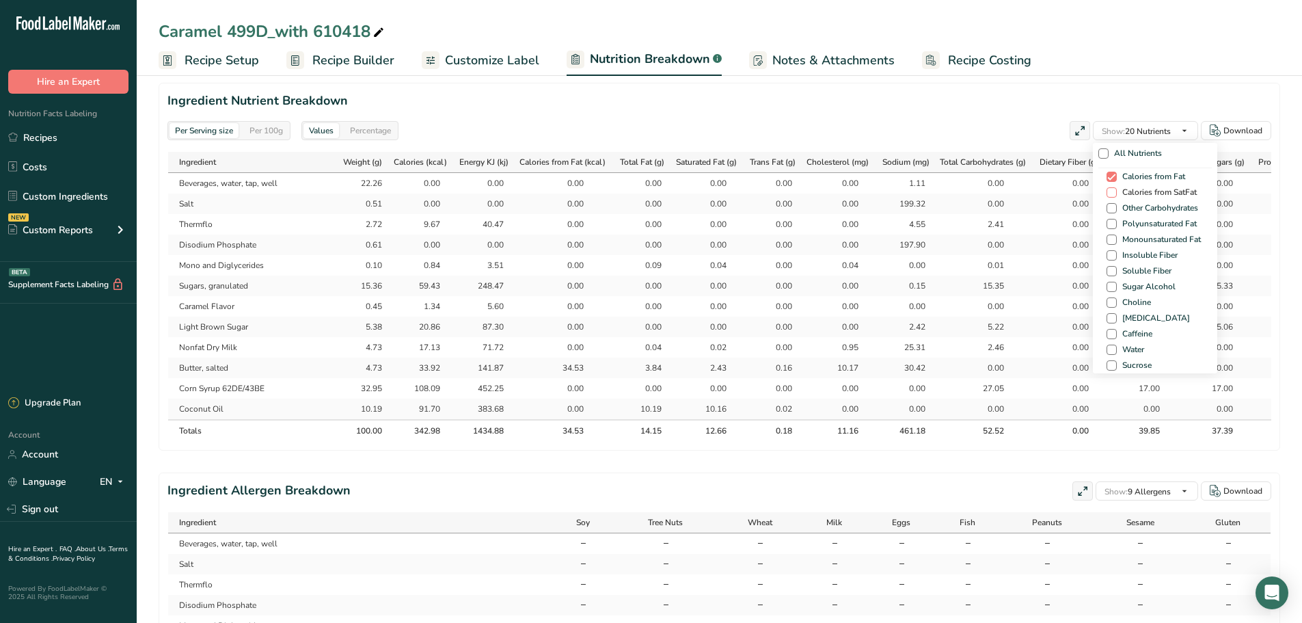
click at [1135, 195] on span "Calories from SatFat" at bounding box center [1157, 192] width 80 height 10
click at [1115, 195] on input "Calories from SatFat" at bounding box center [1111, 192] width 9 height 9
checkbox input "true"
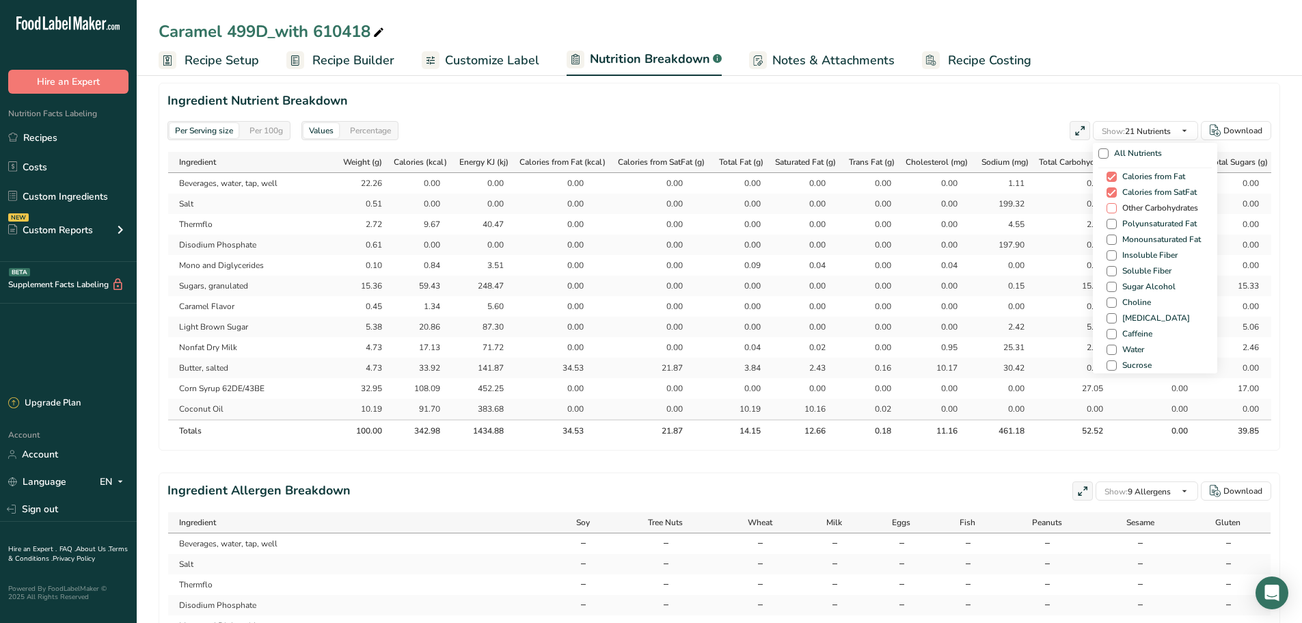
click at [1137, 208] on span "Other Carbohydrates" at bounding box center [1157, 208] width 81 height 10
click at [1115, 208] on input "Other Carbohydrates" at bounding box center [1111, 208] width 9 height 9
checkbox input "true"
click at [1137, 224] on span "Polyunsaturated Fat" at bounding box center [1157, 224] width 80 height 10
click at [1115, 224] on input "Polyunsaturated Fat" at bounding box center [1111, 223] width 9 height 9
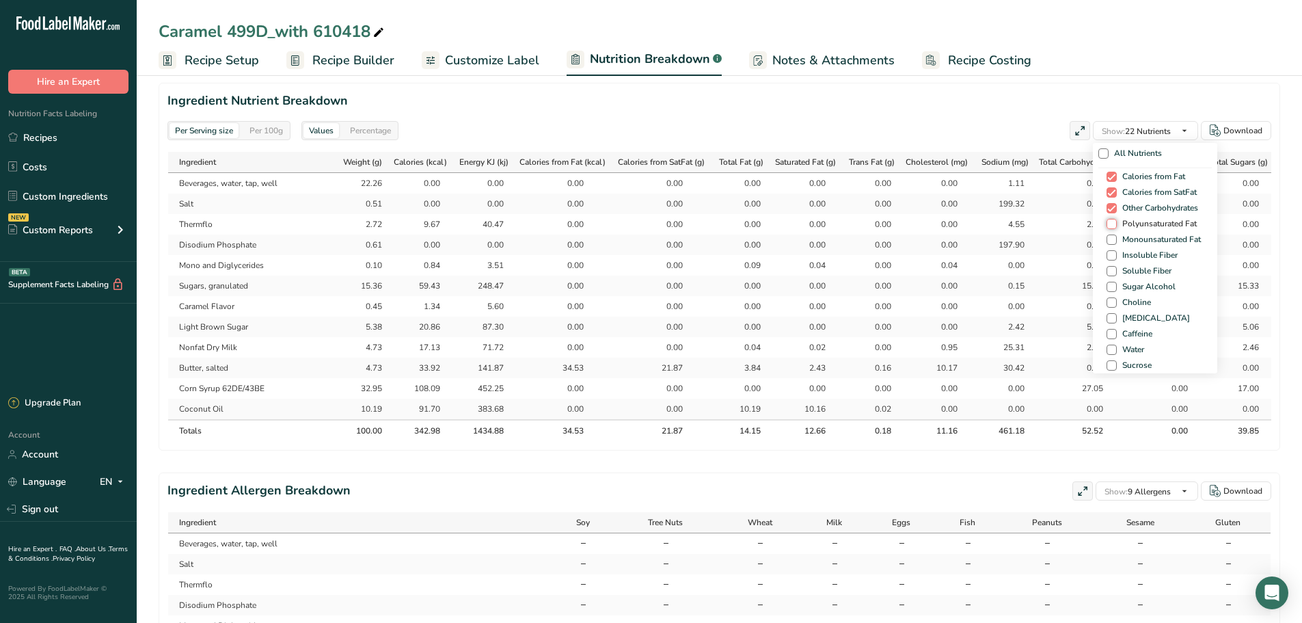
checkbox input "true"
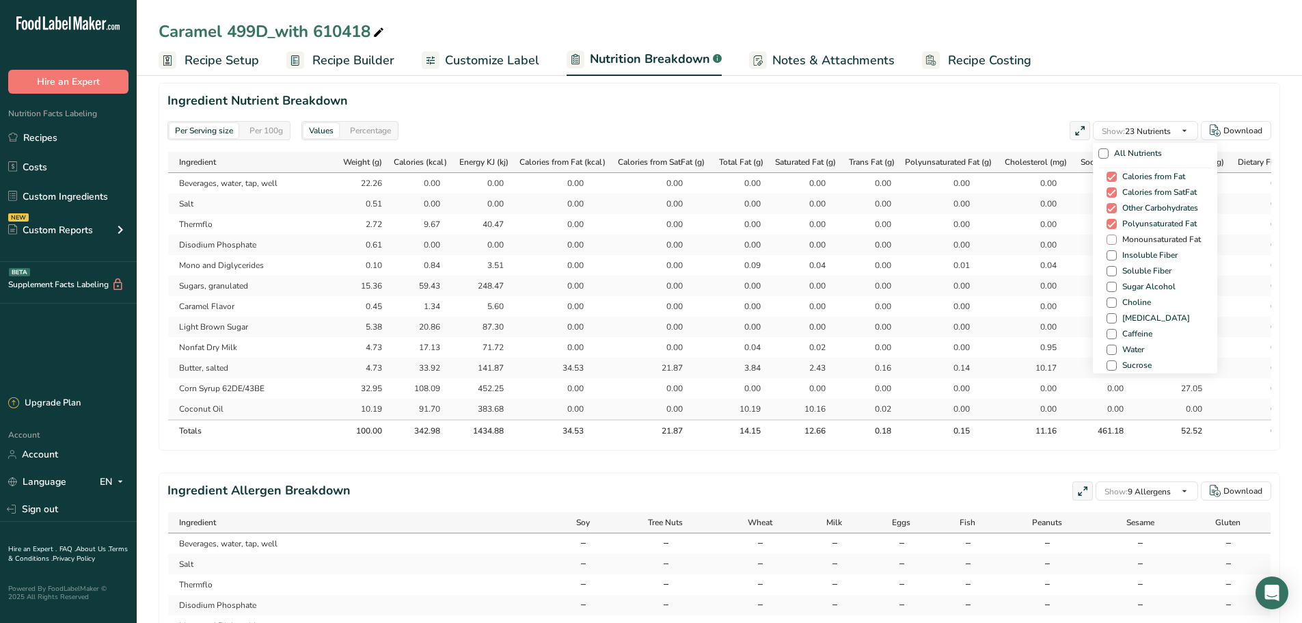
click at [1141, 239] on span "Monounsaturated Fat" at bounding box center [1159, 239] width 84 height 10
click at [1115, 239] on input "Monounsaturated Fat" at bounding box center [1111, 239] width 9 height 9
checkbox input "true"
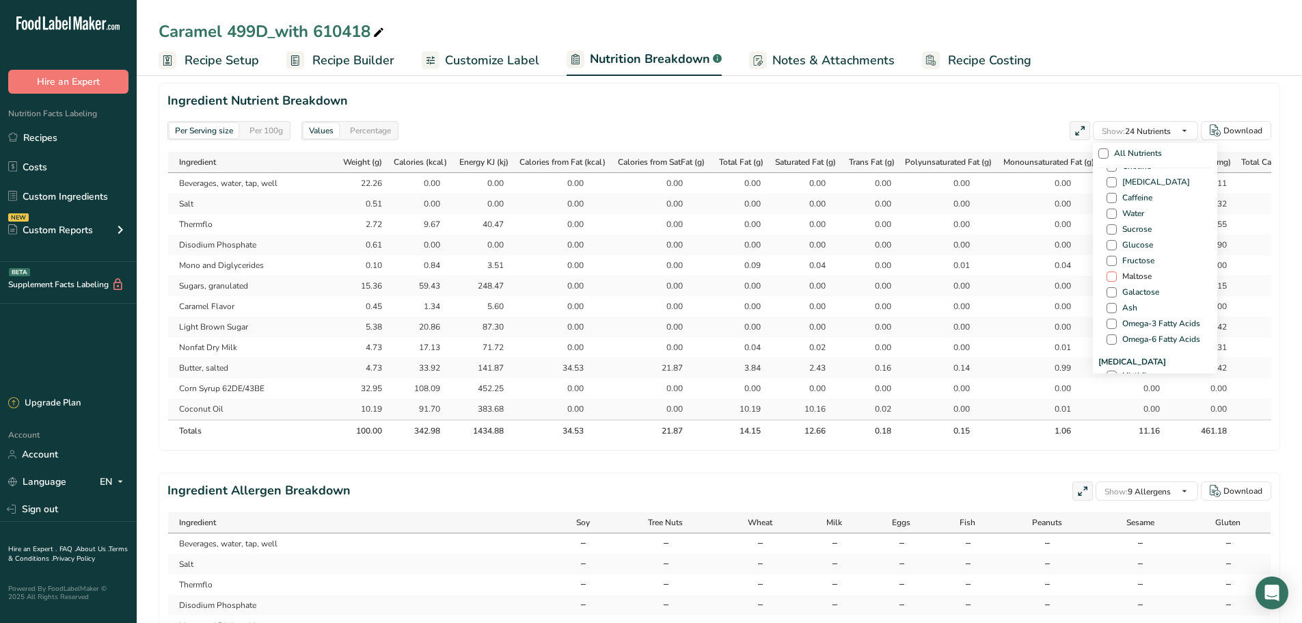
scroll to position [889, 0]
click at [1124, 213] on span "Water" at bounding box center [1130, 213] width 27 height 10
click at [1115, 213] on input "Water" at bounding box center [1111, 212] width 9 height 9
checkbox input "true"
click at [1122, 308] on span "Ash" at bounding box center [1127, 307] width 21 height 10
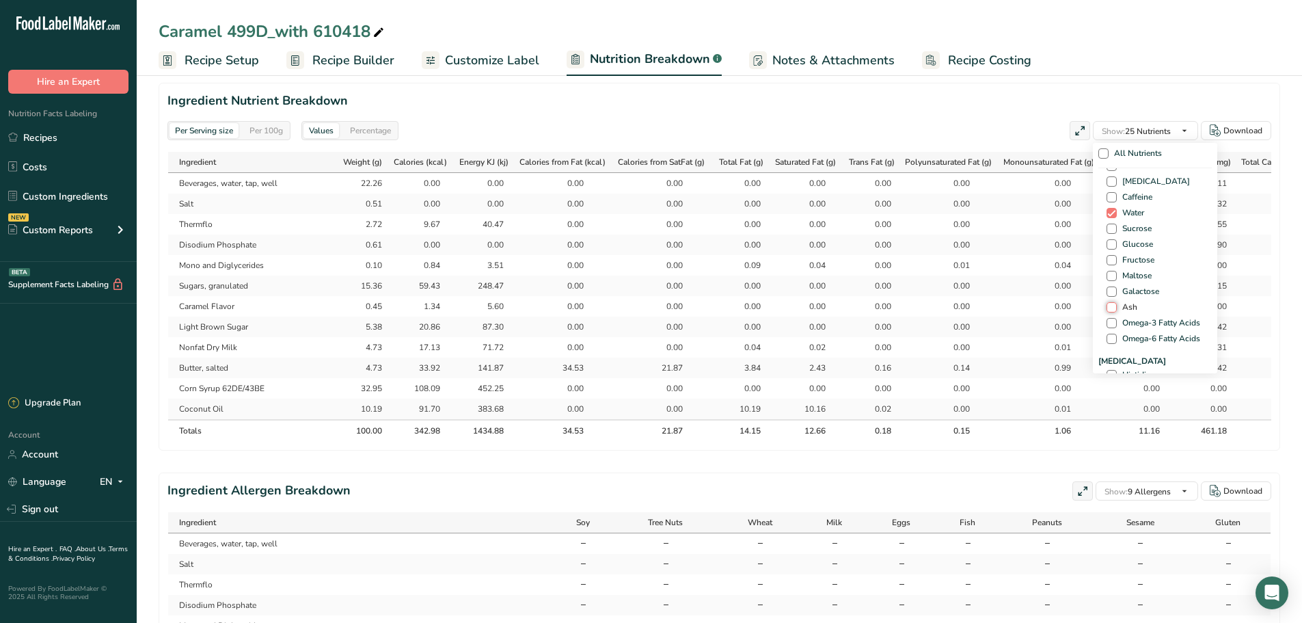
click at [1115, 308] on input "Ash" at bounding box center [1111, 307] width 9 height 9
checkbox input "true"
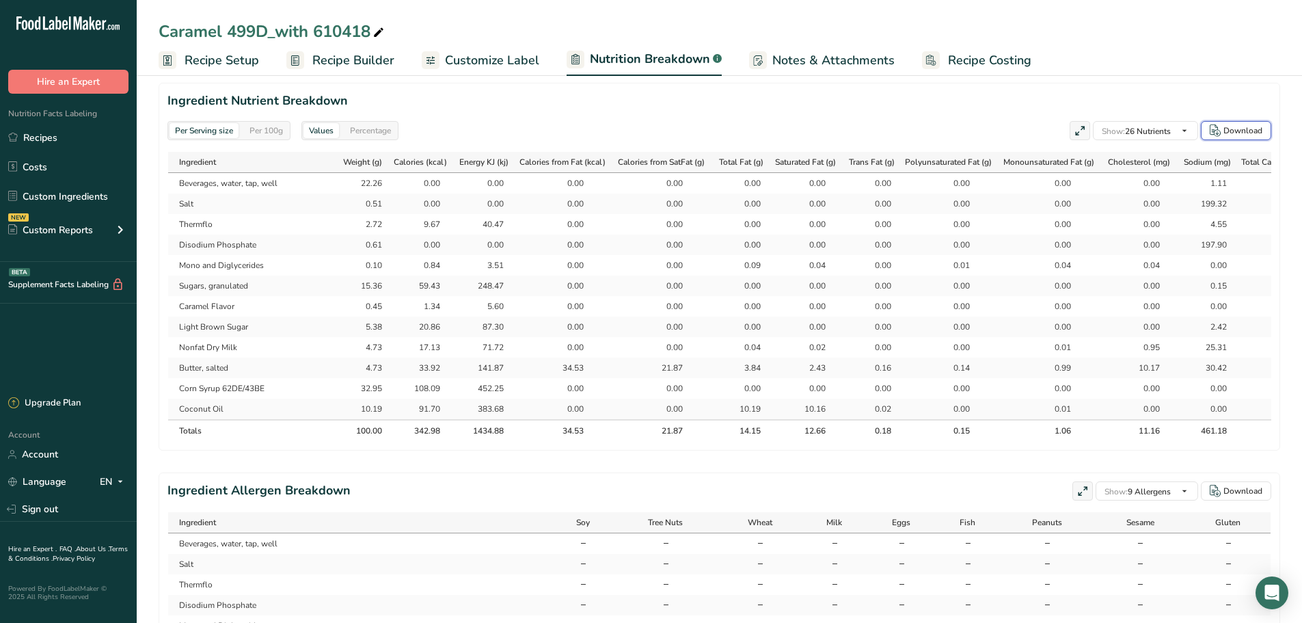
click at [1242, 134] on div "Download" at bounding box center [1242, 130] width 39 height 12
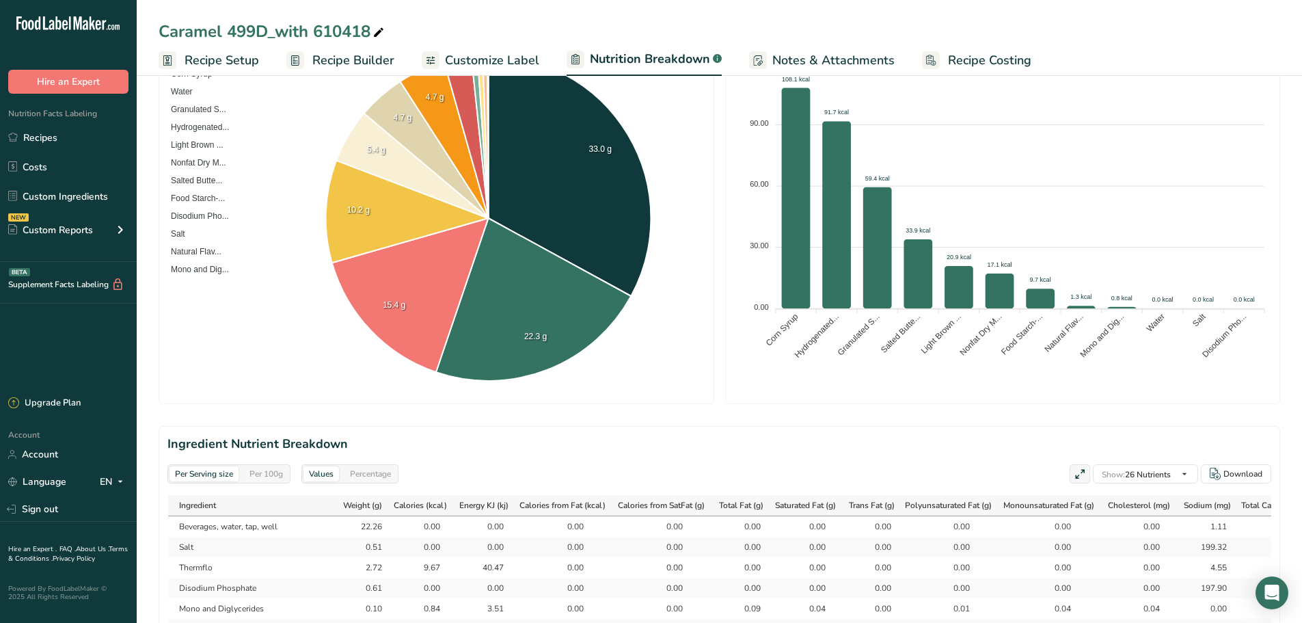
scroll to position [205, 0]
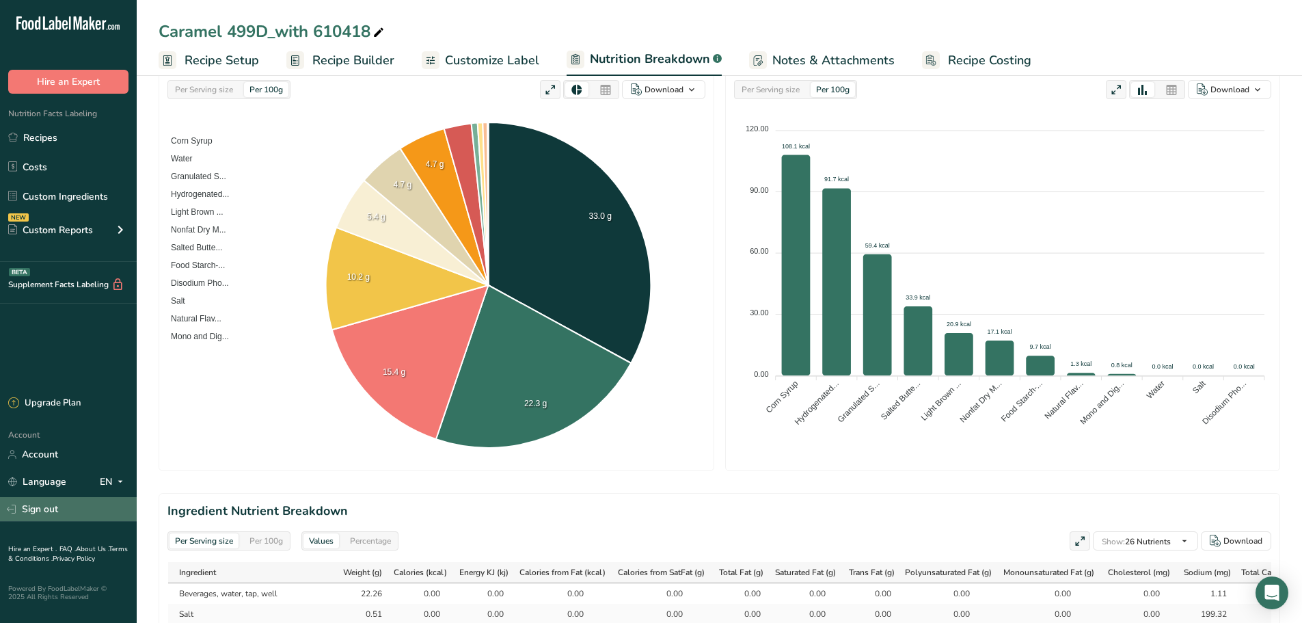
click at [49, 511] on link "Sign out" at bounding box center [68, 509] width 137 height 24
